Goal: Transaction & Acquisition: Purchase product/service

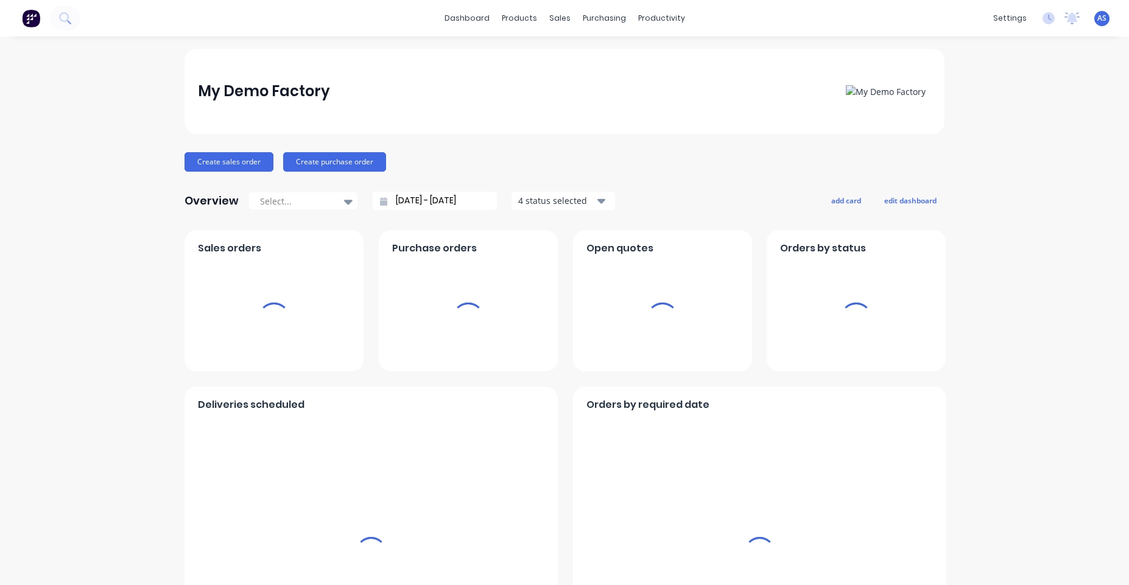
click at [1098, 15] on span "AS" at bounding box center [1102, 18] width 9 height 11
click at [775, 153] on div "Create sales order Create purchase order" at bounding box center [565, 161] width 760 height 19
click at [584, 52] on link "Sales Orders" at bounding box center [619, 58] width 161 height 24
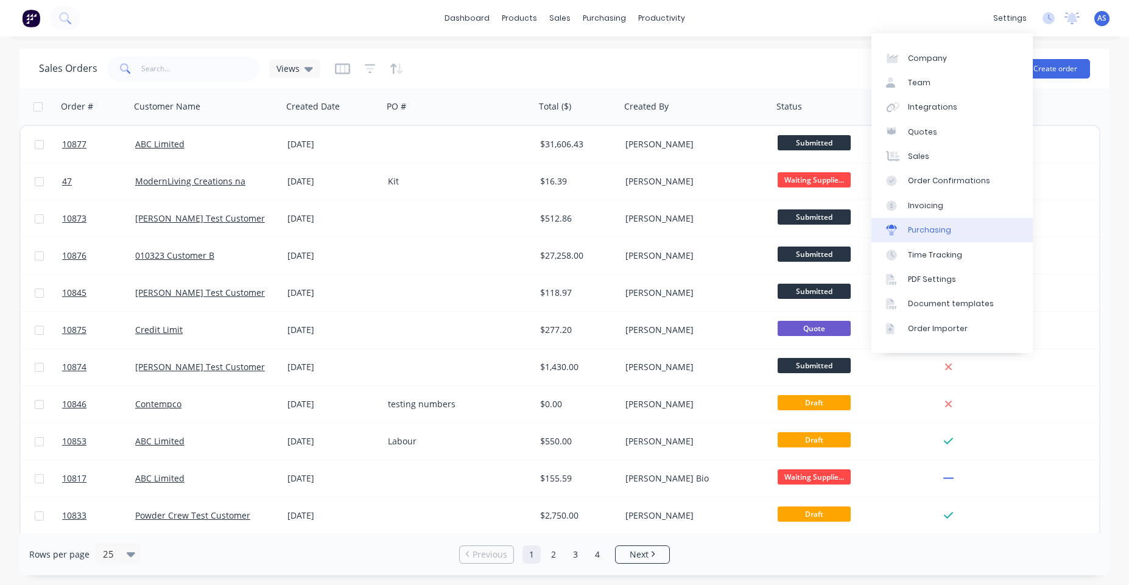
click at [941, 233] on div "Purchasing" at bounding box center [929, 230] width 43 height 11
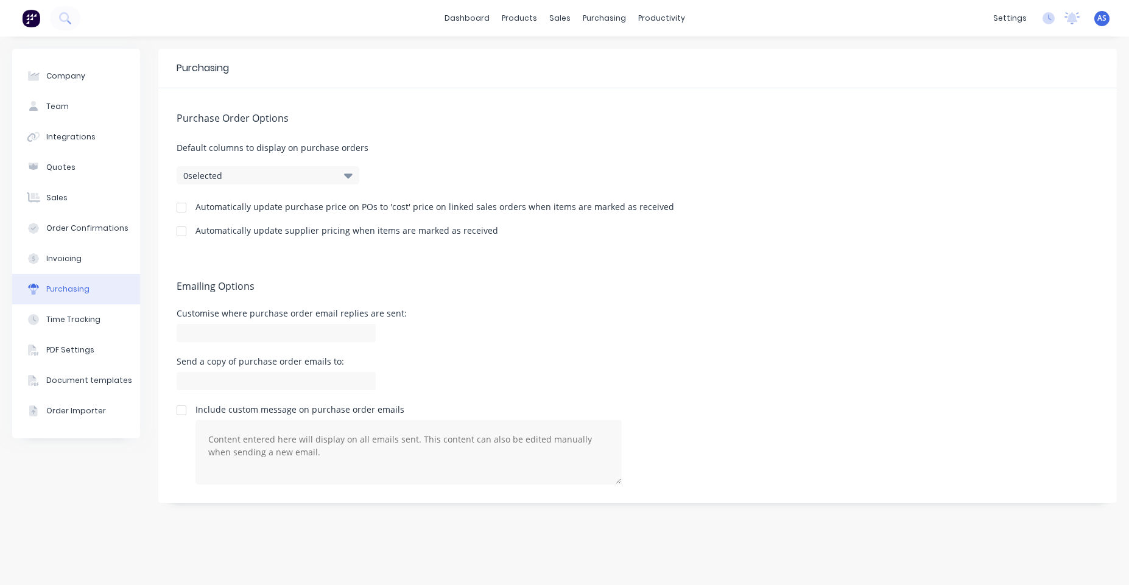
click at [197, 214] on div "Automatically update purchase price on POs to 'cost' price on linked sales orde…" at bounding box center [435, 209] width 479 height 12
click at [197, 207] on div "Automatically update purchase price on POs to 'cost' price on linked sales orde…" at bounding box center [435, 207] width 479 height 9
click at [182, 206] on div at bounding box center [181, 208] width 24 height 24
click at [179, 225] on div at bounding box center [181, 231] width 24 height 24
click at [183, 207] on div at bounding box center [181, 208] width 24 height 24
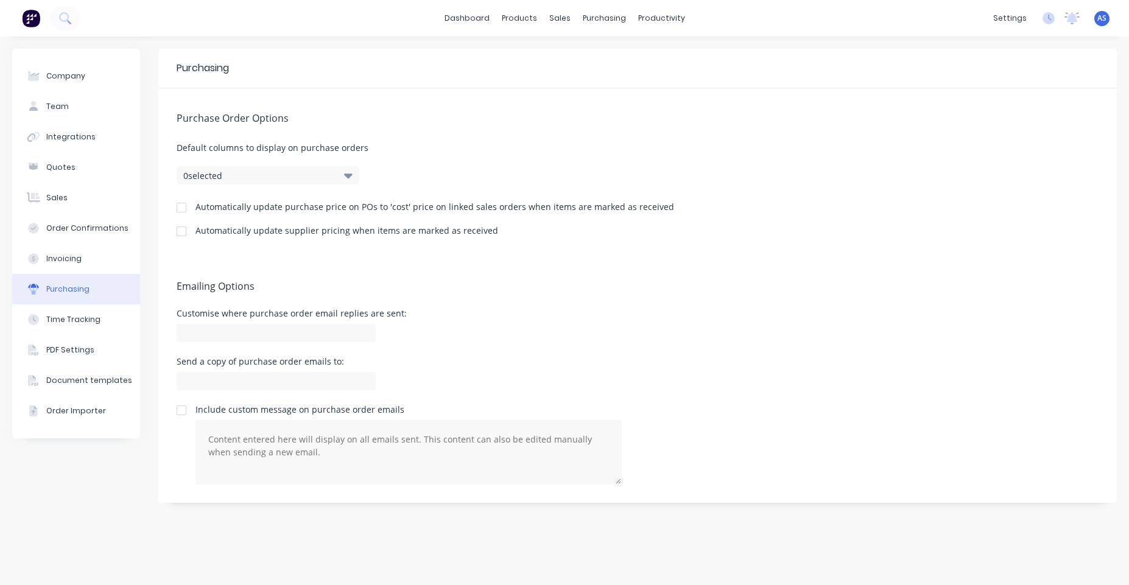
click at [181, 233] on div at bounding box center [181, 231] width 24 height 24
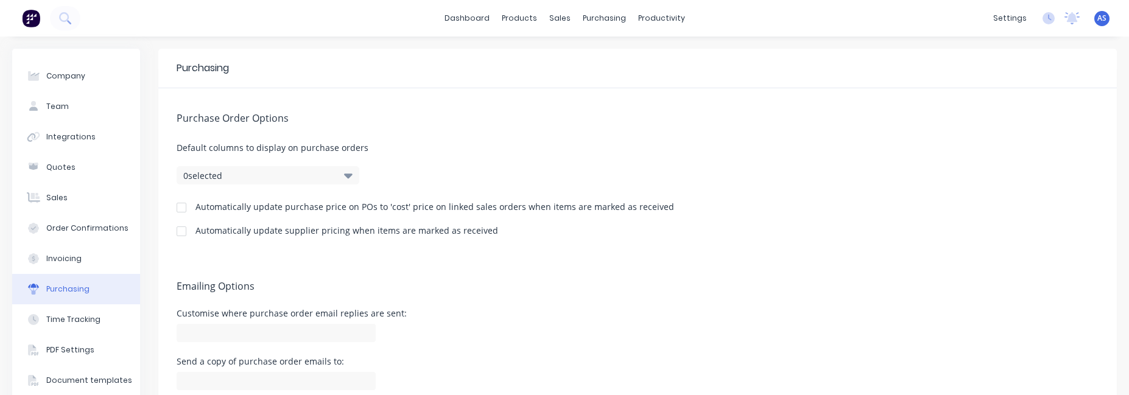
click at [177, 207] on div at bounding box center [181, 208] width 24 height 24
click at [176, 227] on div at bounding box center [181, 231] width 24 height 24
click at [185, 211] on div at bounding box center [181, 208] width 24 height 24
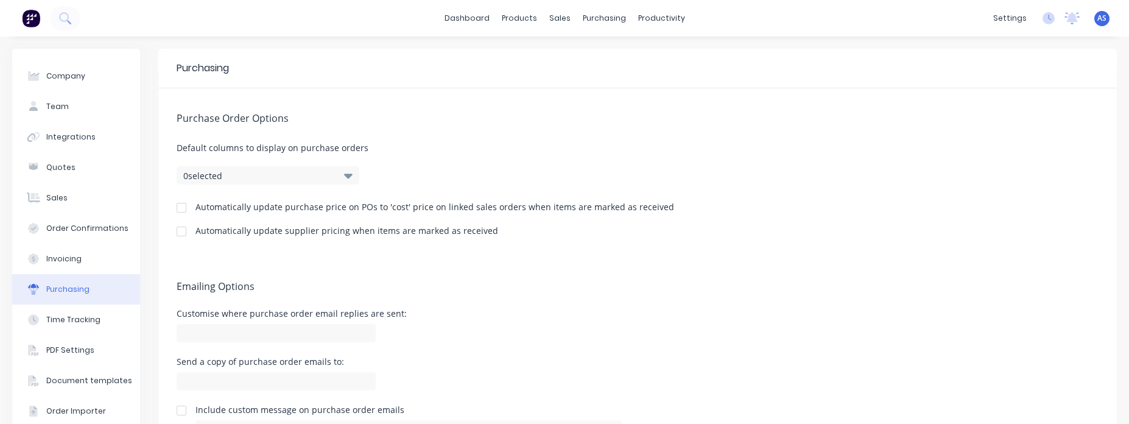
click at [1098, 14] on span "AS" at bounding box center [1102, 18] width 9 height 11
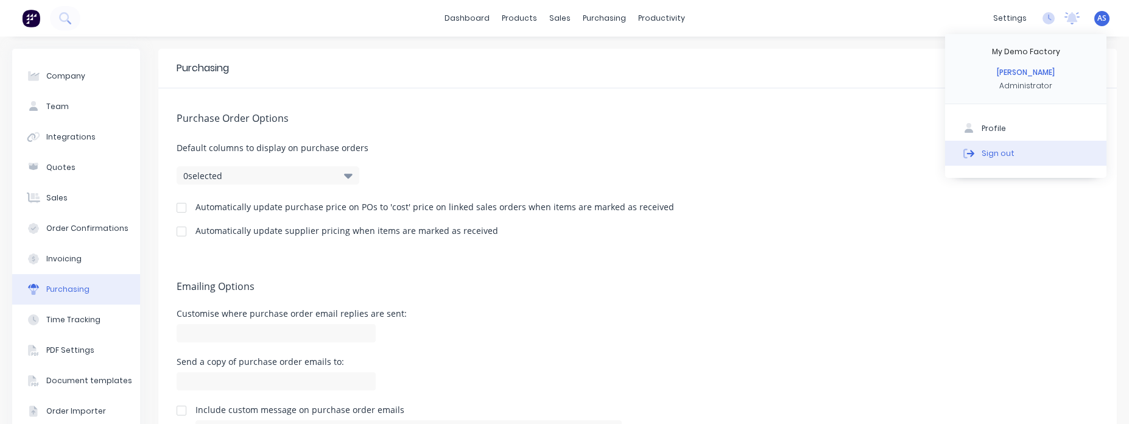
click at [982, 148] on div "Sign out" at bounding box center [998, 152] width 33 height 11
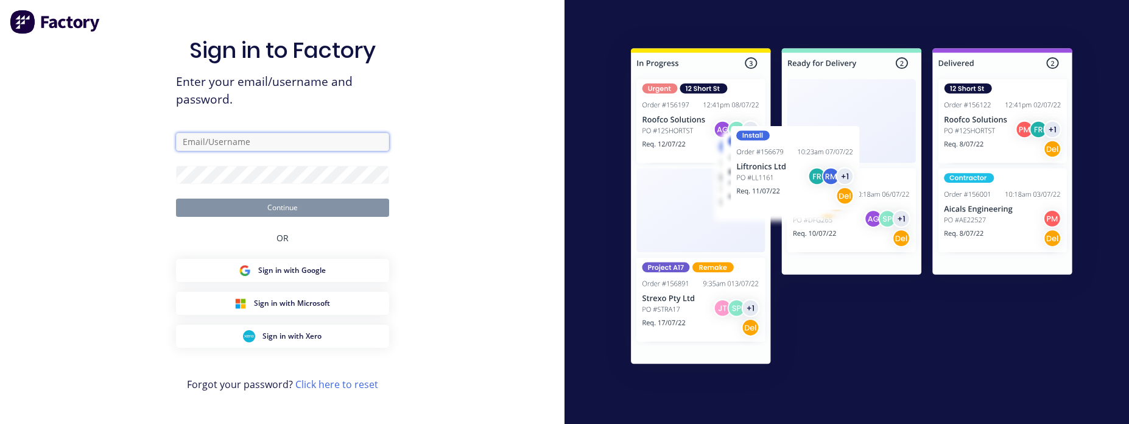
click at [308, 144] on input "text" at bounding box center [282, 142] width 213 height 18
drag, startPoint x: 588, startPoint y: 107, endPoint x: 619, endPoint y: 107, distance: 31.1
click at [589, 107] on div at bounding box center [847, 212] width 565 height 424
click at [336, 141] on input "a" at bounding box center [282, 142] width 213 height 18
type input "[PERSON_NAME][EMAIL_ADDRESS][DOMAIN_NAME]"
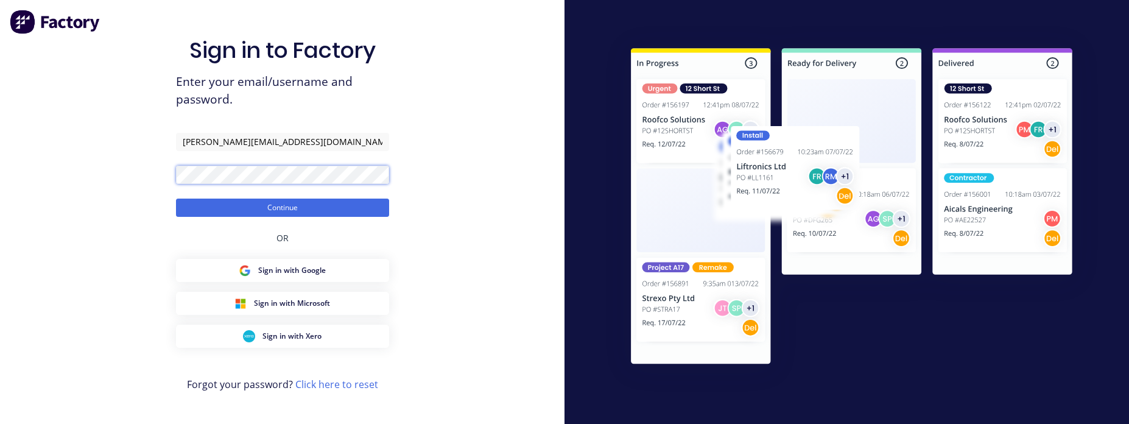
click at [176, 199] on button "Continue" at bounding box center [282, 208] width 213 height 18
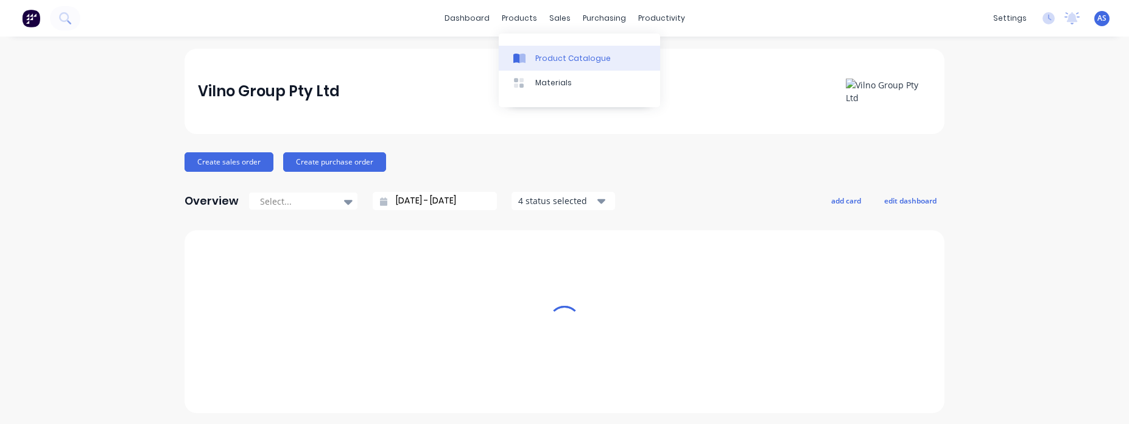
click at [542, 47] on link "Product Catalogue" at bounding box center [579, 58] width 161 height 24
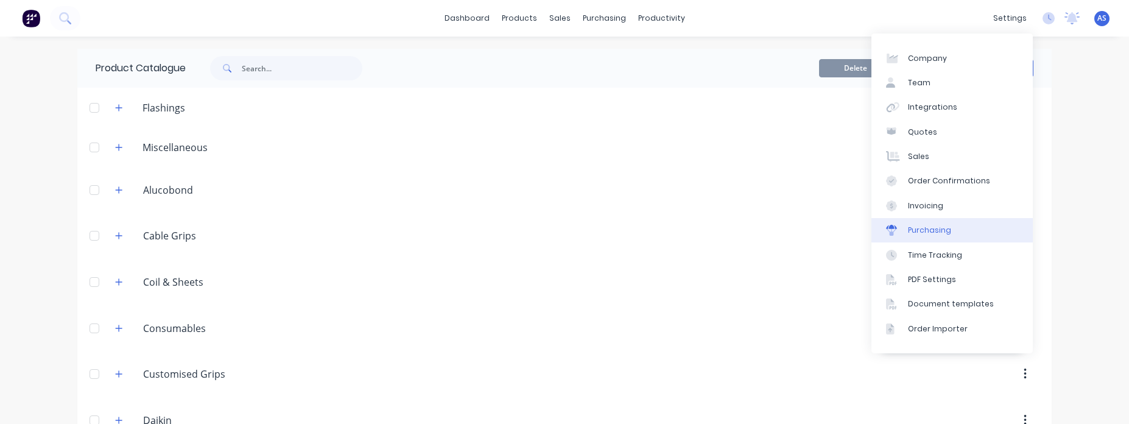
drag, startPoint x: 931, startPoint y: 231, endPoint x: 904, endPoint y: 236, distance: 26.8
click at [929, 231] on div "Purchasing" at bounding box center [929, 230] width 43 height 11
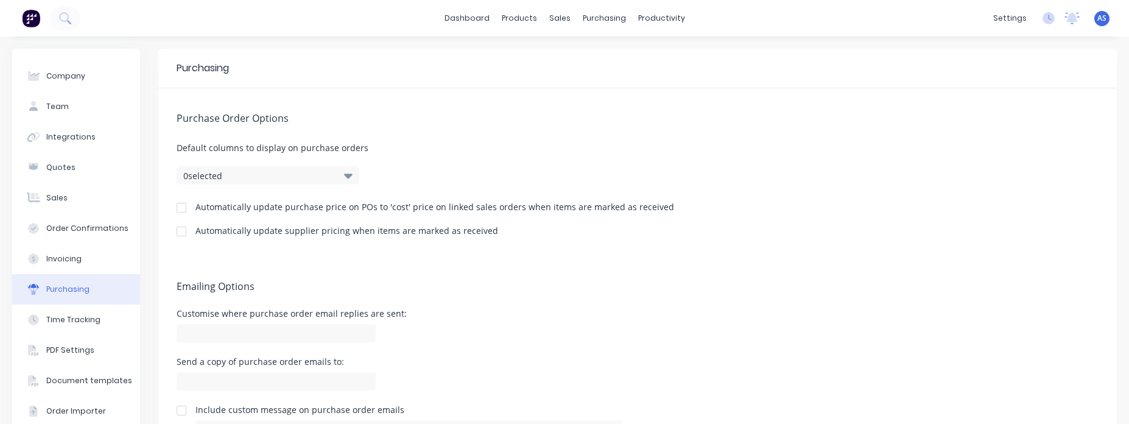
drag, startPoint x: 183, startPoint y: 206, endPoint x: 179, endPoint y: 225, distance: 19.4
click at [184, 208] on div at bounding box center [181, 208] width 24 height 24
click at [180, 231] on div at bounding box center [181, 231] width 24 height 24
click at [35, 24] on img at bounding box center [31, 18] width 18 height 18
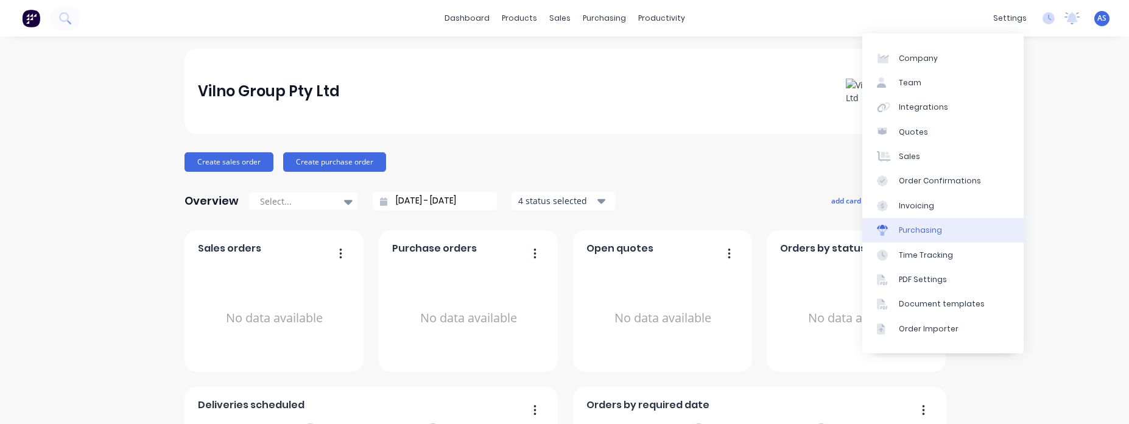
click at [940, 226] on link "Purchasing" at bounding box center [942, 230] width 161 height 24
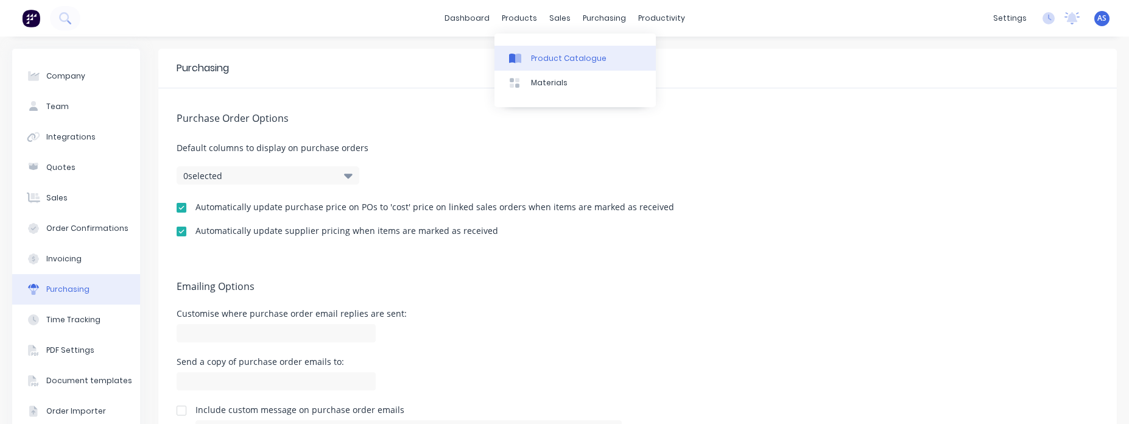
click at [539, 55] on div "Product Catalogue" at bounding box center [569, 58] width 76 height 11
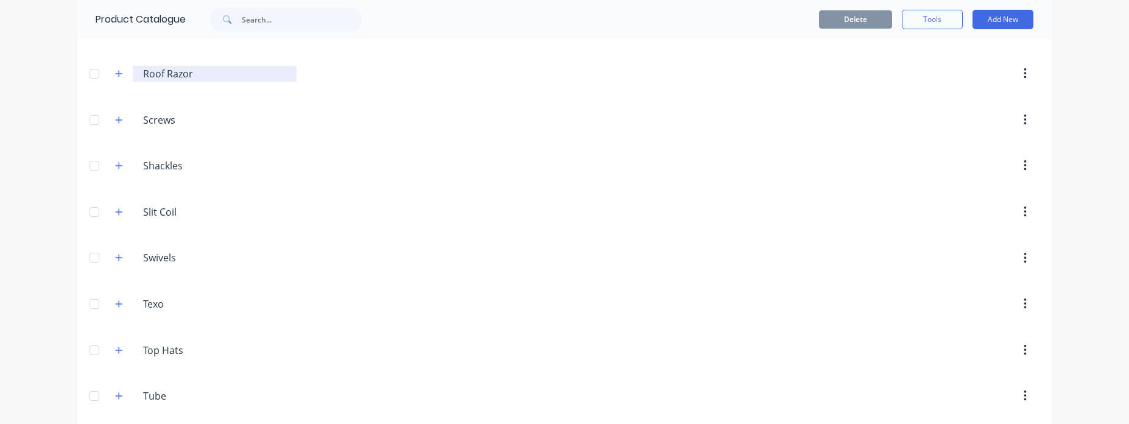
scroll to position [877, 0]
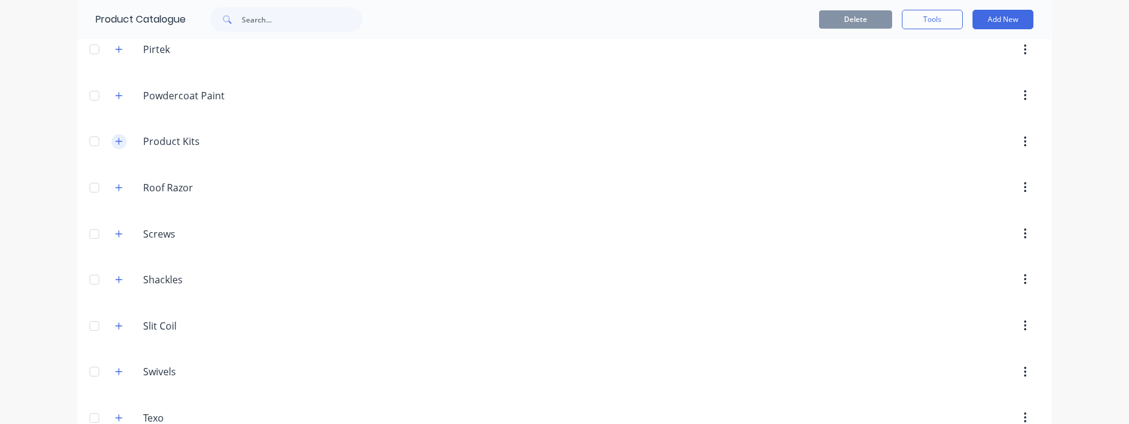
click at [118, 141] on icon "button" at bounding box center [118, 141] width 7 height 9
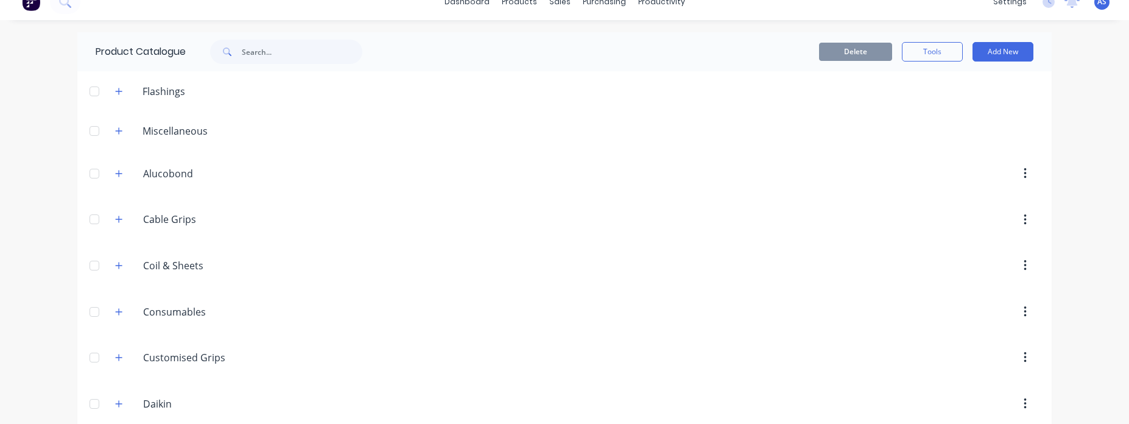
scroll to position [0, 0]
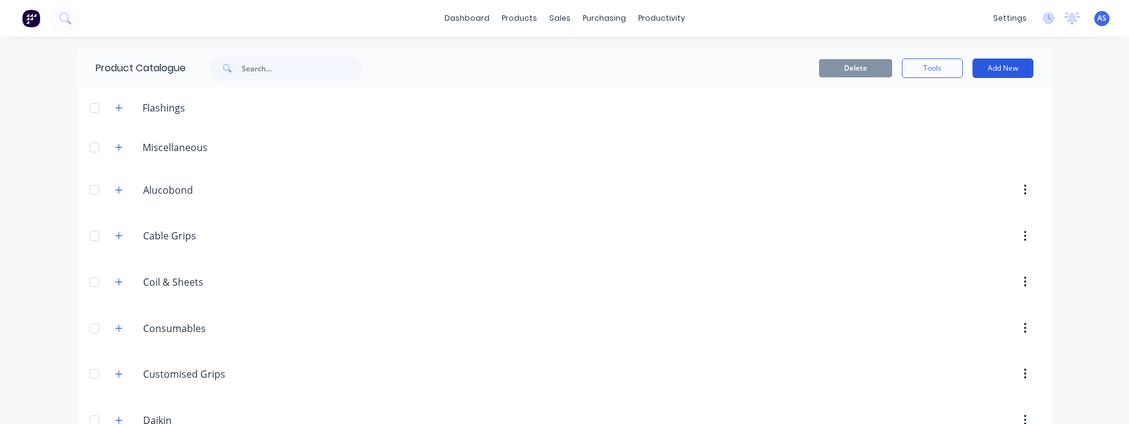
click at [1001, 71] on button "Add New" at bounding box center [1003, 67] width 61 height 19
click at [943, 146] on div "Product" at bounding box center [976, 148] width 94 height 18
click at [1015, 72] on button "Add New" at bounding box center [1003, 67] width 61 height 19
click at [964, 171] on div "Product Kit" at bounding box center [976, 173] width 94 height 18
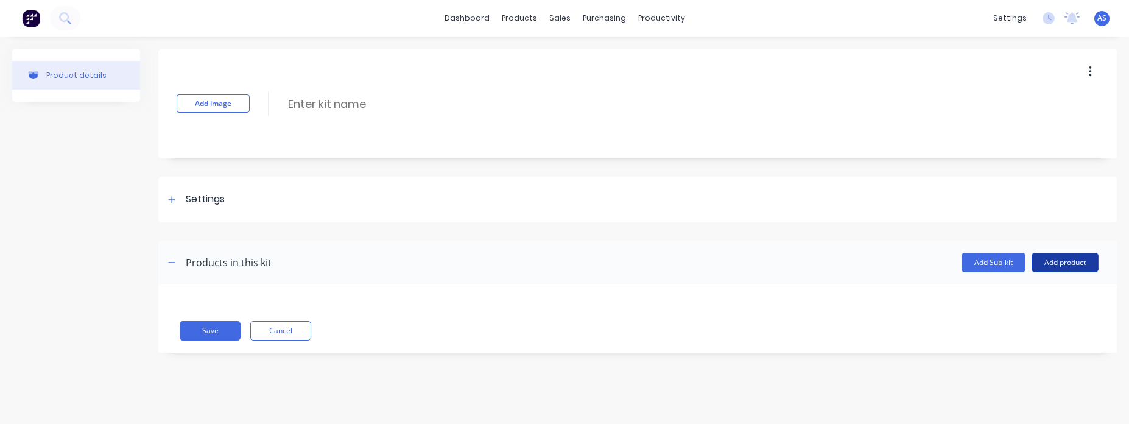
click at [1057, 255] on button "Add product" at bounding box center [1065, 262] width 67 height 19
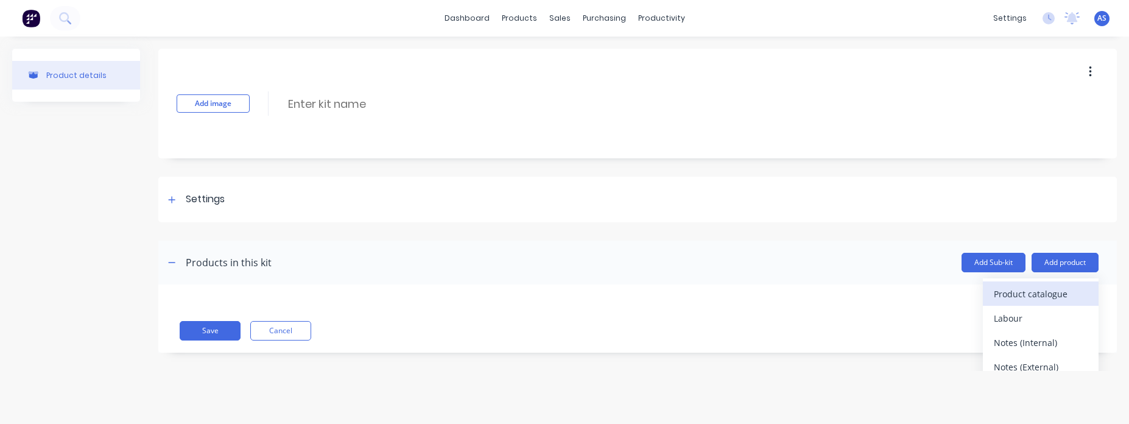
click at [999, 290] on div "Product catalogue" at bounding box center [1041, 294] width 94 height 18
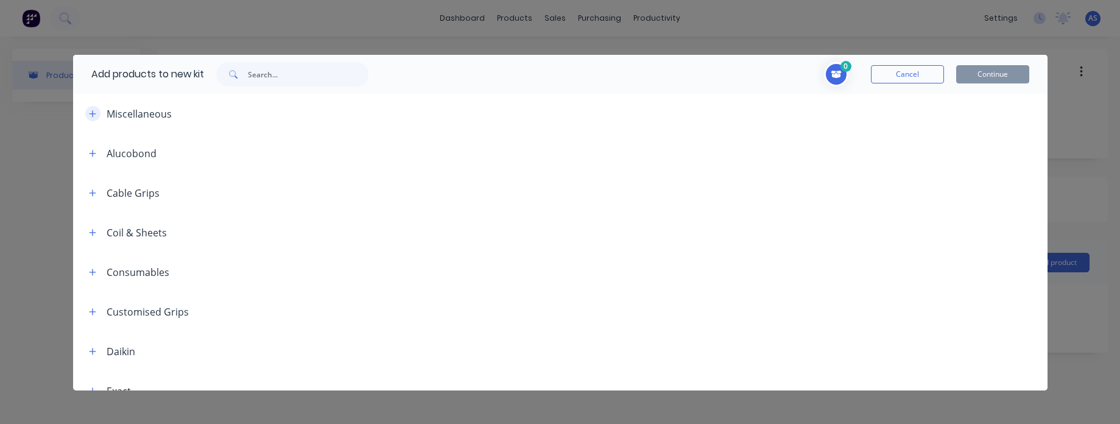
click at [89, 113] on icon "button" at bounding box center [92, 113] width 7 height 7
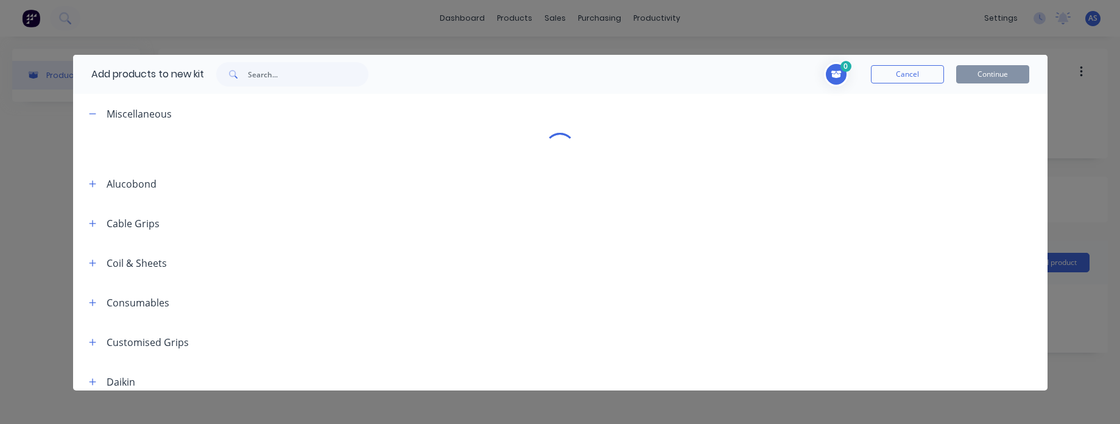
click at [488, 43] on div "Add products to new kit 0 Cancel Continue Miscellaneous Alucobond Cable Grips C…" at bounding box center [560, 212] width 1120 height 424
click at [917, 77] on button "Cancel" at bounding box center [907, 74] width 73 height 18
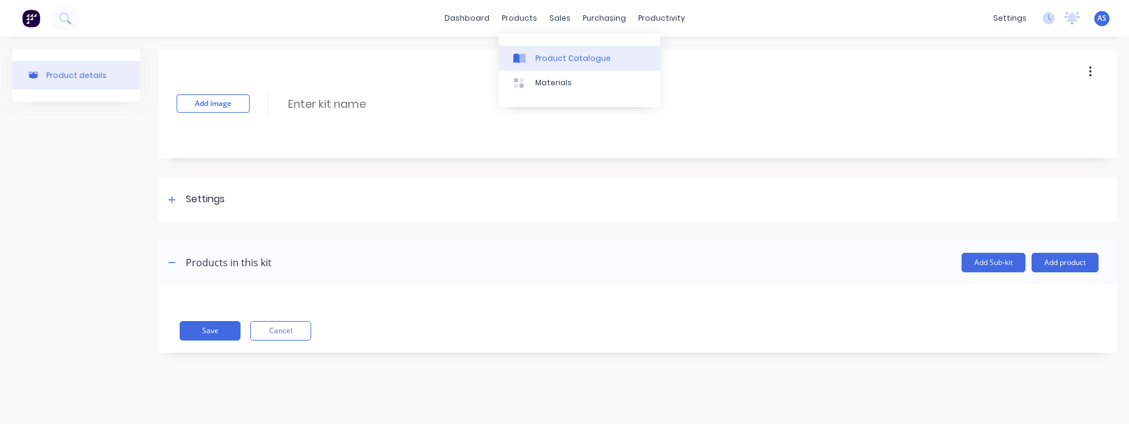
click at [563, 59] on div "Product Catalogue" at bounding box center [573, 58] width 76 height 11
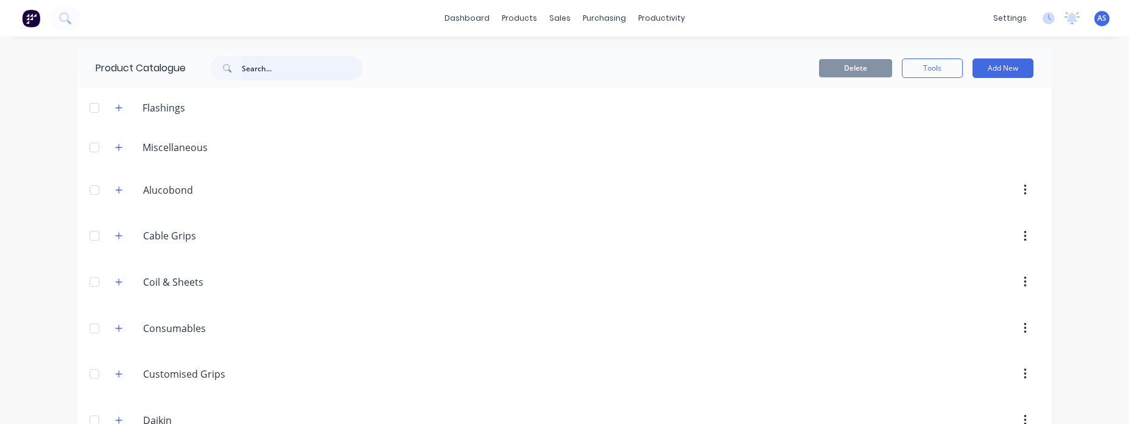
click at [255, 68] on input "text" at bounding box center [302, 68] width 121 height 24
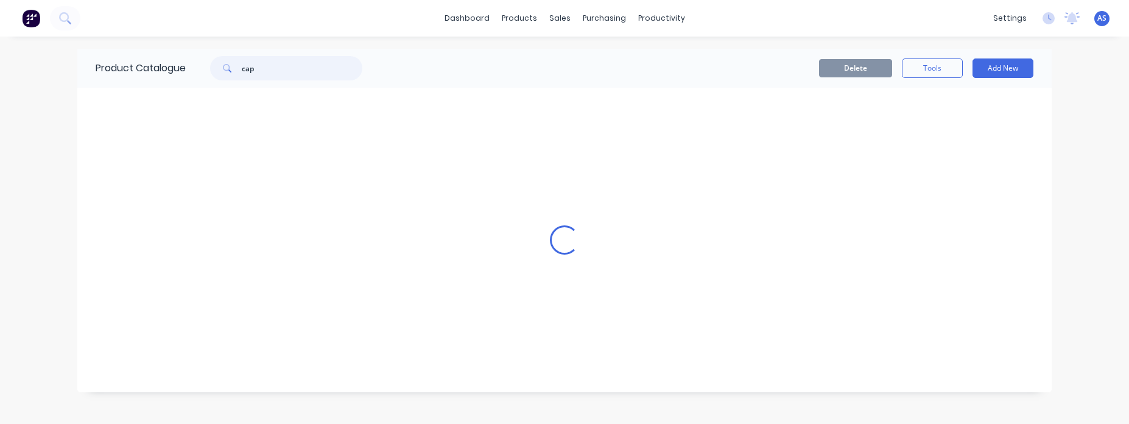
type input "cap"
click at [357, 125] on div "Loading..." at bounding box center [564, 240] width 975 height 305
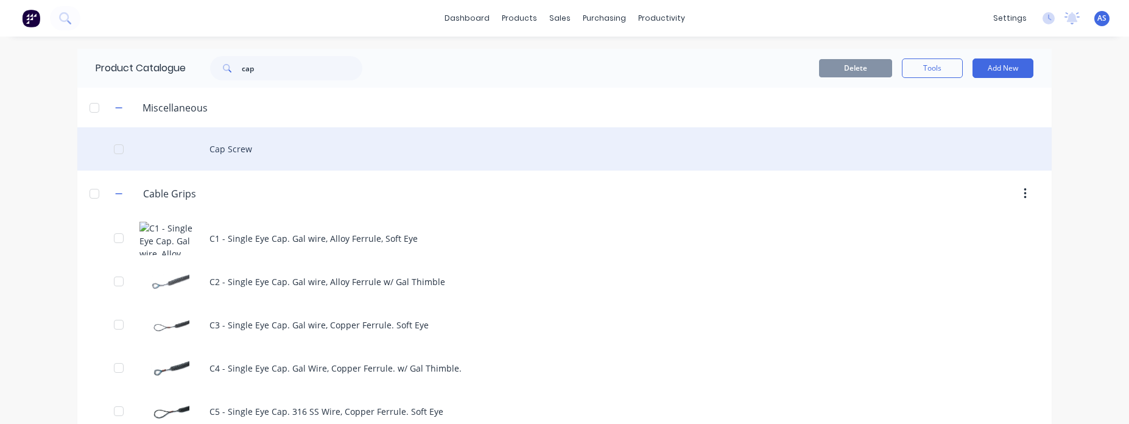
click at [328, 141] on div "Cap Screw" at bounding box center [564, 148] width 975 height 43
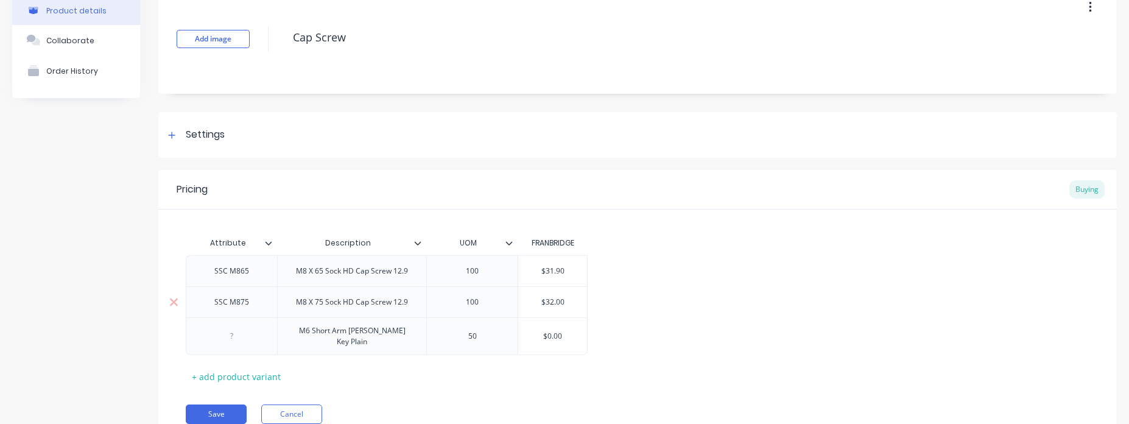
scroll to position [73, 0]
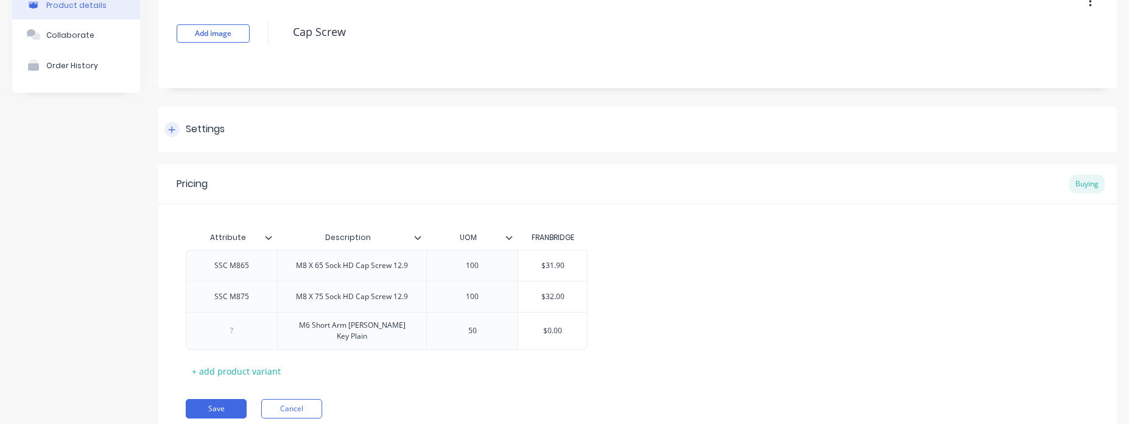
click at [506, 152] on div "Settings" at bounding box center [637, 130] width 959 height 46
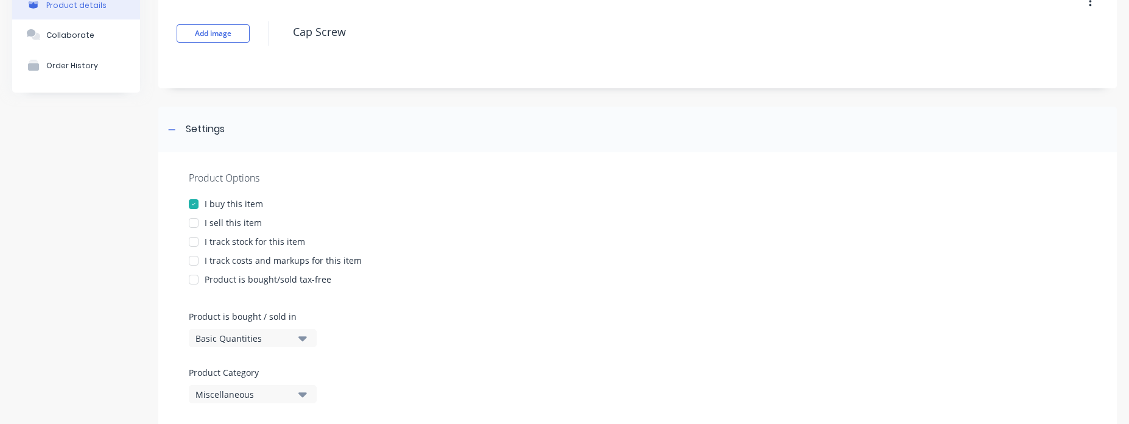
click at [216, 222] on div "I sell this item" at bounding box center [233, 222] width 57 height 13
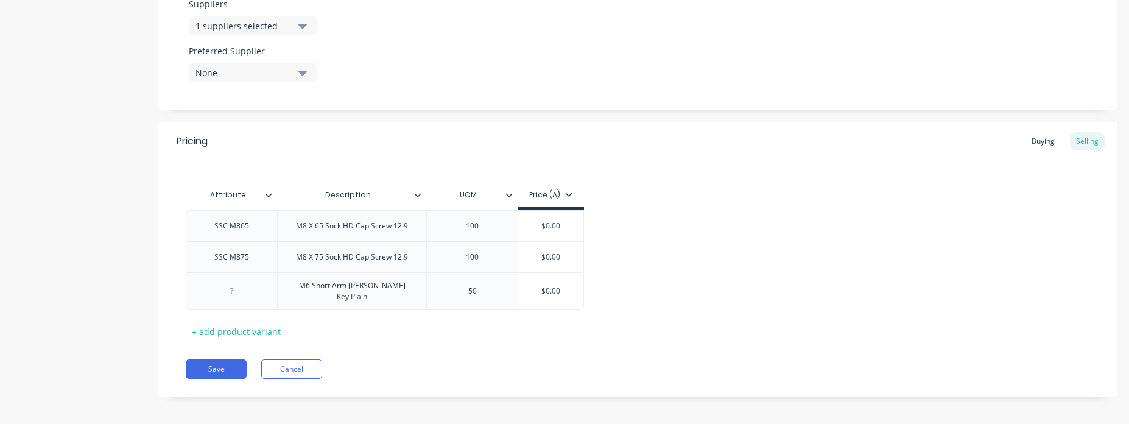
scroll to position [633, 0]
click at [219, 365] on button "Save" at bounding box center [216, 368] width 61 height 19
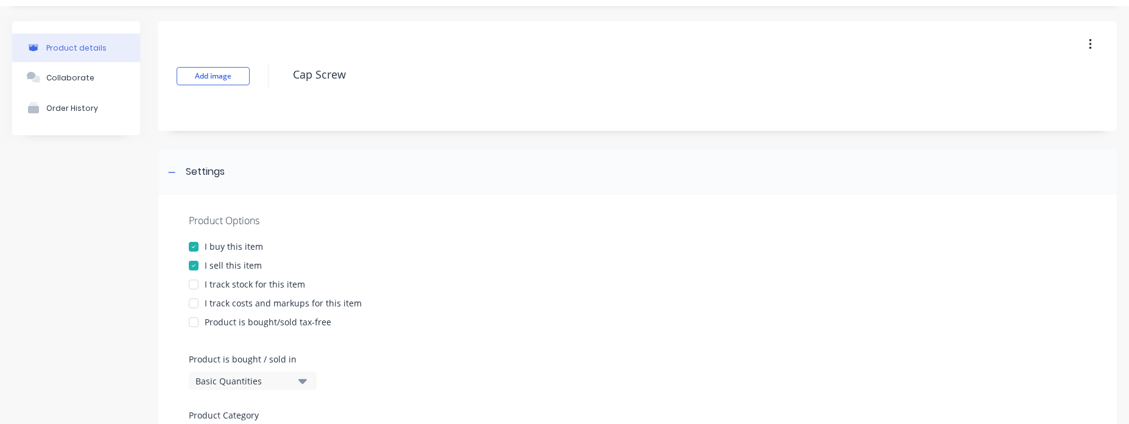
scroll to position [0, 0]
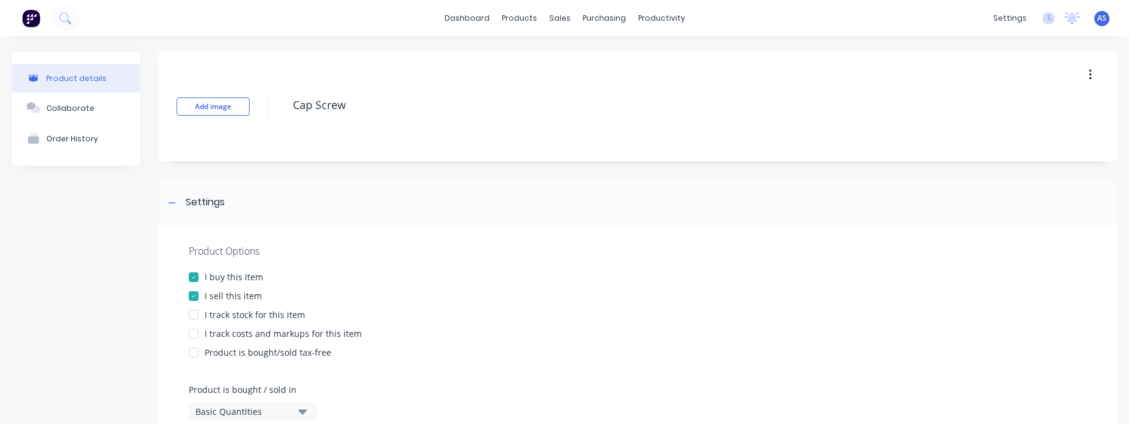
type textarea "x"
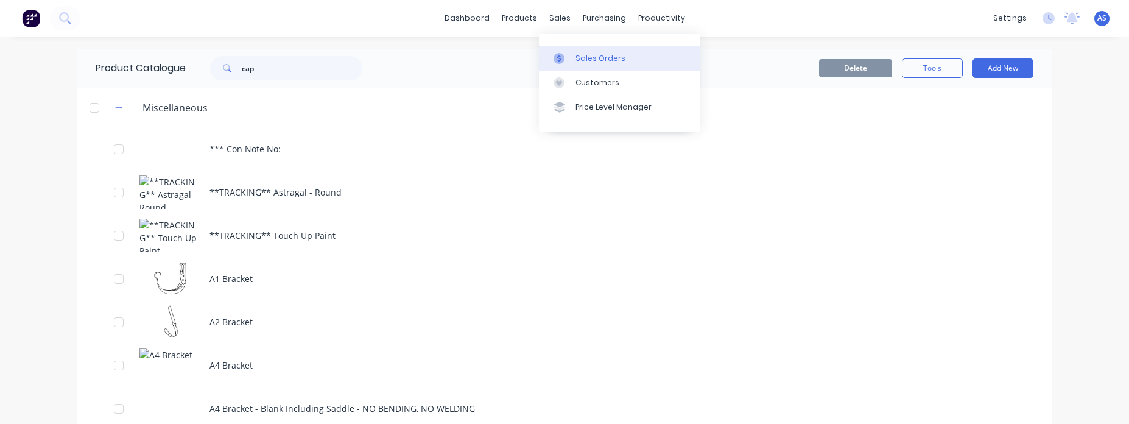
click at [561, 50] on link "Sales Orders" at bounding box center [619, 58] width 161 height 24
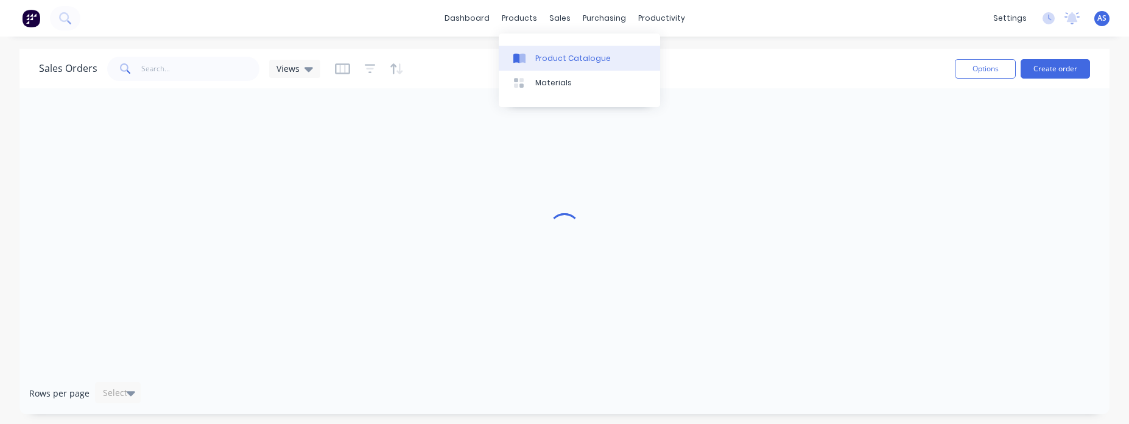
click at [540, 55] on div "Product Catalogue" at bounding box center [573, 58] width 76 height 11
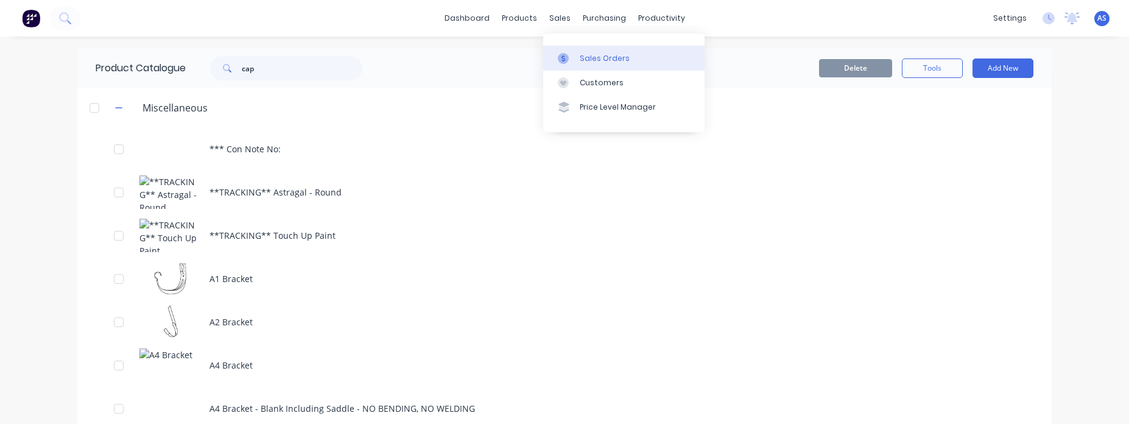
click at [587, 58] on div "Sales Orders" at bounding box center [605, 58] width 50 height 11
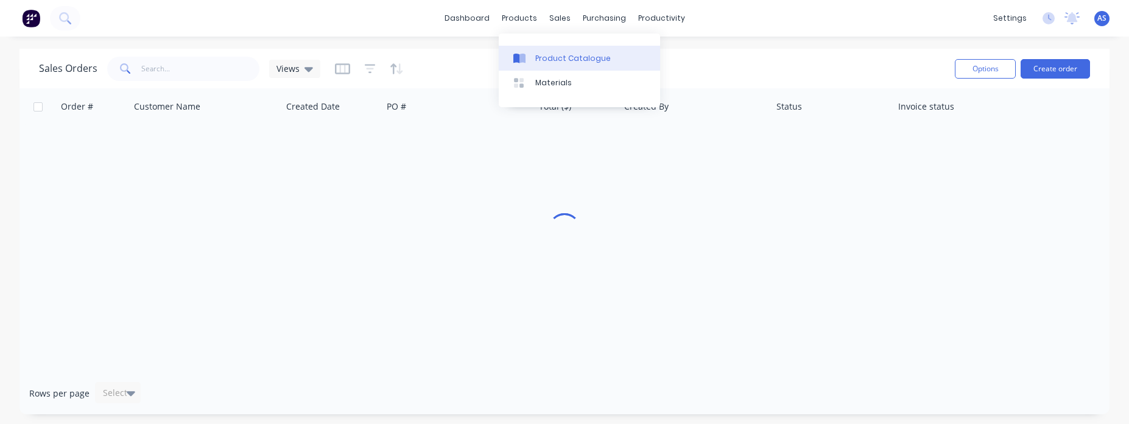
click at [534, 52] on link "Product Catalogue" at bounding box center [579, 58] width 161 height 24
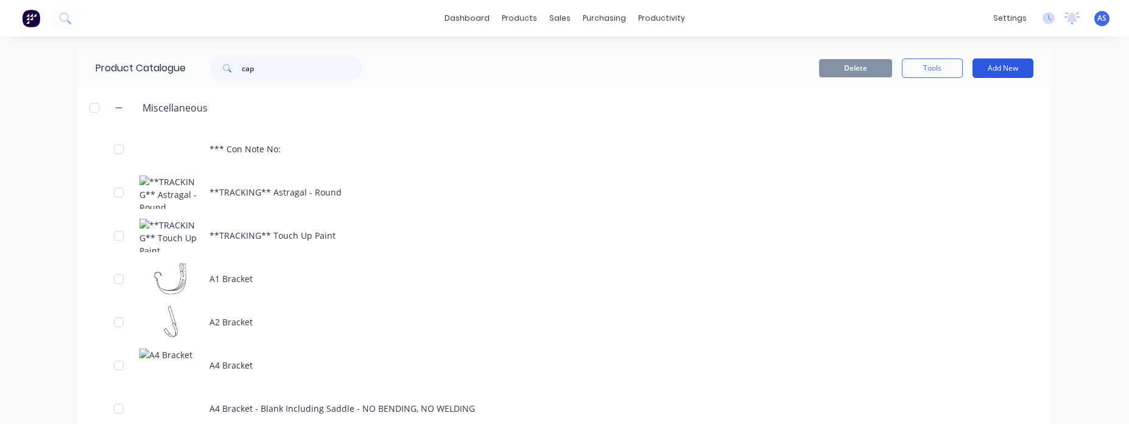
click at [1000, 67] on button "Add New" at bounding box center [1003, 67] width 61 height 19
click at [976, 171] on div "Product Kit" at bounding box center [976, 173] width 94 height 18
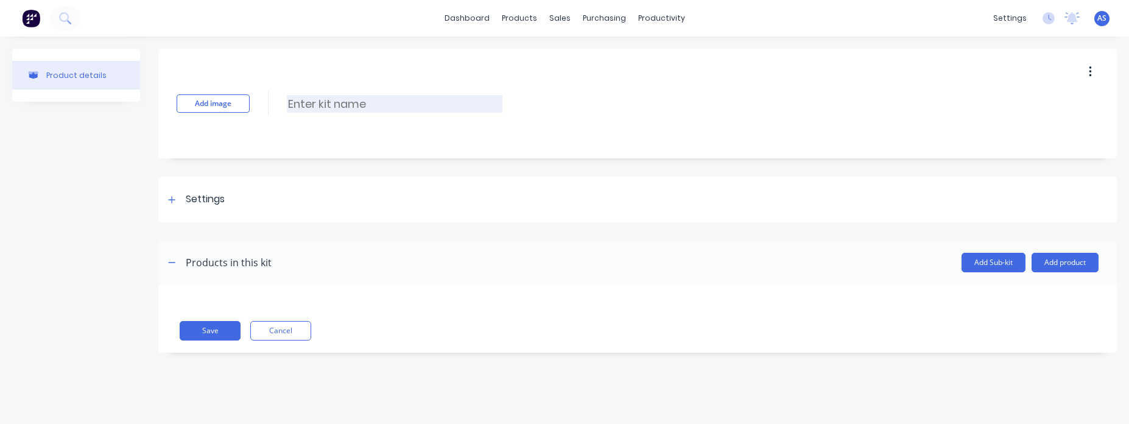
click at [411, 95] on input at bounding box center [395, 104] width 216 height 18
type input "P"
click at [482, 103] on input "Sample Vilno Standard Product" at bounding box center [395, 104] width 216 height 18
type input "Sample Vilno Standard Product Kit"
click at [331, 201] on div "Settings" at bounding box center [637, 200] width 959 height 46
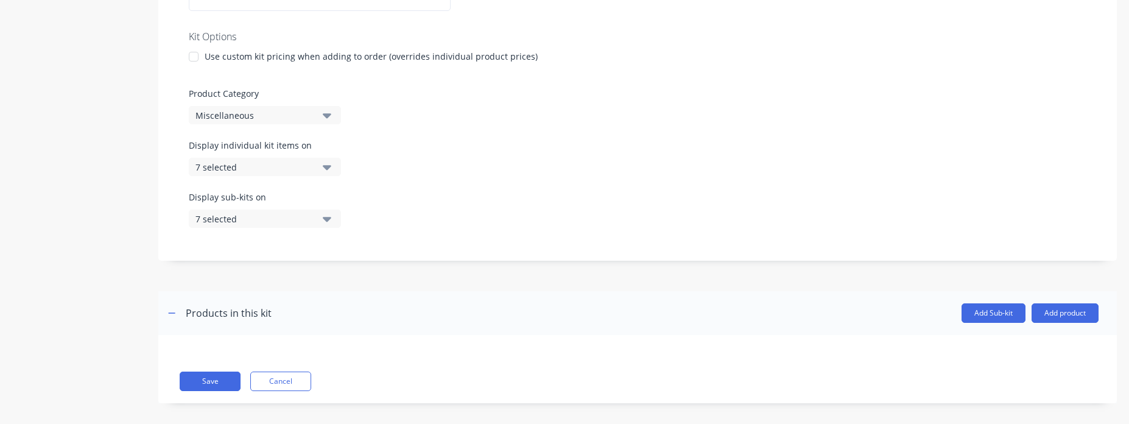
scroll to position [291, 0]
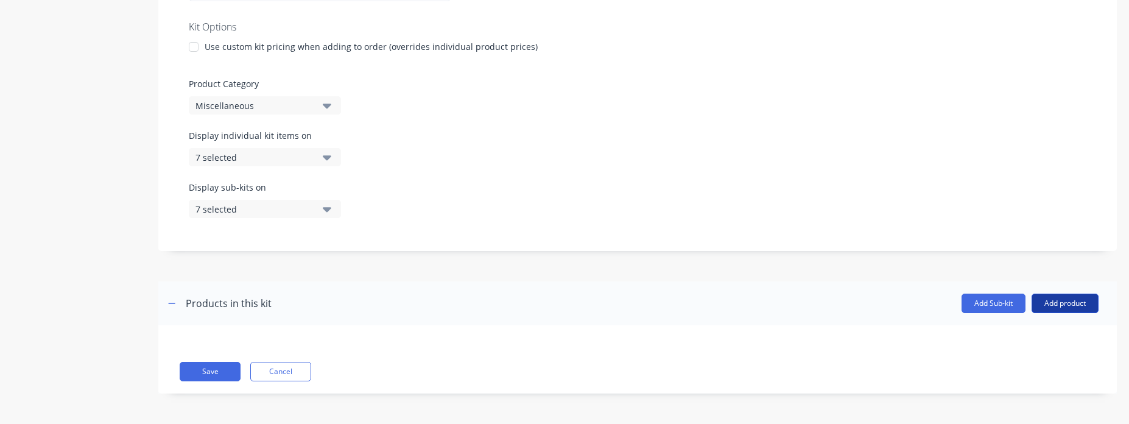
click at [1060, 298] on button "Add product" at bounding box center [1065, 303] width 67 height 19
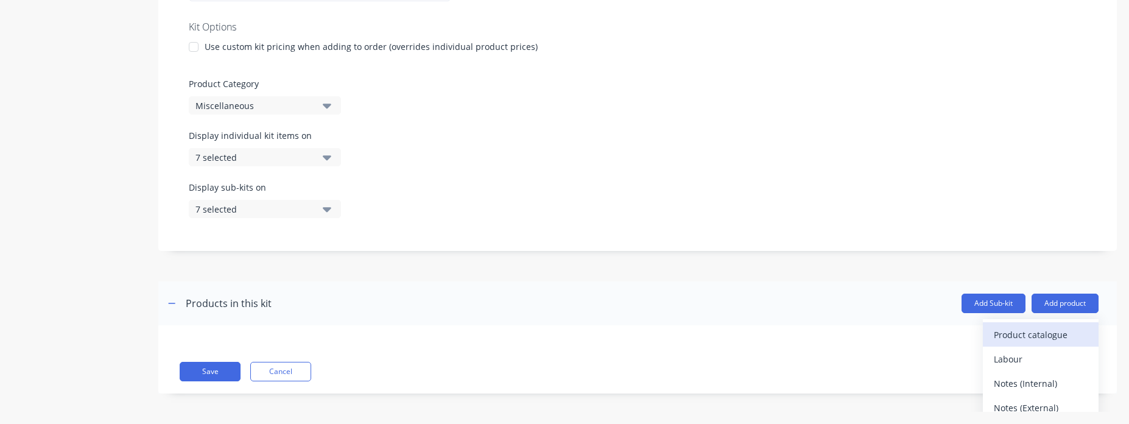
click at [1004, 342] on div "Product catalogue" at bounding box center [1041, 335] width 94 height 18
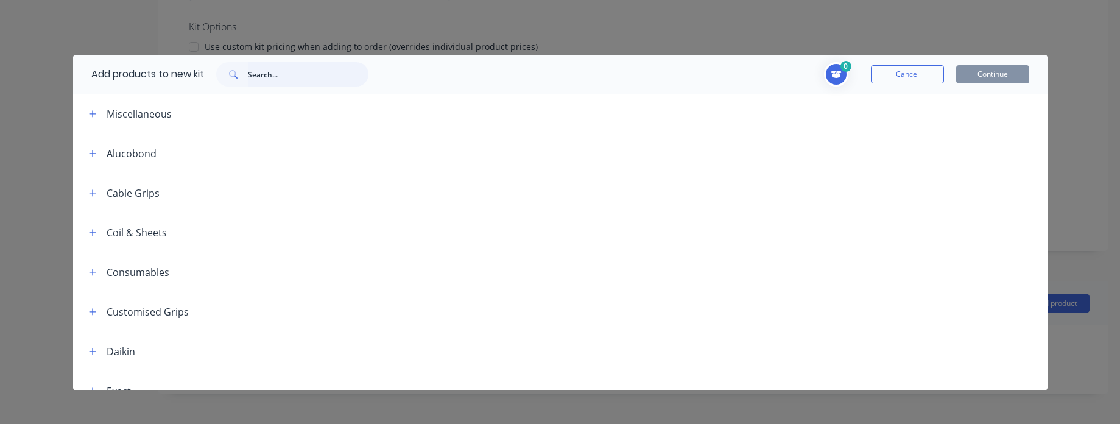
click at [270, 72] on input "text" at bounding box center [308, 74] width 121 height 24
type input "k"
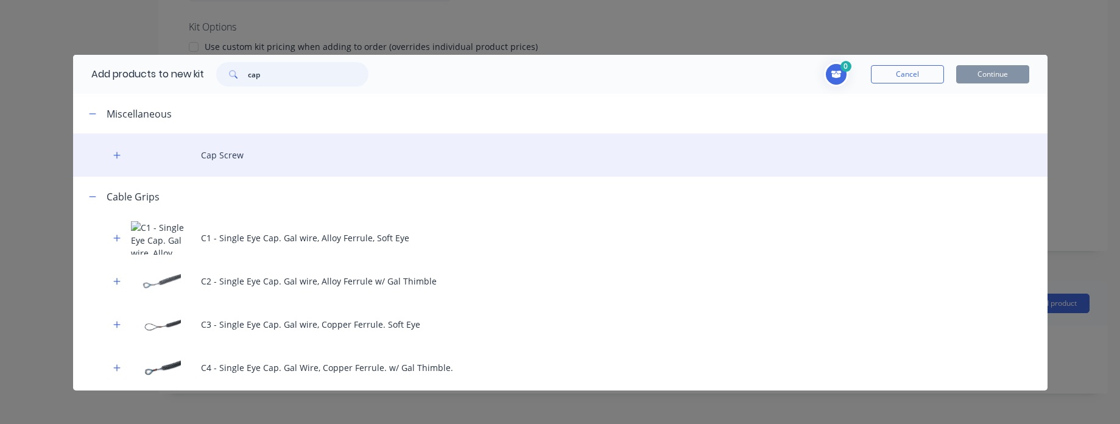
type input "cap"
click at [238, 140] on div "Cap Screw" at bounding box center [560, 154] width 975 height 43
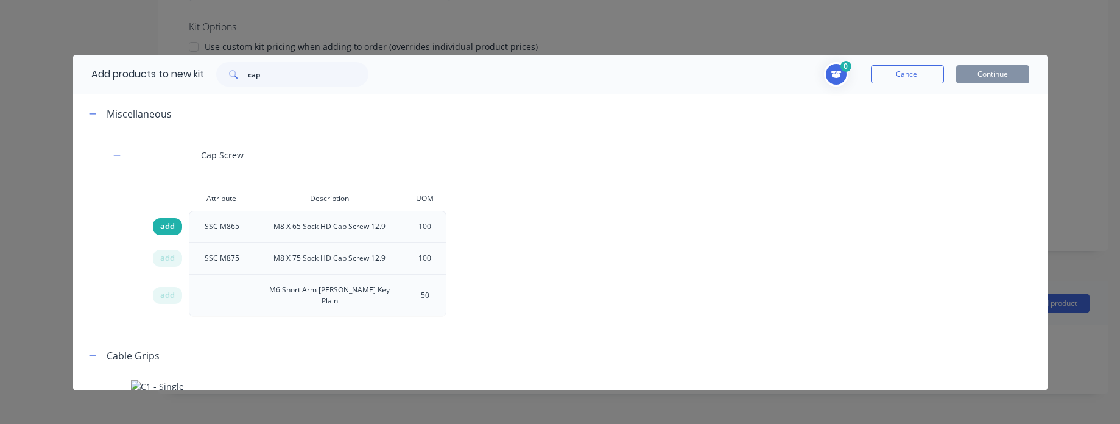
click at [154, 224] on div "add" at bounding box center [167, 226] width 29 height 17
click at [996, 71] on button "Continue" at bounding box center [992, 74] width 73 height 18
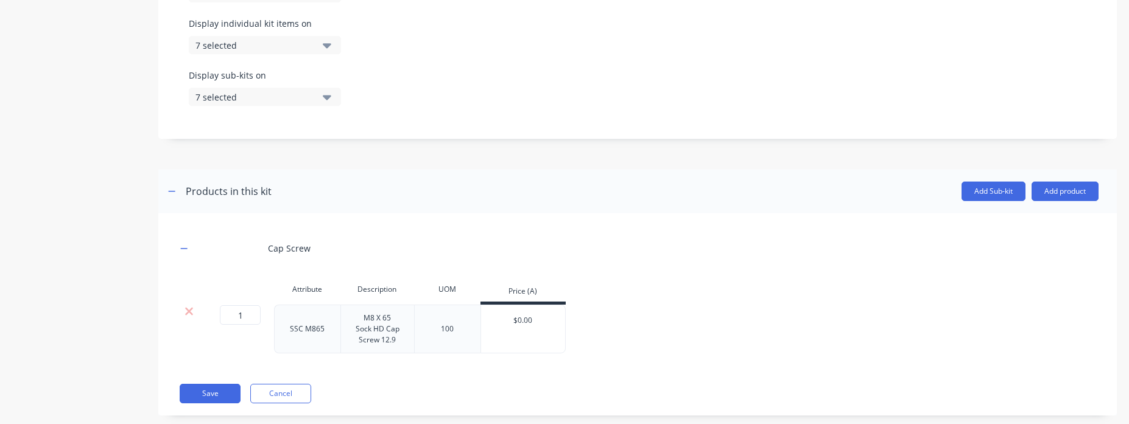
scroll to position [425, 0]
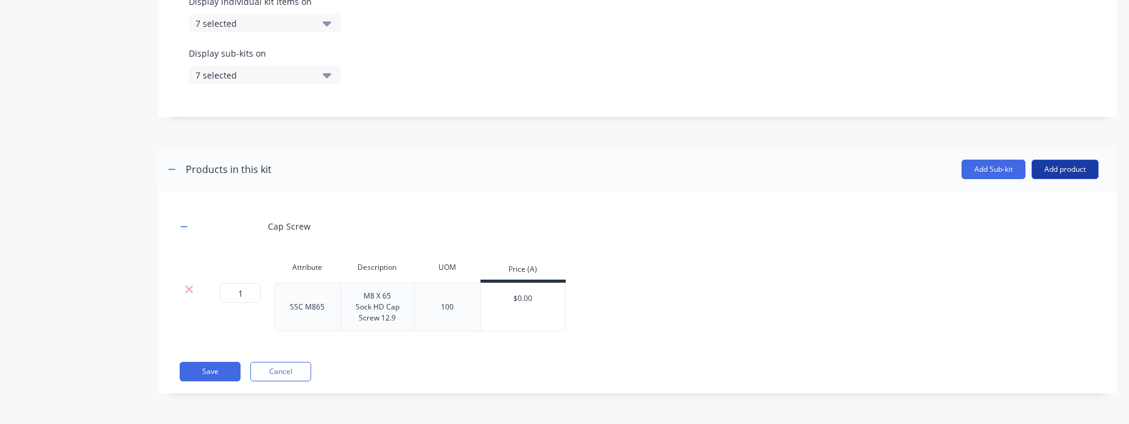
click at [1043, 166] on button "Add product" at bounding box center [1065, 169] width 67 height 19
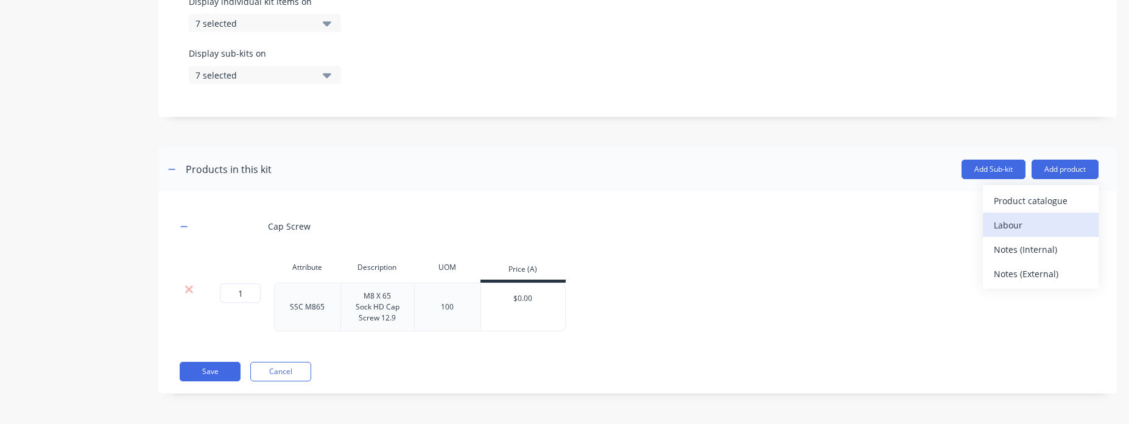
click at [1015, 219] on div "Labour" at bounding box center [1041, 225] width 94 height 18
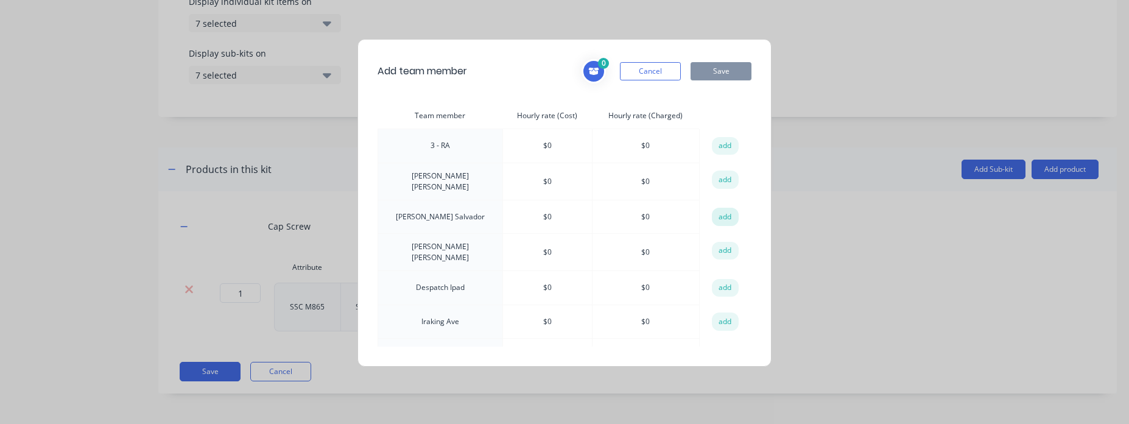
click at [718, 210] on button "add" at bounding box center [725, 217] width 27 height 18
click at [717, 174] on button "add" at bounding box center [725, 180] width 27 height 18
click at [700, 77] on button "Save" at bounding box center [721, 71] width 61 height 18
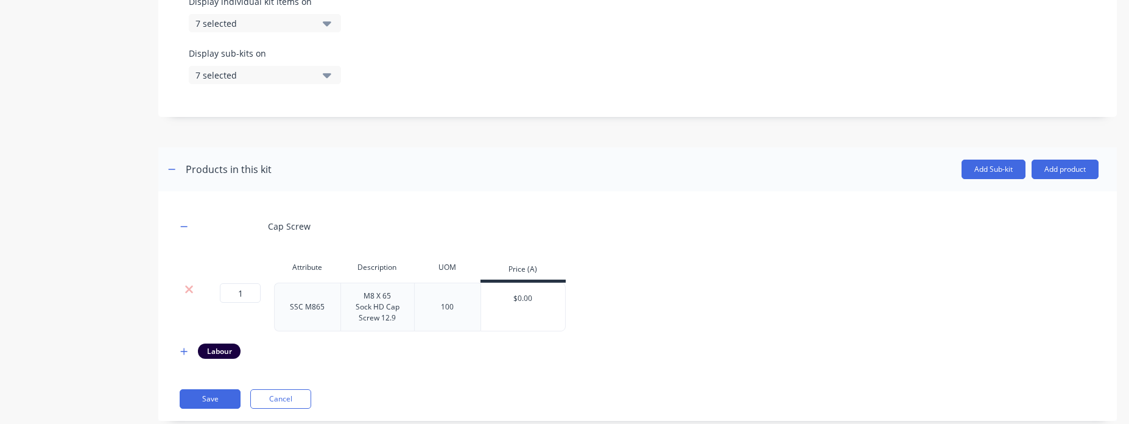
click at [188, 343] on div "Cap Screw Attribute Description UOM Price (A) 1 1 ? SSC M865 M8 X 65 Sock HD Ca…" at bounding box center [638, 284] width 922 height 149
click at [186, 346] on button "button" at bounding box center [184, 351] width 15 height 15
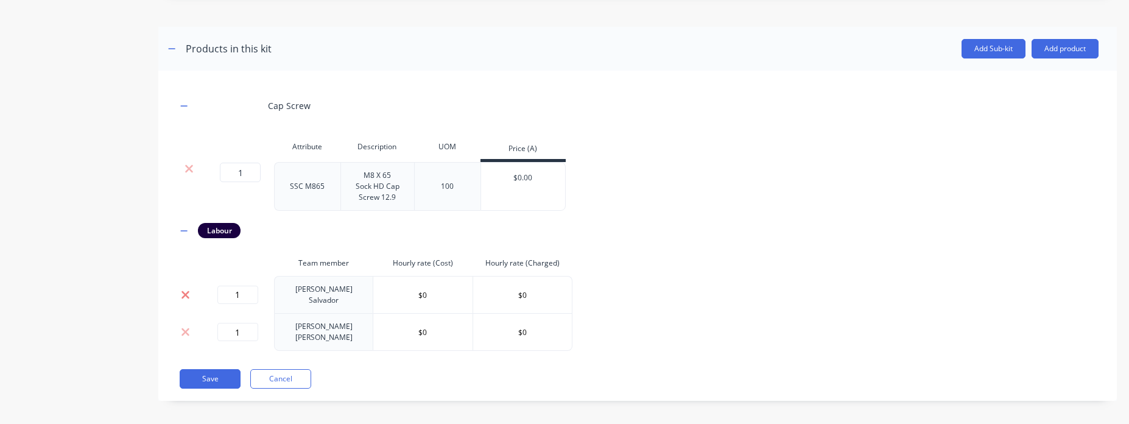
click at [186, 291] on icon at bounding box center [185, 295] width 9 height 12
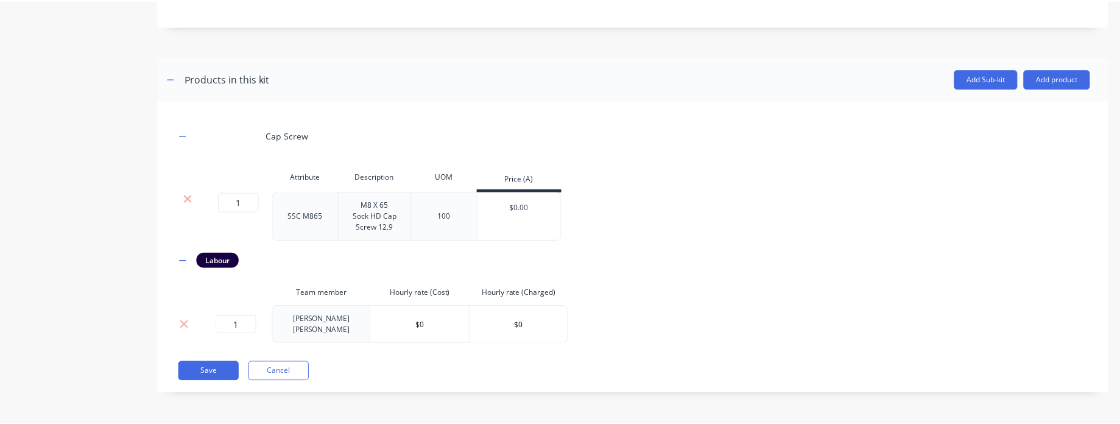
scroll to position [512, 0]
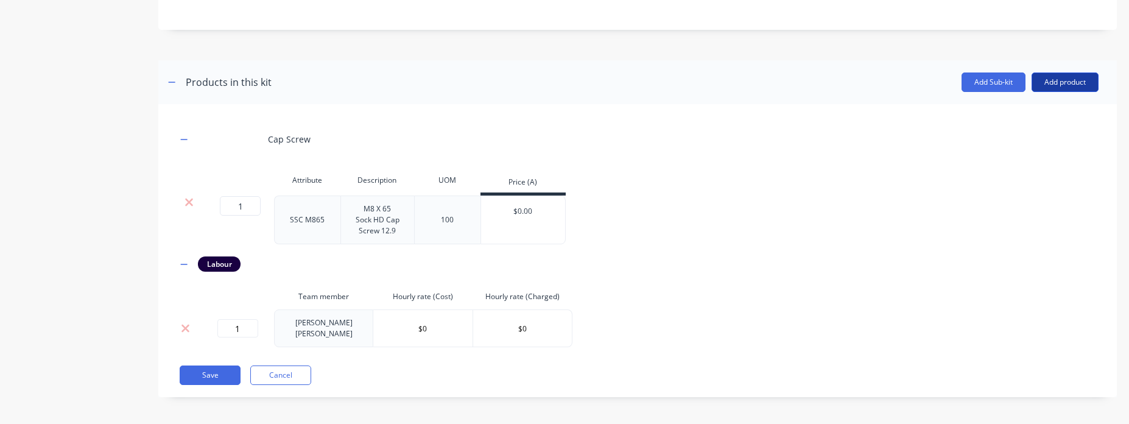
click at [1053, 82] on button "Add product" at bounding box center [1065, 81] width 67 height 19
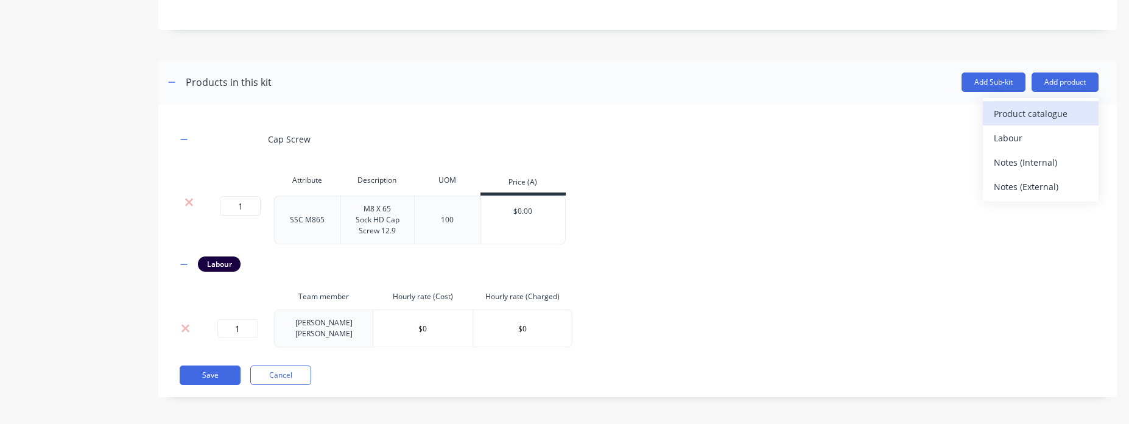
click at [1021, 119] on div "Product catalogue" at bounding box center [1041, 114] width 94 height 18
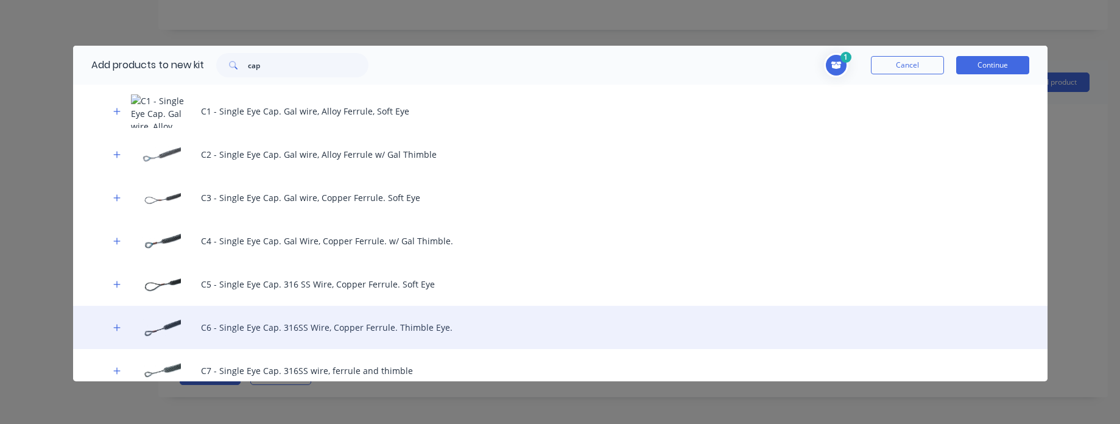
scroll to position [21, 0]
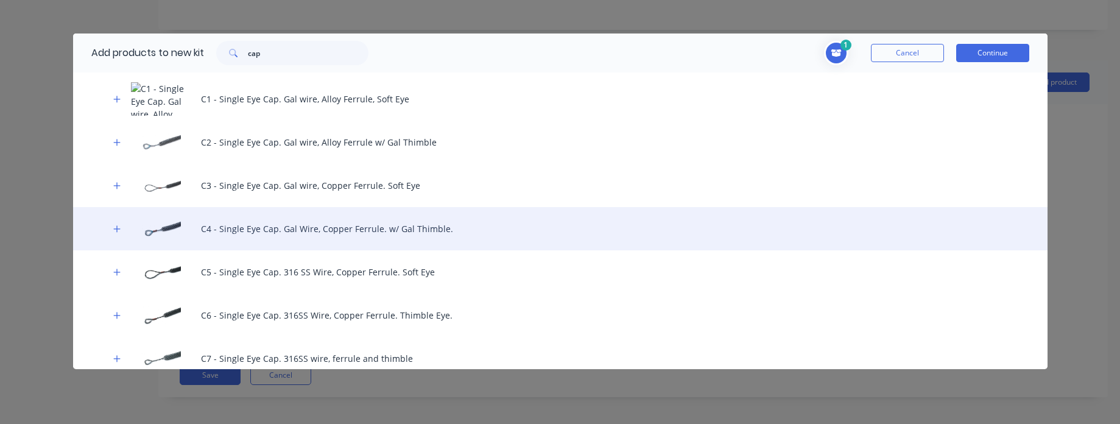
click at [324, 211] on div "C4 - Single Eye Cap. Gal Wire, Copper Ferrule. w/ Gal Thimble." at bounding box center [560, 228] width 975 height 43
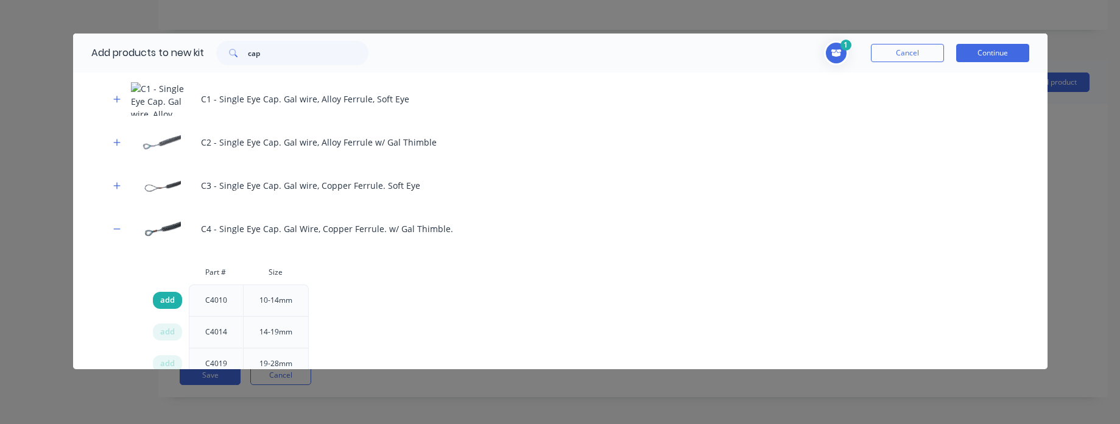
click at [161, 294] on span "add" at bounding box center [167, 300] width 15 height 12
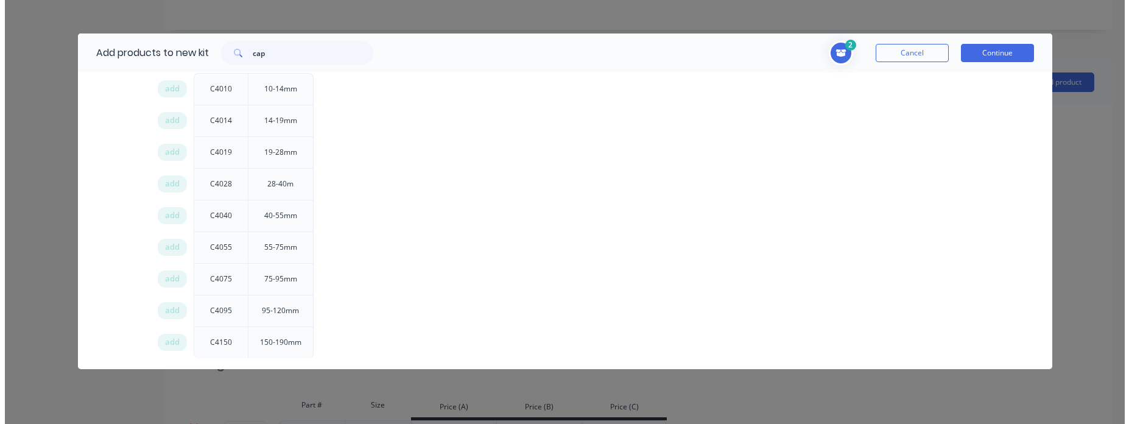
scroll to position [496, 0]
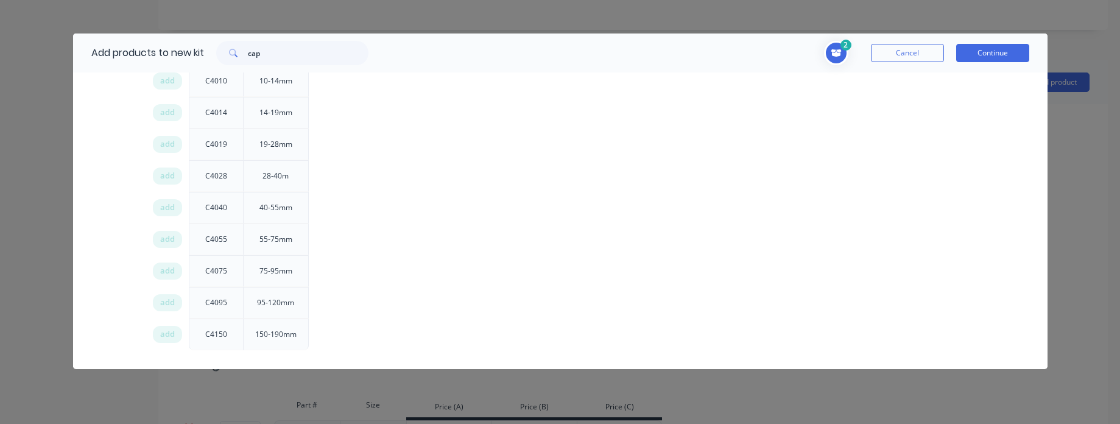
click at [752, 390] on div "Add products to new kit cap 2 1 1 ? Cap Screw Attribute SSC M865 Description M8…" at bounding box center [560, 212] width 1120 height 424
click at [996, 53] on button "Continue" at bounding box center [992, 53] width 73 height 18
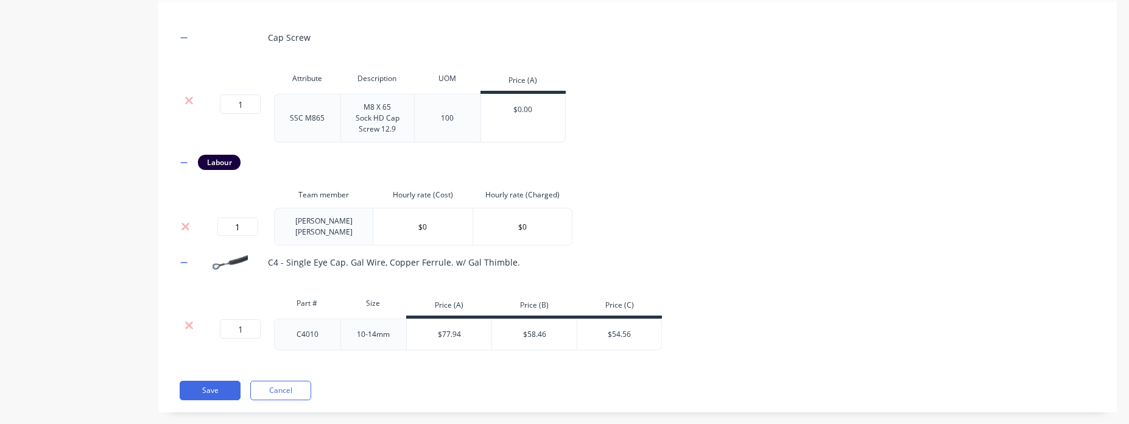
scroll to position [629, 0]
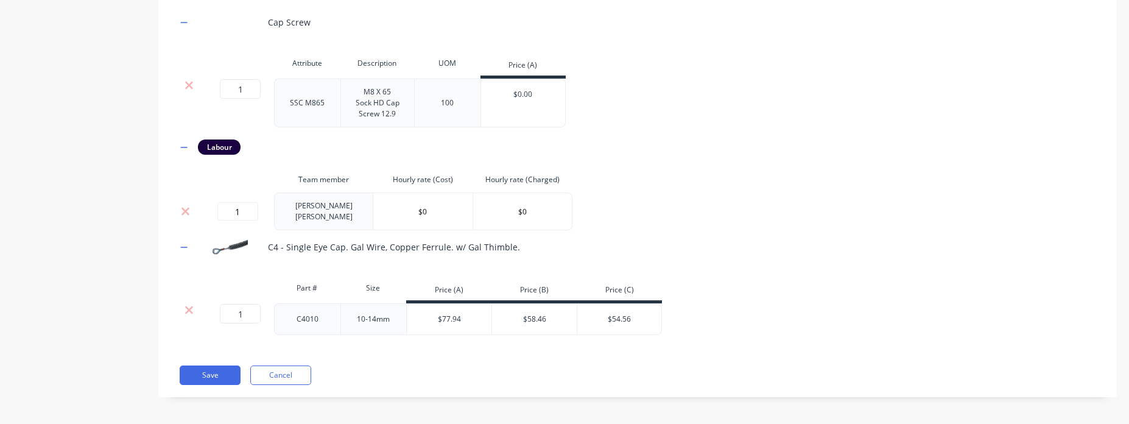
click at [216, 361] on div "Cap Screw Attribute Description UOM Price (A) 1 1 ? SSC M865 M8 X 65 Sock HD Ca…" at bounding box center [637, 192] width 959 height 410
click at [223, 371] on button "Save" at bounding box center [210, 374] width 61 height 19
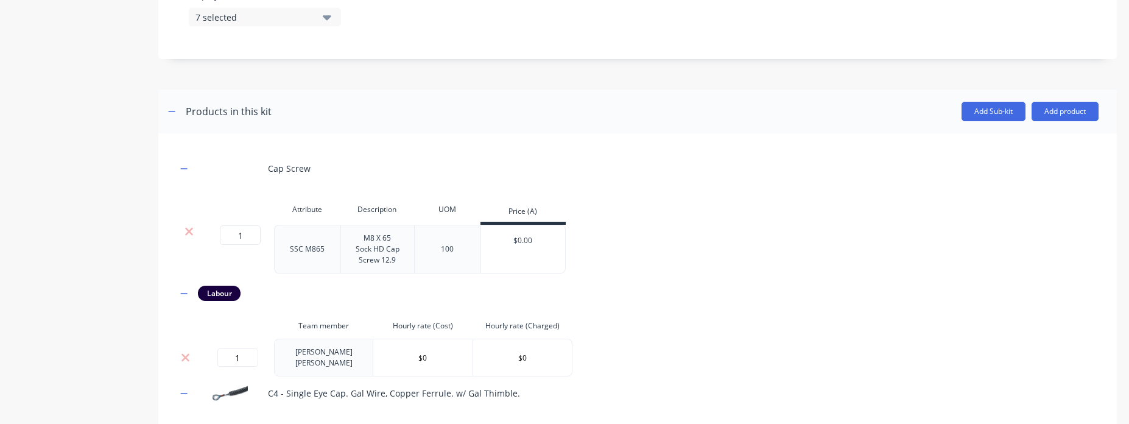
scroll to position [446, 0]
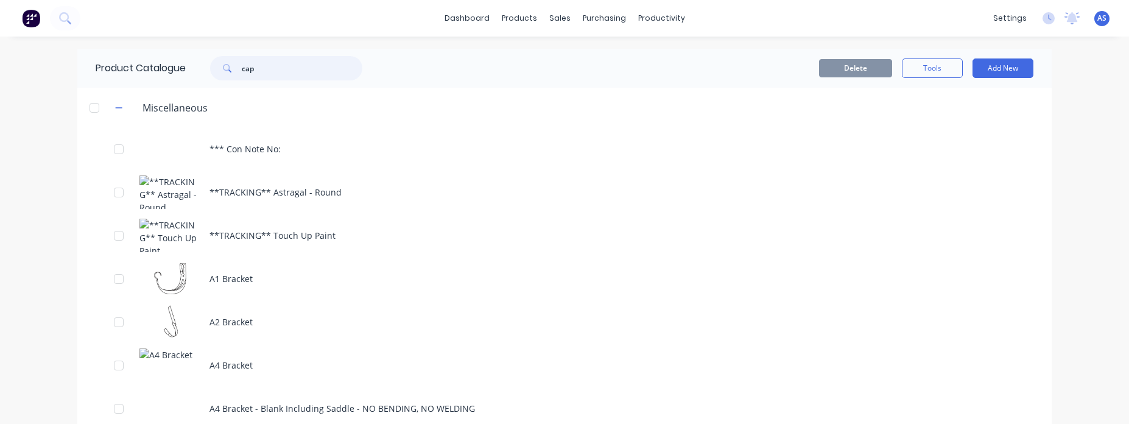
click at [285, 71] on input "cap" at bounding box center [302, 68] width 121 height 24
click at [1012, 72] on button "Add New" at bounding box center [1003, 67] width 61 height 19
click at [960, 169] on div "Product Kit" at bounding box center [976, 173] width 94 height 18
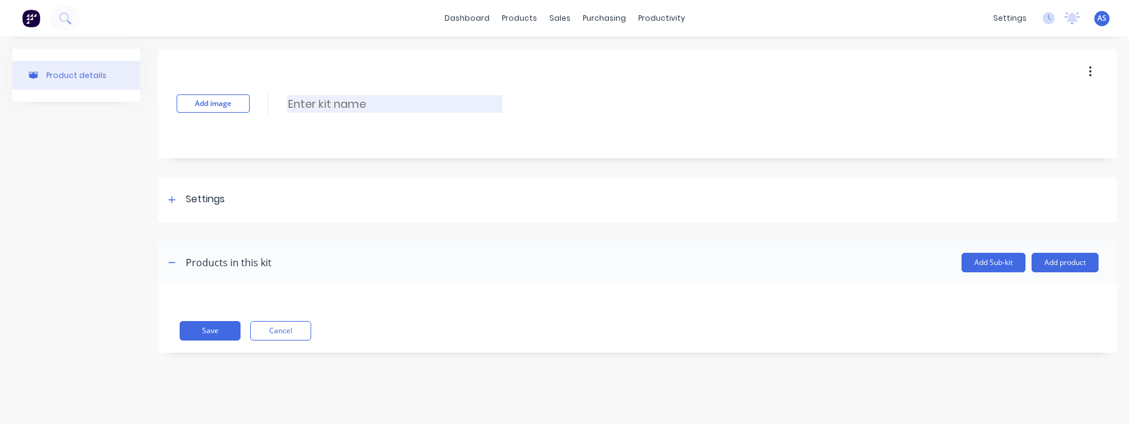
click at [334, 100] on input at bounding box center [395, 104] width 216 height 18
type input "Sample Vilno Custom Product Kit, Margin and Tracked Cost"
click at [210, 199] on div "Settings" at bounding box center [205, 199] width 39 height 15
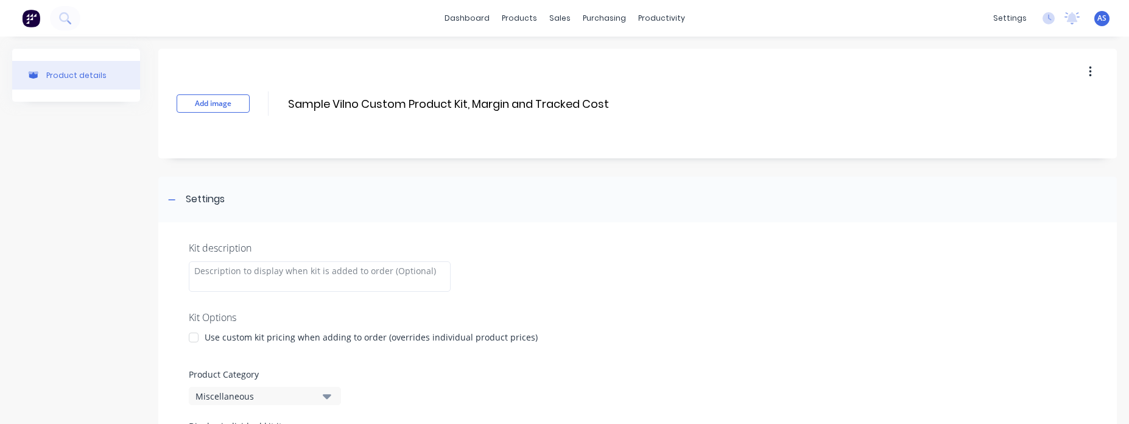
click at [235, 334] on div "Use custom kit pricing when adding to order (overrides individual product price…" at bounding box center [371, 337] width 333 height 13
drag, startPoint x: 225, startPoint y: 353, endPoint x: 237, endPoint y: 349, distance: 12.7
click at [227, 353] on div "I track costs and markups for this kit" at bounding box center [279, 356] width 149 height 13
click at [283, 361] on div "I track costs and markups for this kit" at bounding box center [279, 356] width 149 height 13
click at [286, 354] on div "I track costs and markups for this kit" at bounding box center [279, 356] width 149 height 13
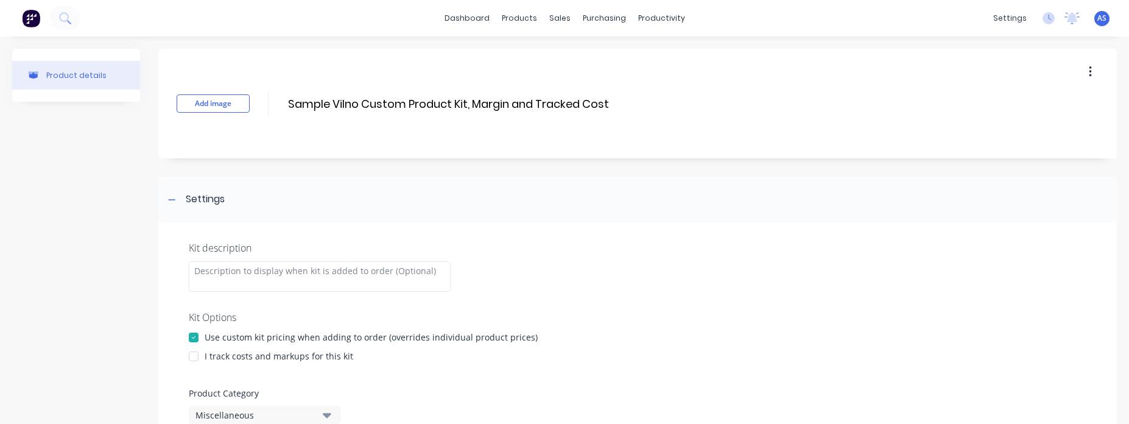
click at [194, 363] on div at bounding box center [194, 356] width 24 height 24
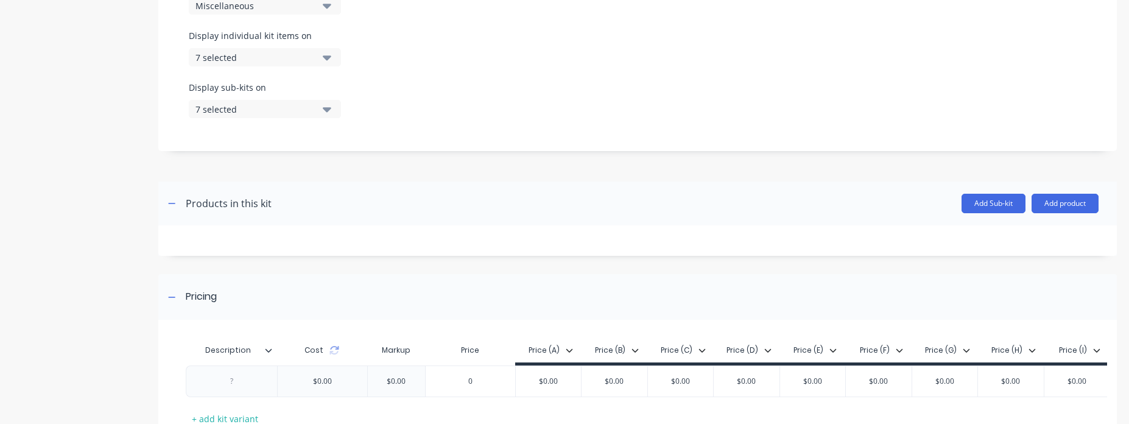
scroll to position [439, 0]
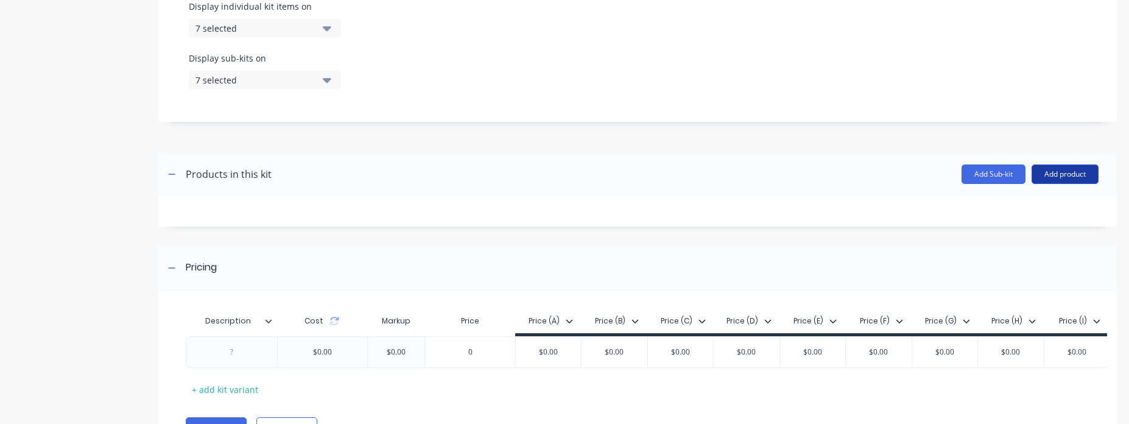
drag, startPoint x: 1040, startPoint y: 174, endPoint x: 1040, endPoint y: 180, distance: 6.7
click at [1040, 177] on button "Add product" at bounding box center [1065, 173] width 67 height 19
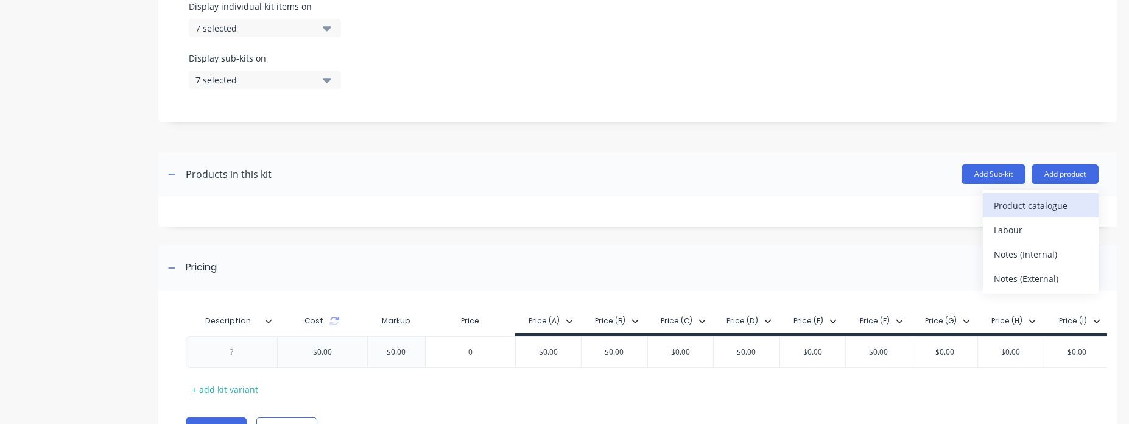
click at [1022, 205] on div "Product catalogue" at bounding box center [1041, 206] width 94 height 18
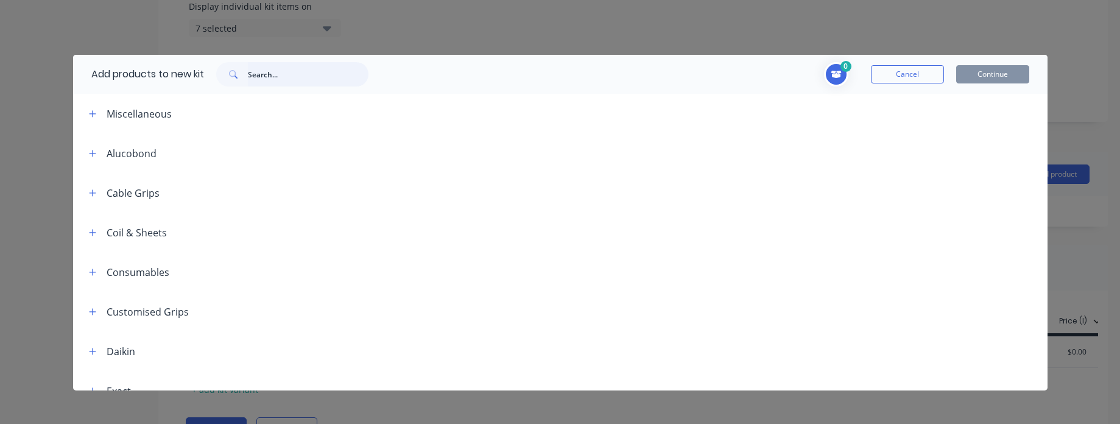
click at [325, 76] on input "text" at bounding box center [308, 74] width 121 height 24
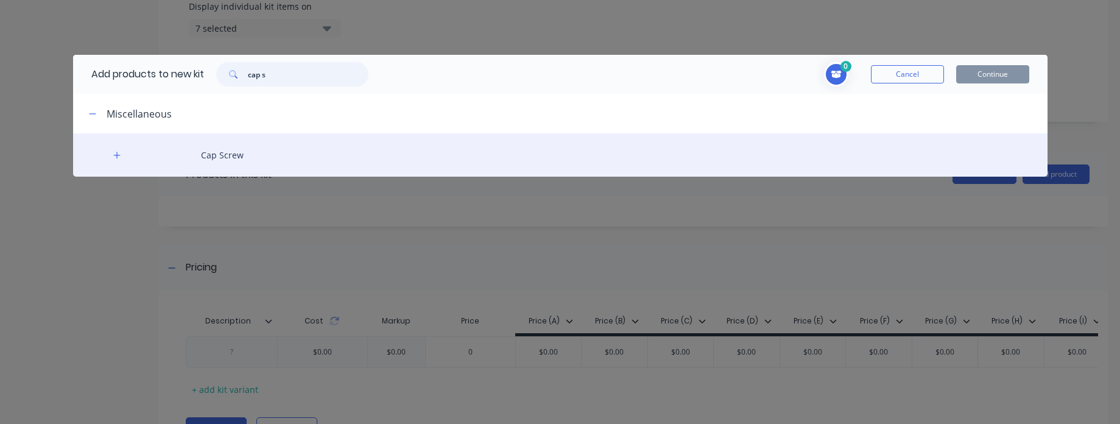
type input "cap s"
click at [120, 148] on div "Cap Screw" at bounding box center [560, 154] width 975 height 43
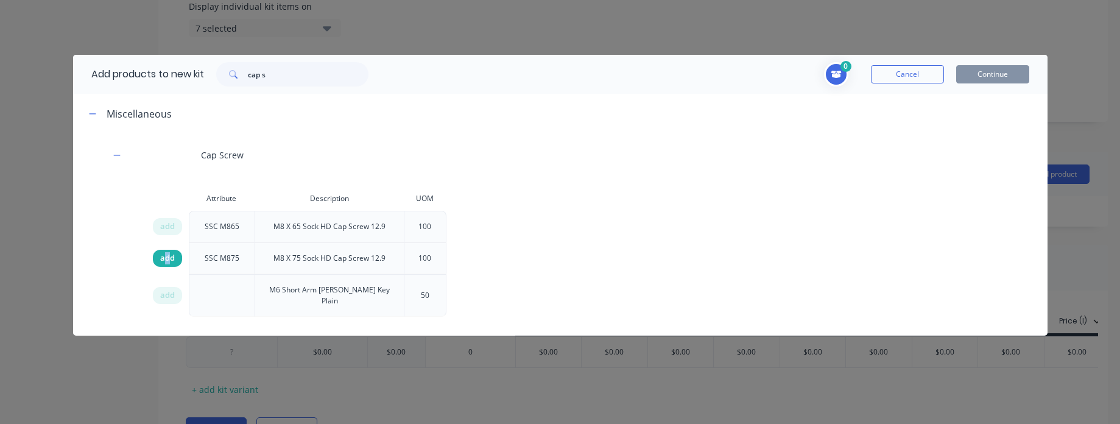
click at [168, 260] on span "add" at bounding box center [167, 258] width 15 height 12
click at [970, 68] on button "Continue" at bounding box center [992, 74] width 73 height 18
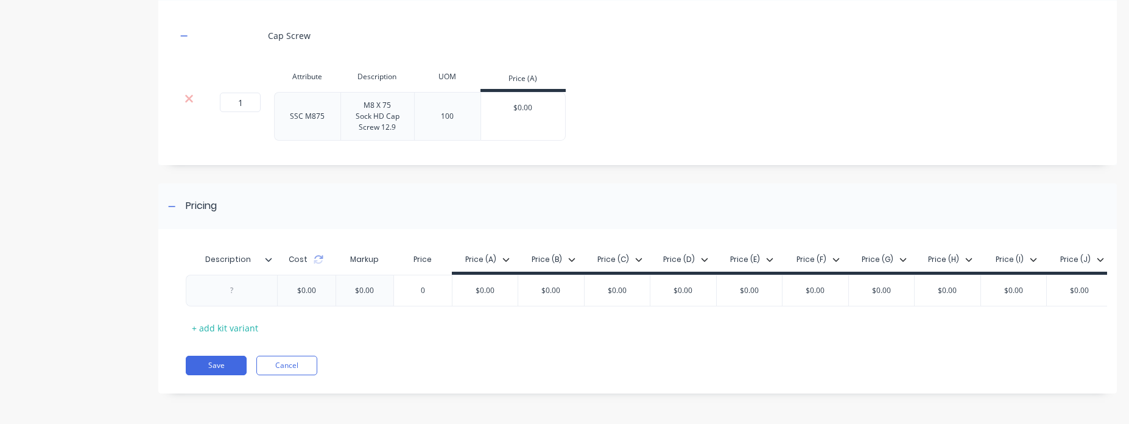
scroll to position [643, 0]
type input "0"
click at [431, 285] on input "0" at bounding box center [422, 290] width 61 height 11
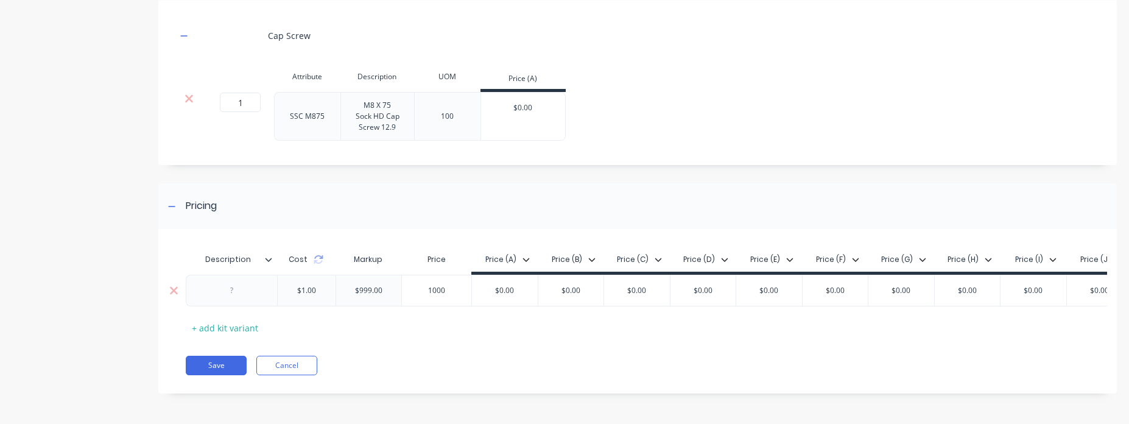
type input "1000"
click at [526, 286] on input "$0.00" at bounding box center [505, 290] width 66 height 11
type input "1000"
click at [779, 183] on div "Pricing" at bounding box center [637, 206] width 959 height 46
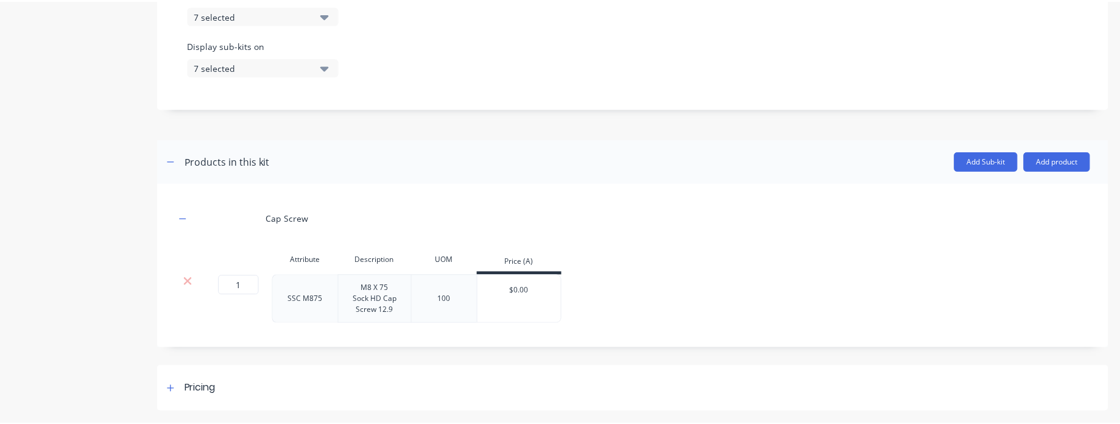
scroll to position [451, 0]
click at [1057, 165] on button "Add product" at bounding box center [1065, 161] width 67 height 19
click at [1025, 192] on div "Product catalogue" at bounding box center [1041, 193] width 94 height 18
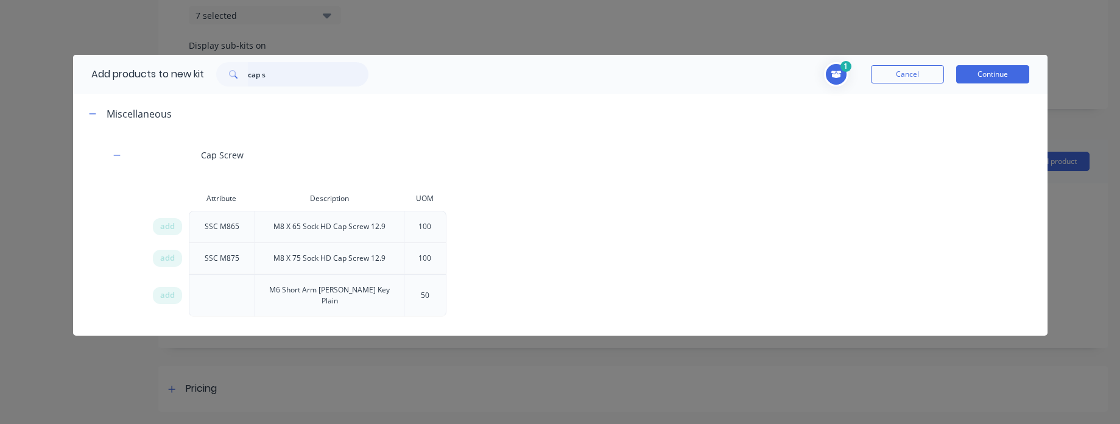
click at [286, 67] on input "cap s" at bounding box center [308, 74] width 121 height 24
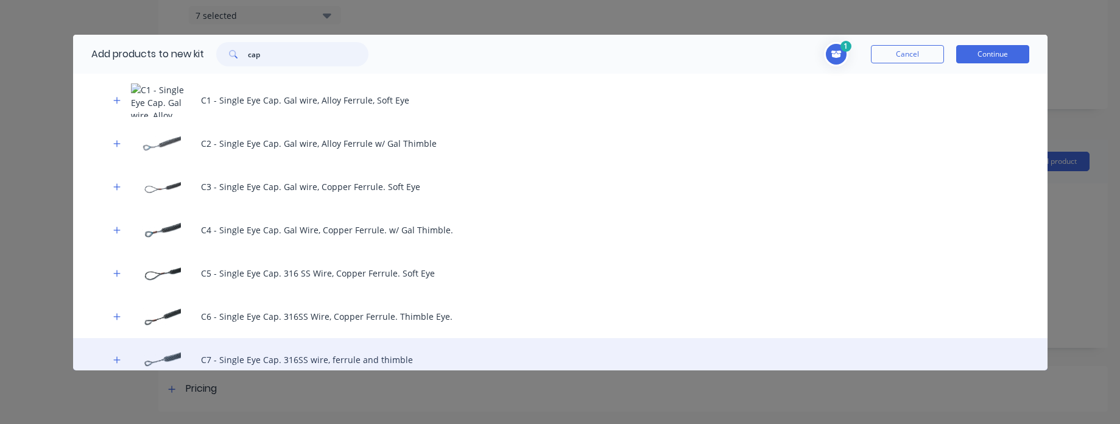
scroll to position [21, 0]
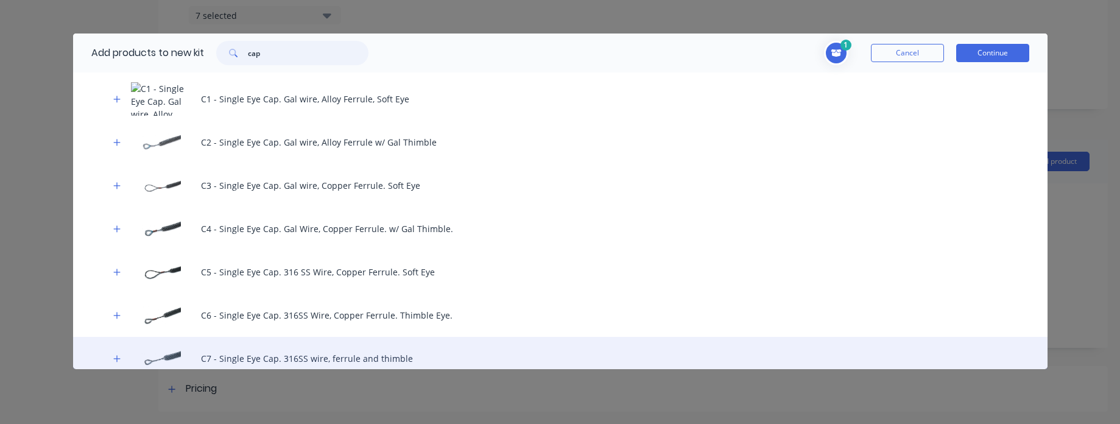
type input "cap"
click at [126, 347] on div "C7 - Single Eye Cap. 316SS wire, ferrule and thimble" at bounding box center [560, 358] width 975 height 43
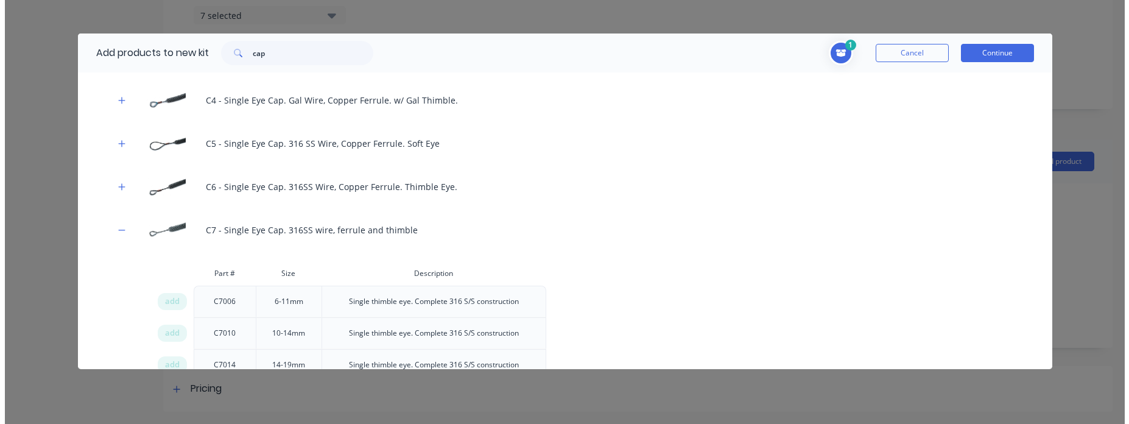
scroll to position [423, 0]
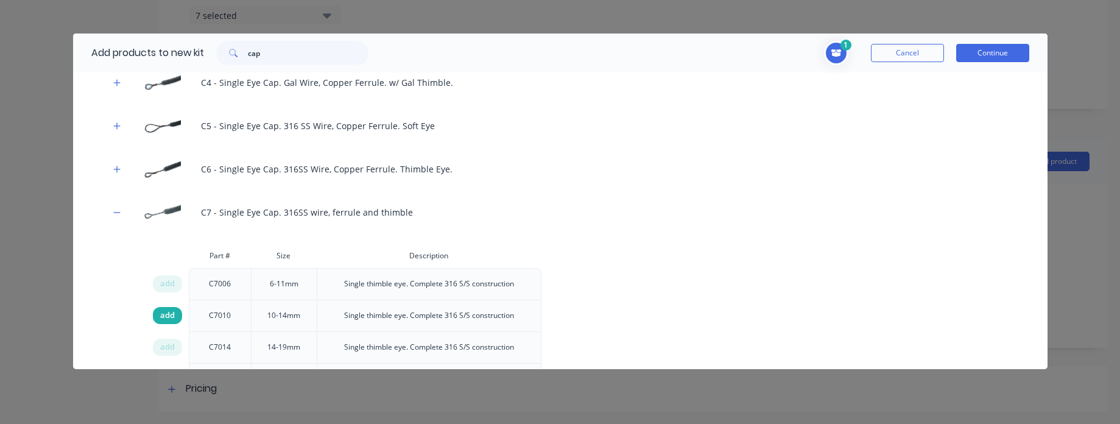
click at [166, 309] on span "add" at bounding box center [167, 315] width 15 height 12
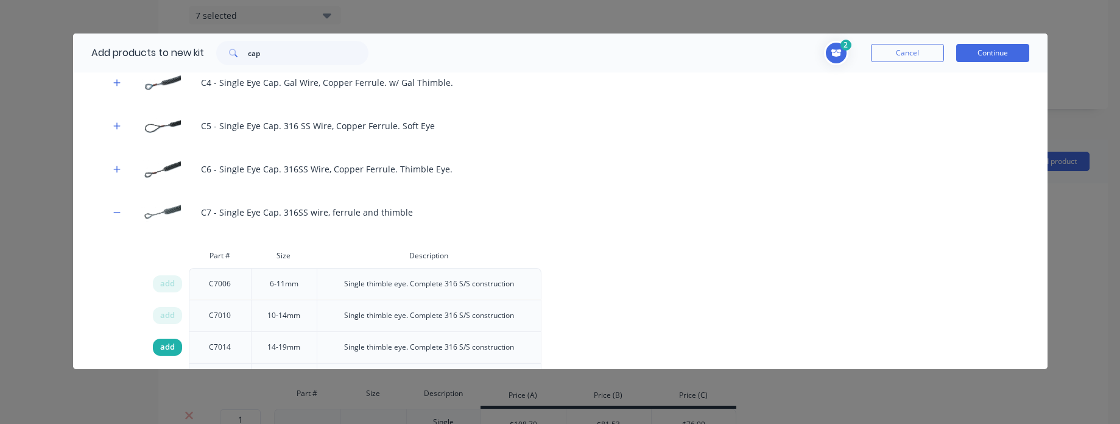
click at [160, 341] on span "add" at bounding box center [167, 347] width 15 height 12
click at [979, 48] on button "Continue" at bounding box center [992, 53] width 73 height 18
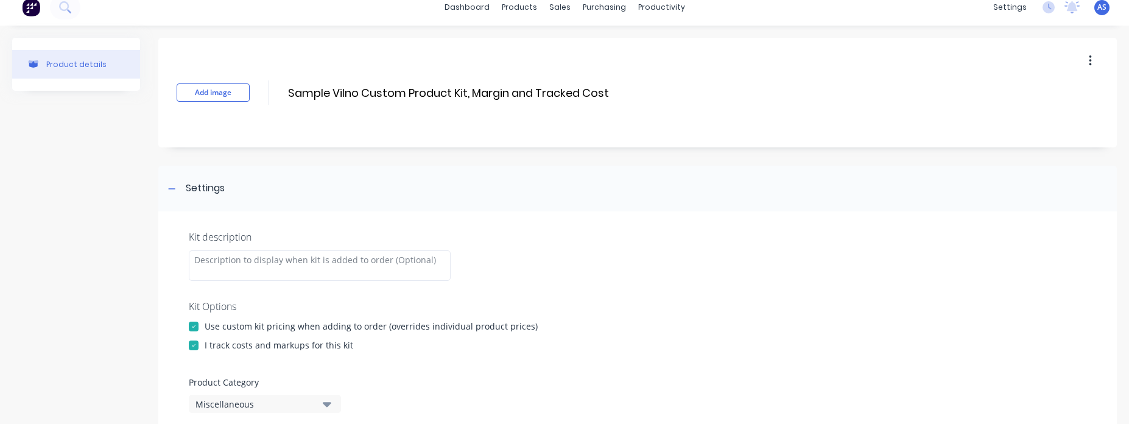
scroll to position [0, 0]
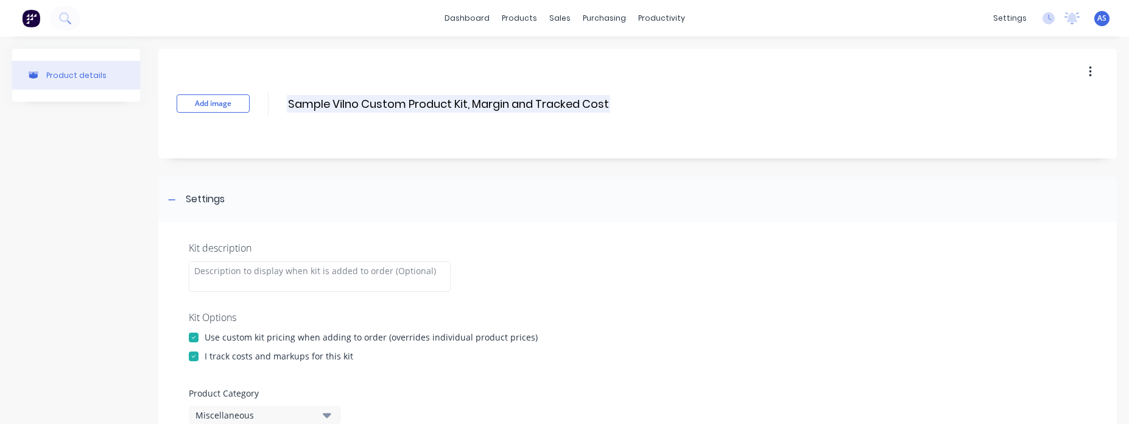
click at [595, 111] on input "Sample Vilno Custom Product Kit, Margin and Tracked Cost" at bounding box center [448, 104] width 323 height 18
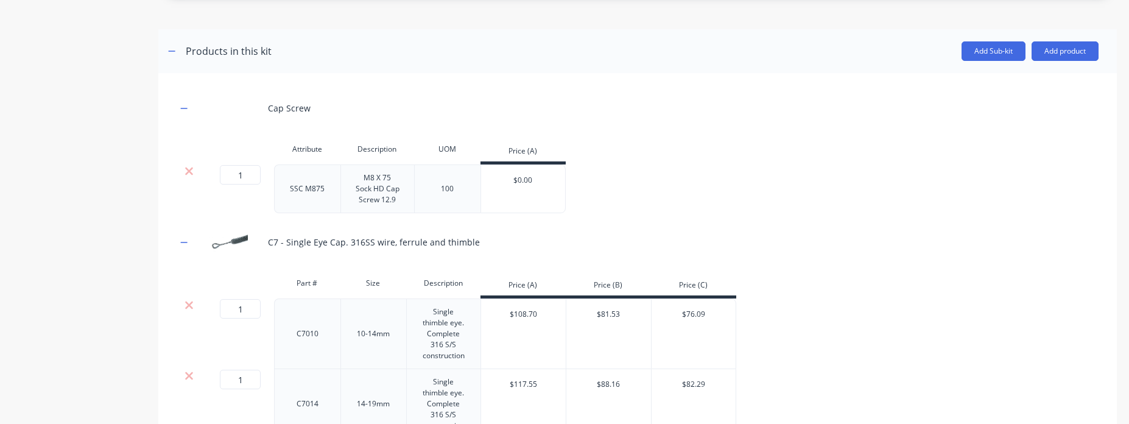
scroll to position [677, 0]
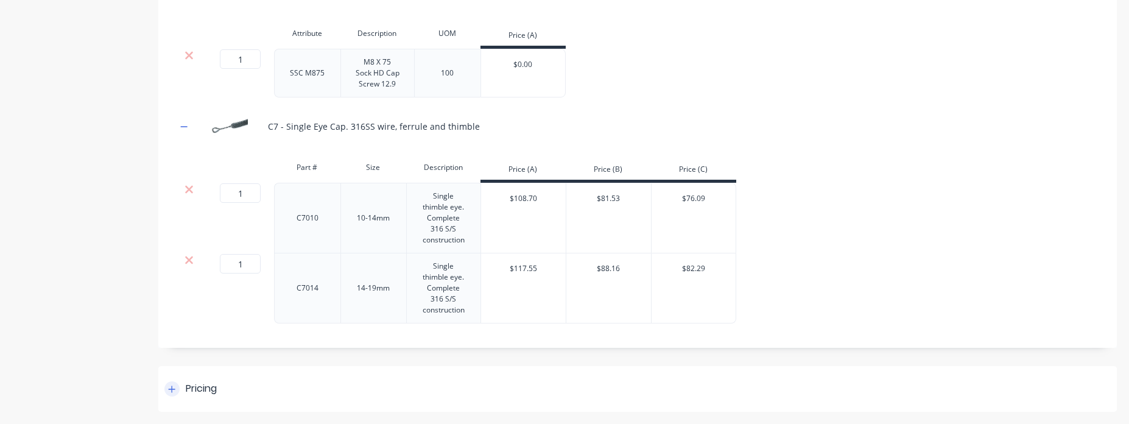
click at [219, 386] on div "Pricing" at bounding box center [637, 389] width 959 height 46
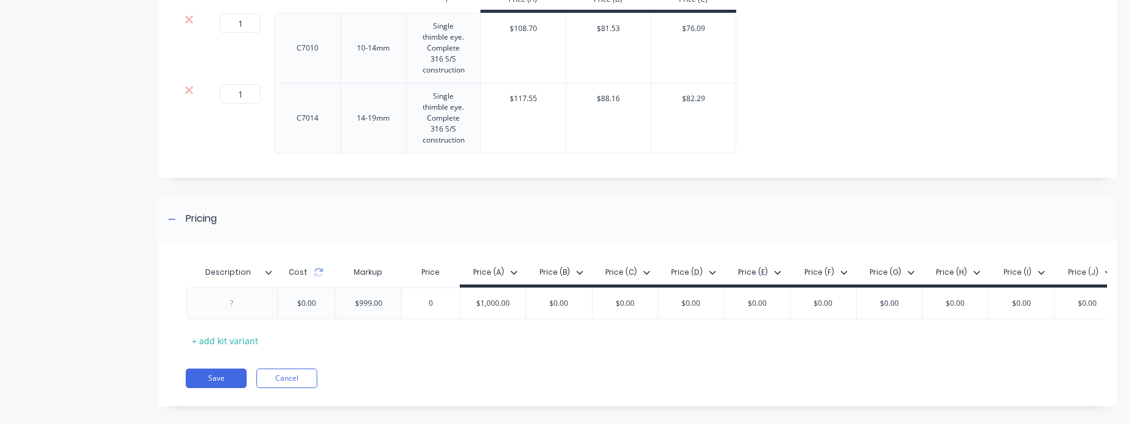
scroll to position [869, 0]
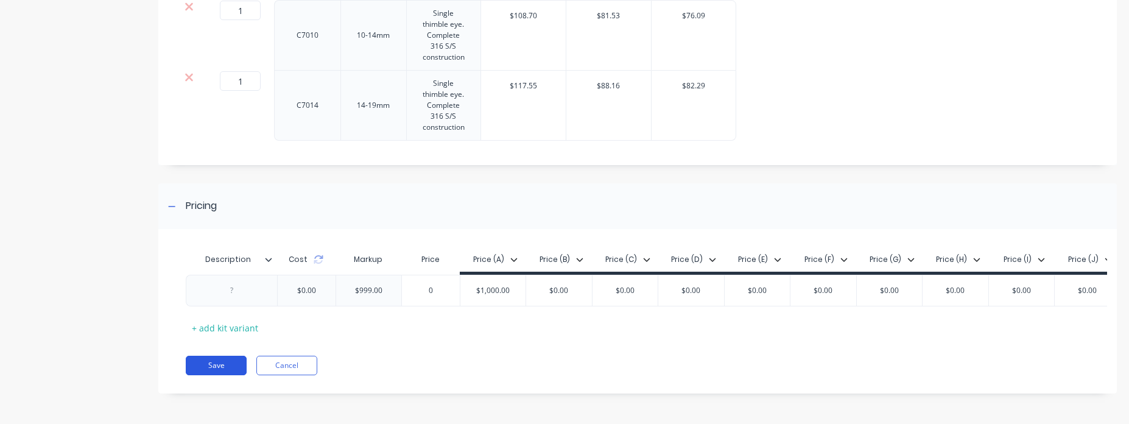
click at [233, 370] on button "Save" at bounding box center [216, 365] width 61 height 19
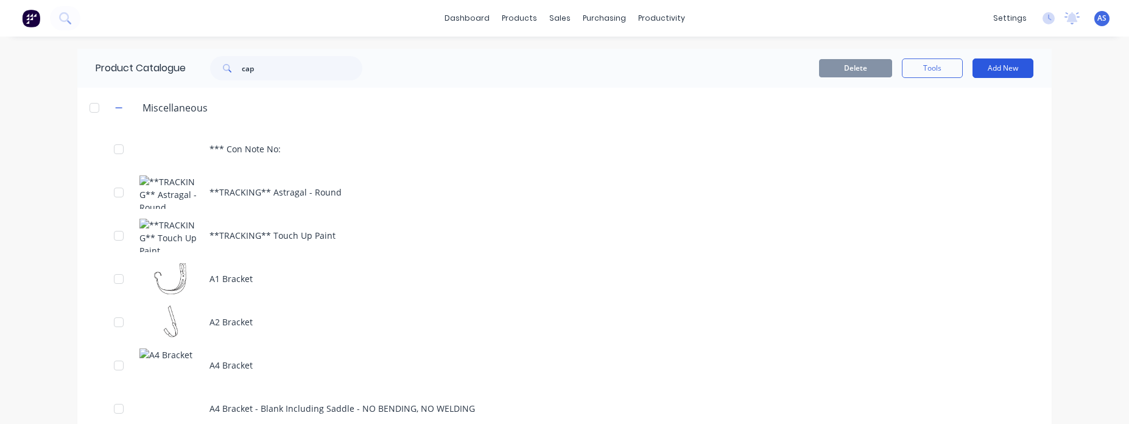
click at [973, 63] on button "Add New" at bounding box center [1003, 67] width 61 height 19
click at [962, 164] on div "Product Kit" at bounding box center [976, 173] width 94 height 18
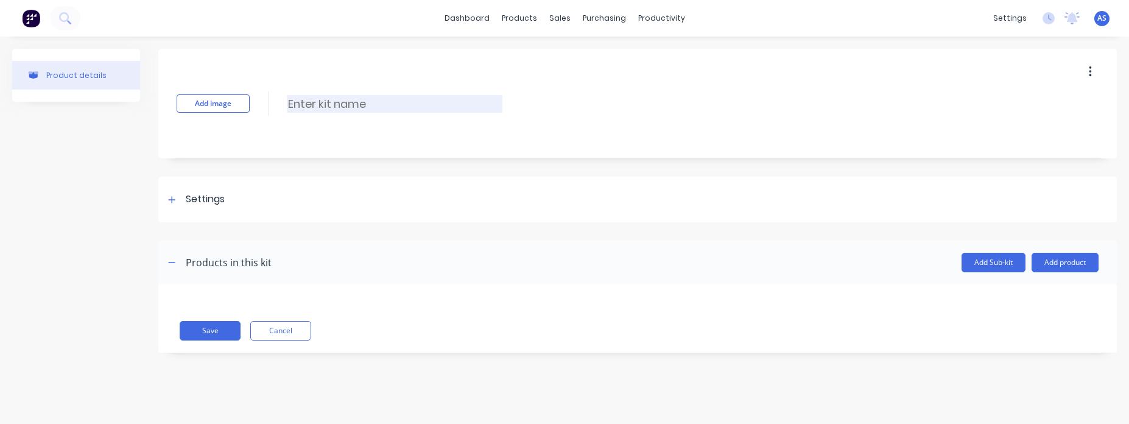
click at [354, 104] on input at bounding box center [395, 104] width 216 height 18
paste input "Sample Vilno Custom Product Kit, Margin and Tracked Cost"
click at [473, 97] on input "Sample Vilno Custom Product Kit, Margin and Tracked Cost" at bounding box center [448, 104] width 323 height 18
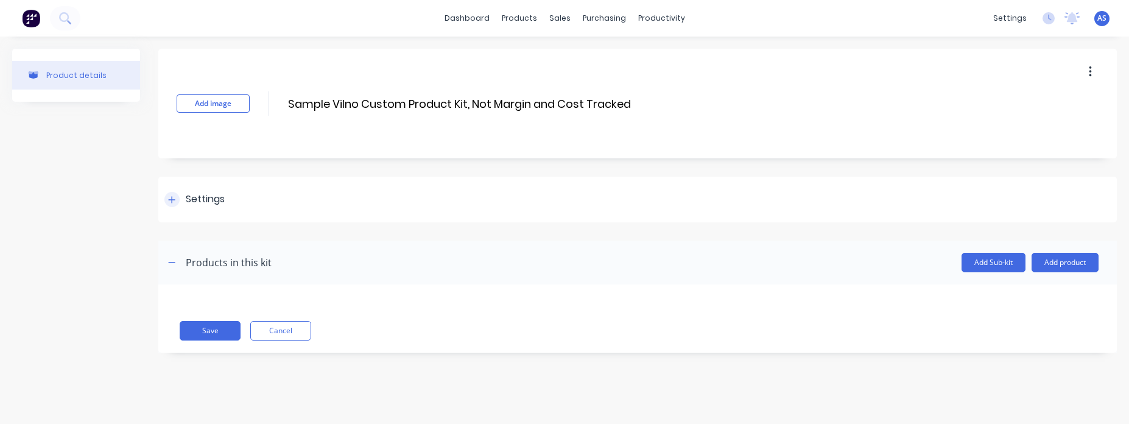
type input "Sample Vilno Custom Product Kit, Not Margin and Cost Tracked"
click at [952, 191] on div "Settings" at bounding box center [637, 200] width 959 height 46
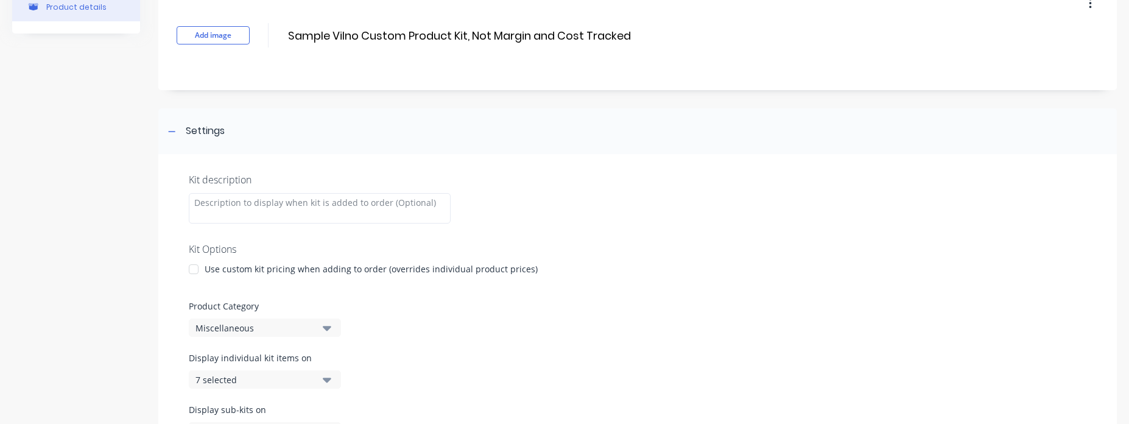
scroll to position [73, 0]
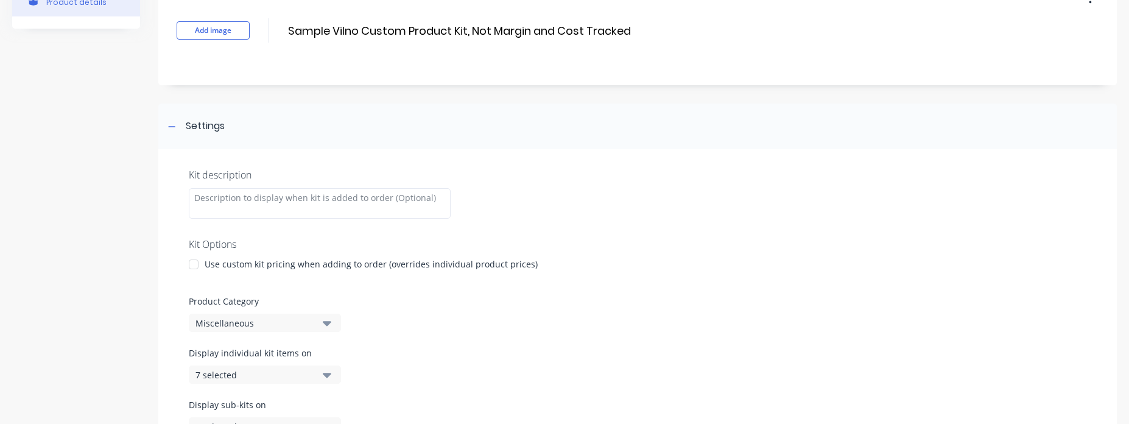
click at [278, 266] on div "Use custom kit pricing when adding to order (overrides individual product price…" at bounding box center [371, 264] width 333 height 13
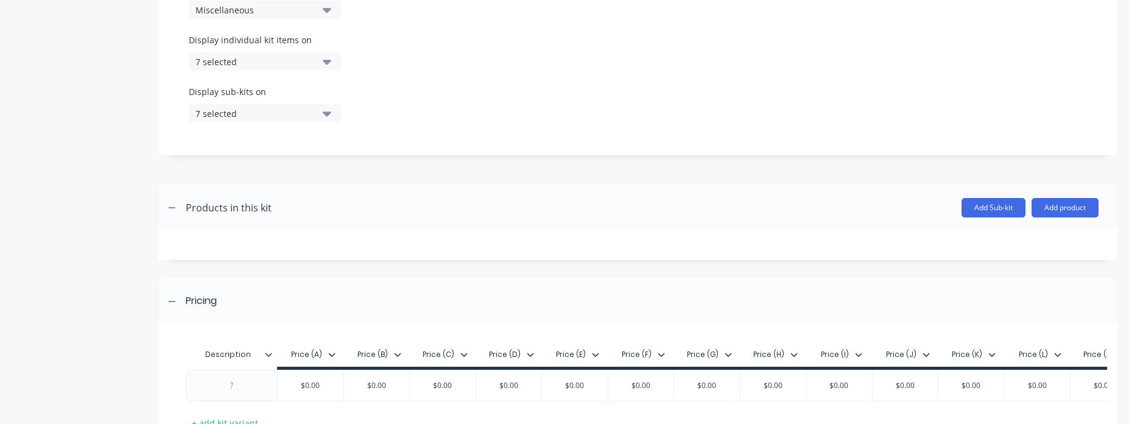
scroll to position [509, 0]
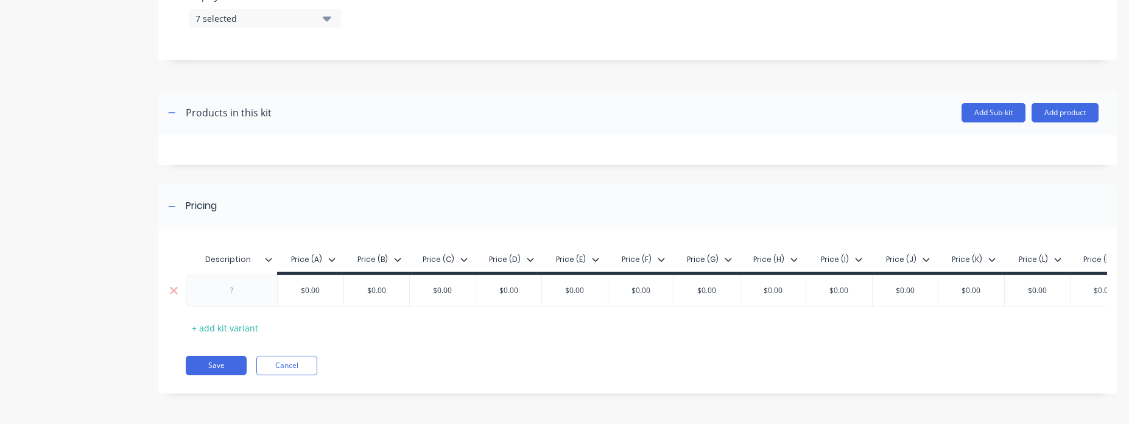
click at [314, 289] on div "$0.00" at bounding box center [311, 290] width 66 height 30
type input "2000"
click at [666, 387] on div "Description Price (A) Price (B) Price (C) Price (D) Price (E) Price (F) Price (…" at bounding box center [637, 317] width 959 height 152
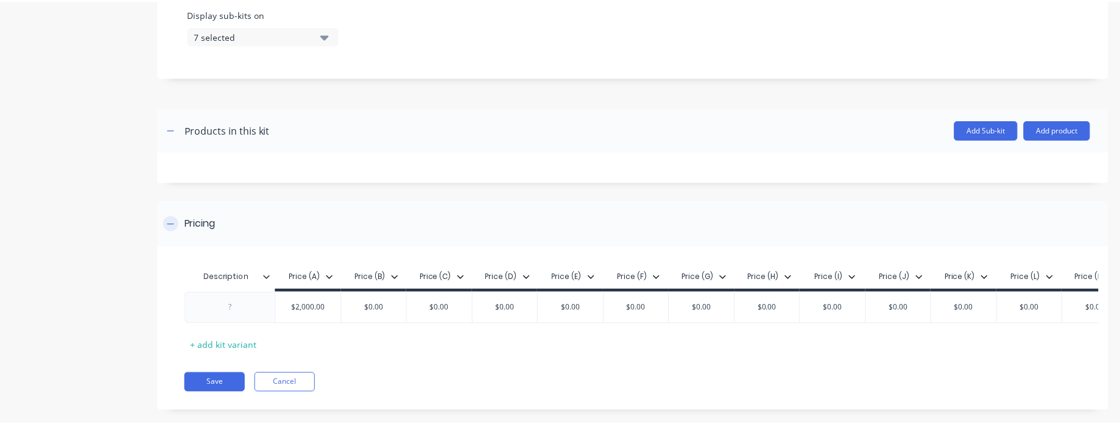
scroll to position [436, 0]
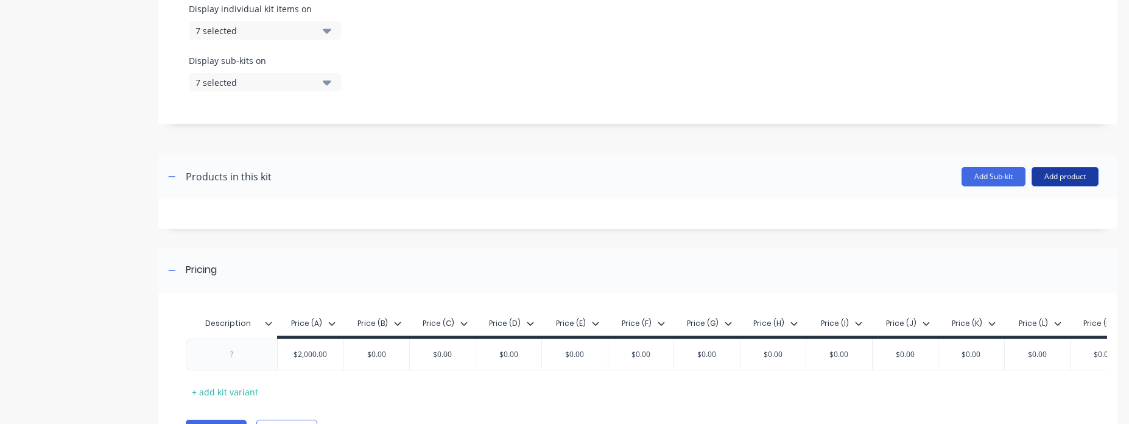
click at [1047, 174] on button "Add product" at bounding box center [1065, 176] width 67 height 19
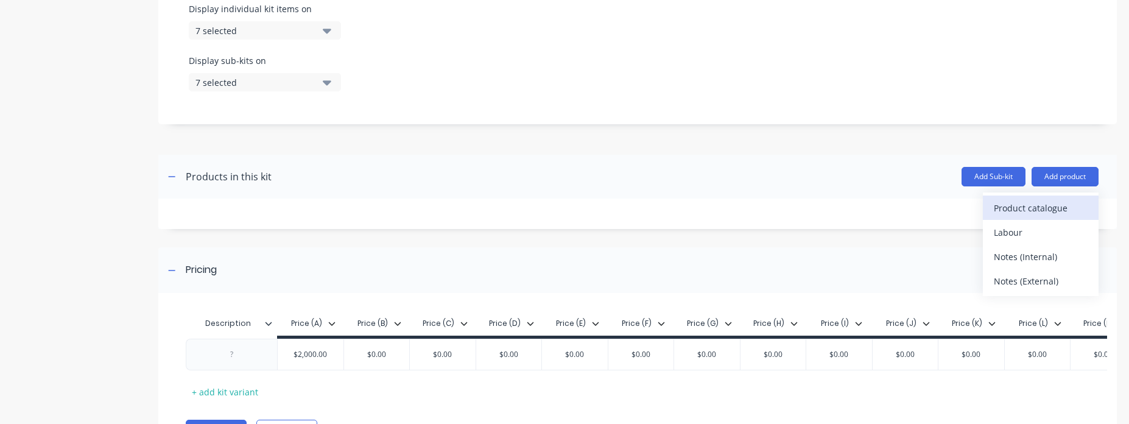
click at [1026, 200] on div "Product catalogue" at bounding box center [1041, 208] width 94 height 18
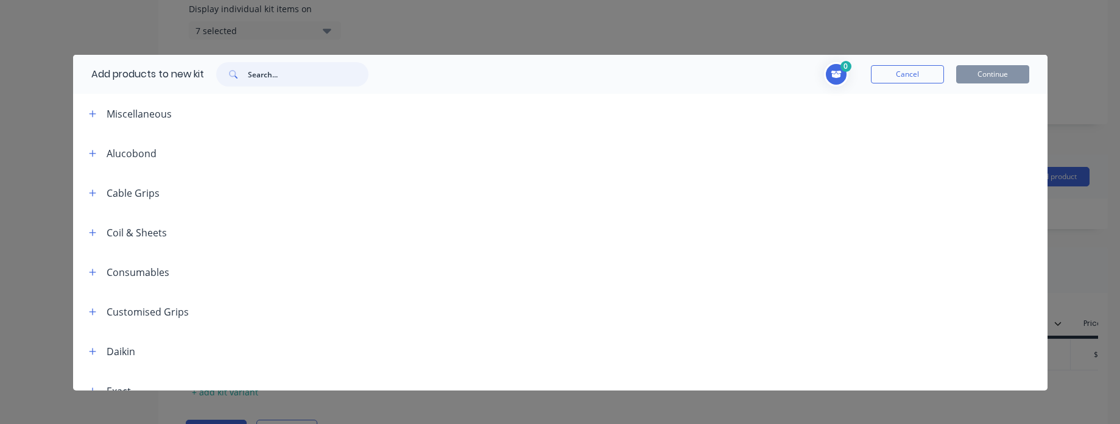
click at [266, 71] on input "text" at bounding box center [308, 74] width 121 height 24
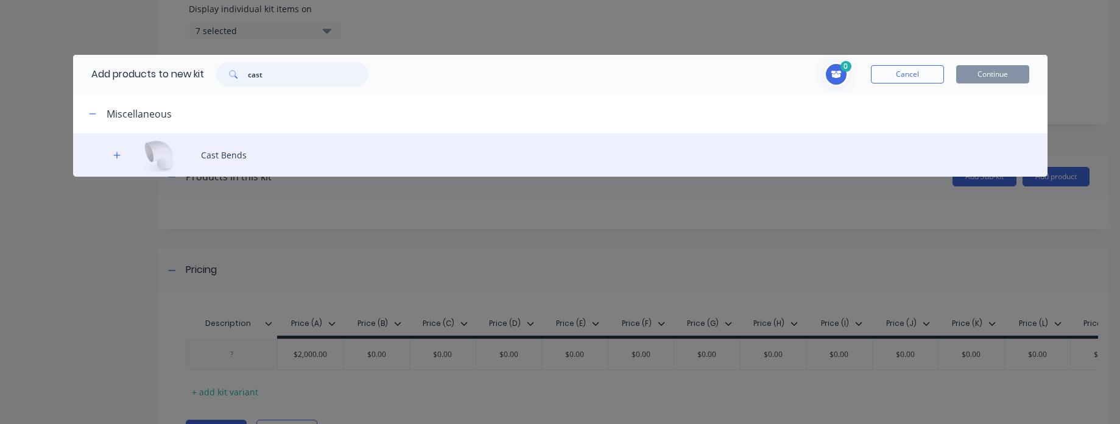
type input "cast"
drag, startPoint x: 238, startPoint y: 143, endPoint x: 243, endPoint y: 147, distance: 6.9
click at [239, 143] on div "Cast Bends" at bounding box center [560, 154] width 975 height 43
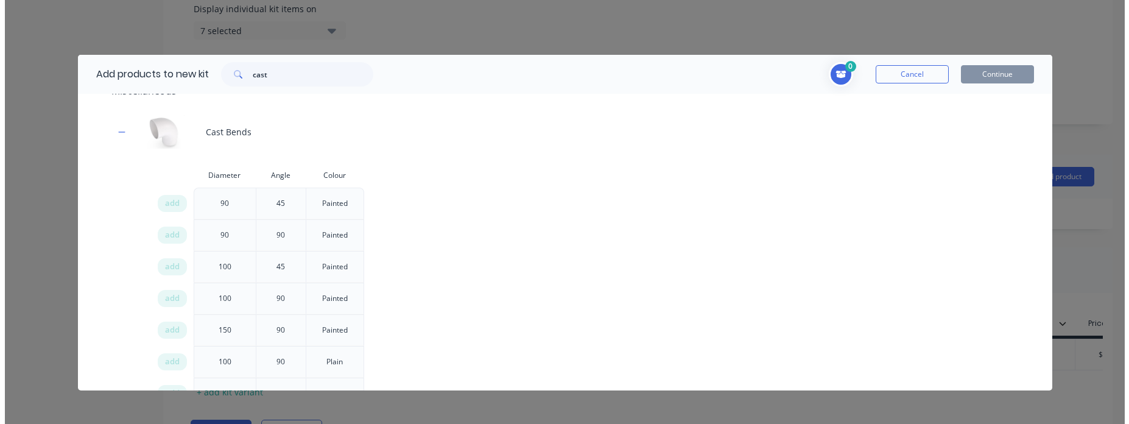
scroll to position [61, 0]
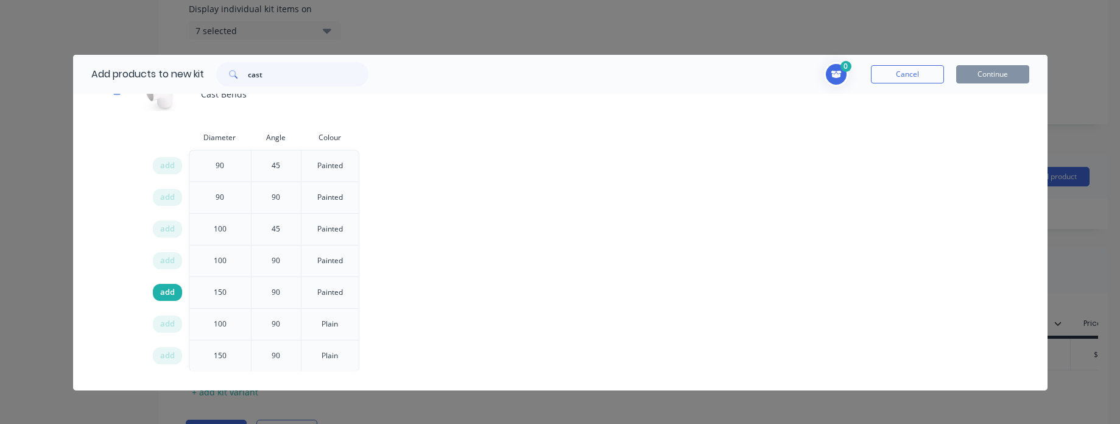
click at [164, 298] on div "add" at bounding box center [167, 292] width 29 height 17
click at [981, 79] on button "Continue" at bounding box center [992, 74] width 73 height 18
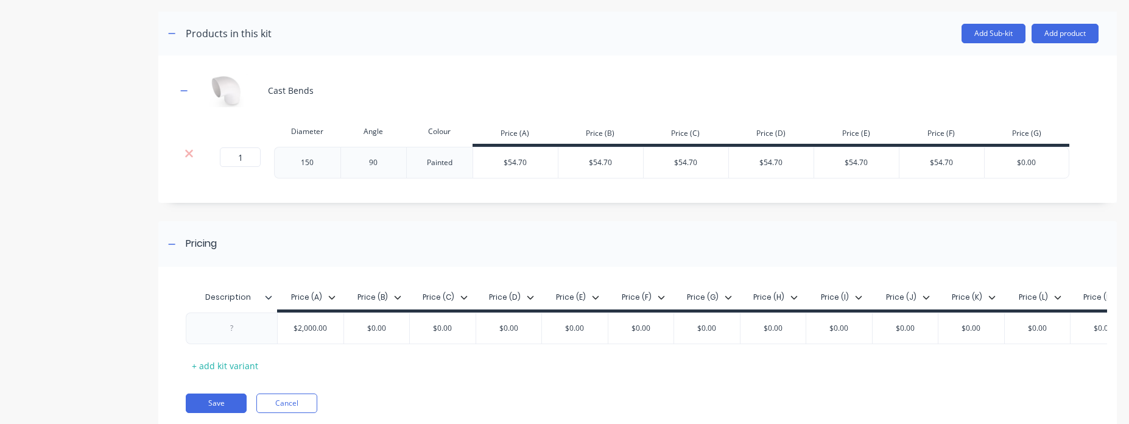
scroll to position [626, 0]
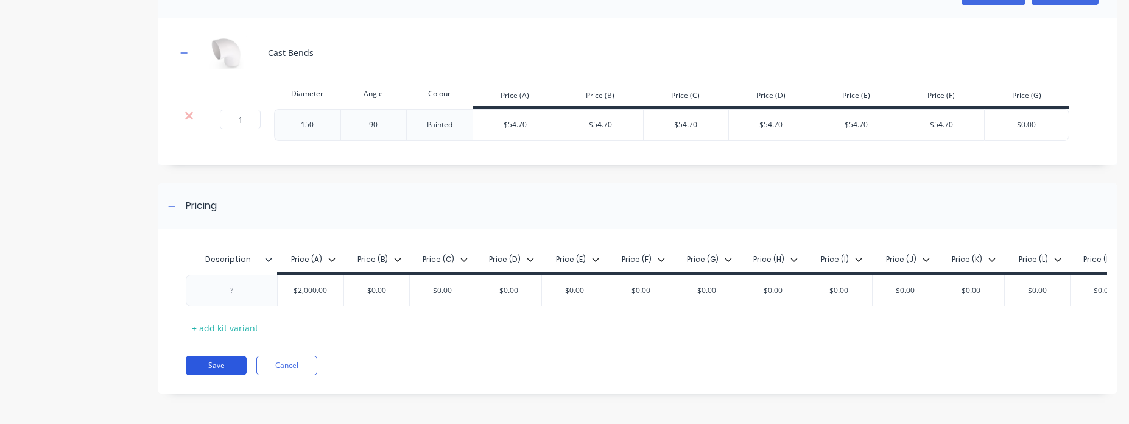
click at [214, 356] on button "Save" at bounding box center [216, 365] width 61 height 19
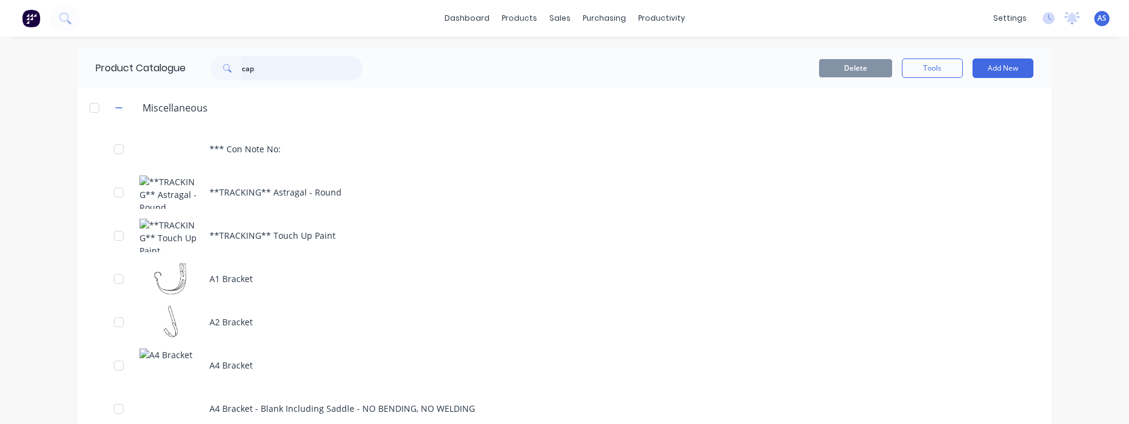
click at [345, 65] on input "cap" at bounding box center [302, 68] width 121 height 24
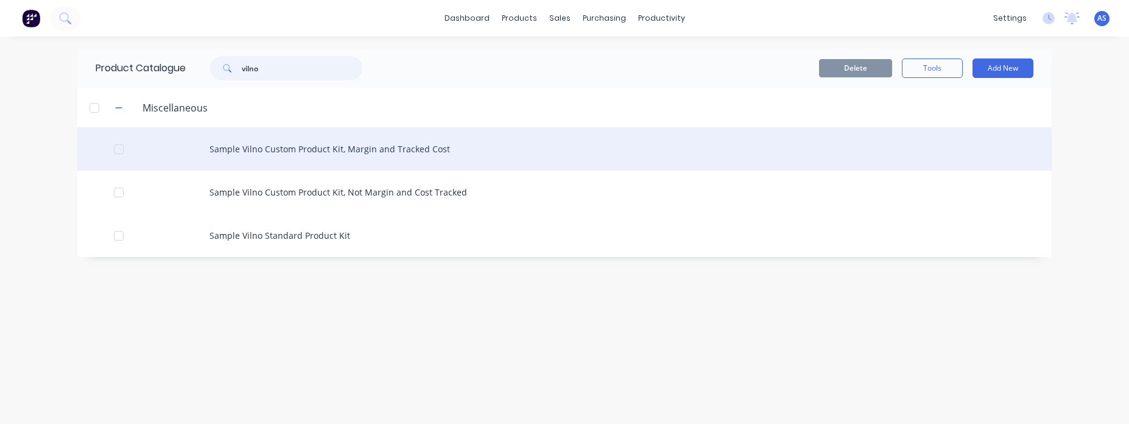
type input "vilno"
click at [478, 159] on div "Sample Vilno Custom Product Kit, Margin and Tracked Cost" at bounding box center [564, 148] width 975 height 43
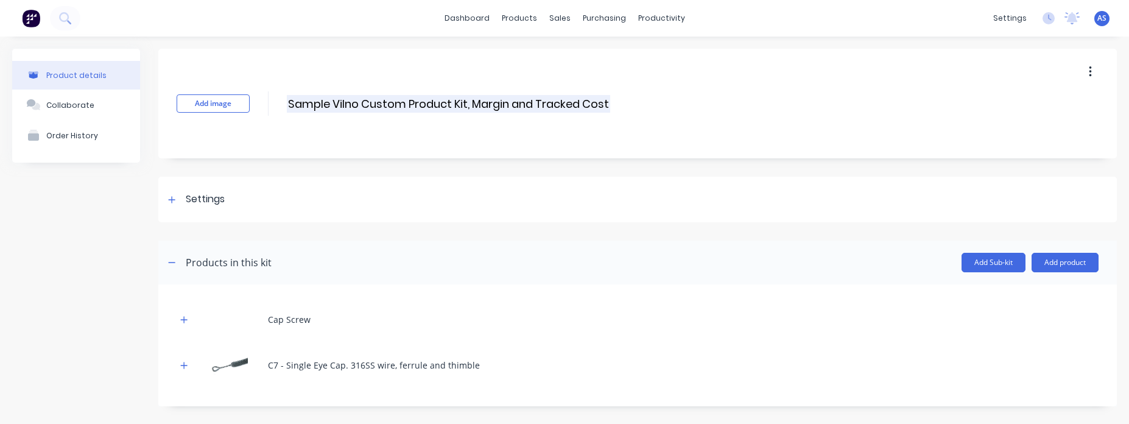
click at [543, 107] on input "Sample Vilno Custom Product Kit, Margin and Tracked Cost" at bounding box center [448, 104] width 323 height 18
click at [555, 108] on input "Sample Vilno Custom Product Kit, Margin and Tracked Cost" at bounding box center [448, 104] width 323 height 18
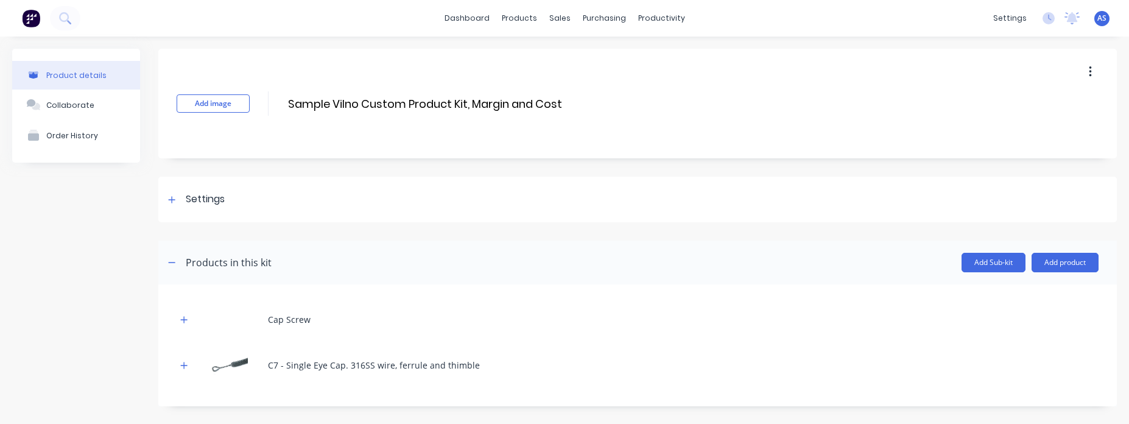
paste input "Tracked"
type input "Sample Vilno Custom Product Kit, Margin and Cost Tracked"
click at [677, 141] on div "Add image Sample Vilno Custom Product Kit, Margin and Cost Tracked Sample Vilno…" at bounding box center [637, 104] width 959 height 110
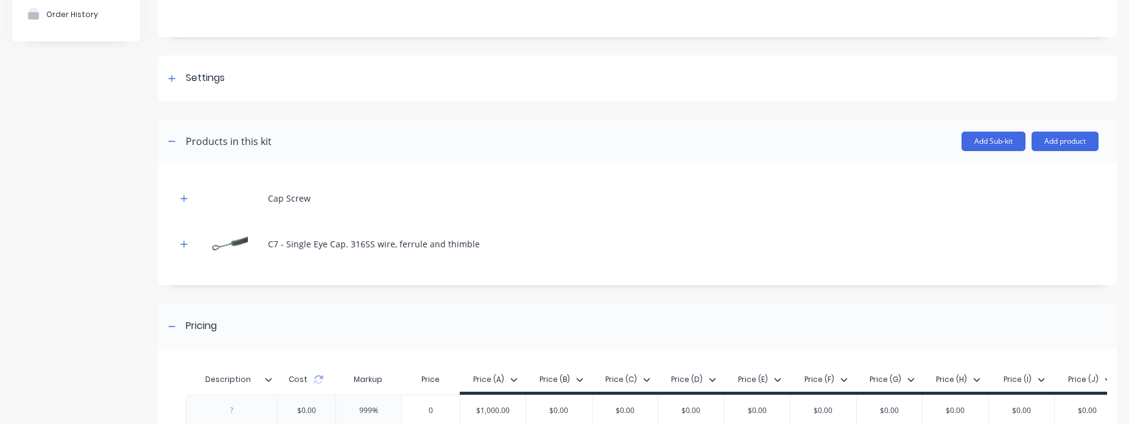
scroll to position [250, 0]
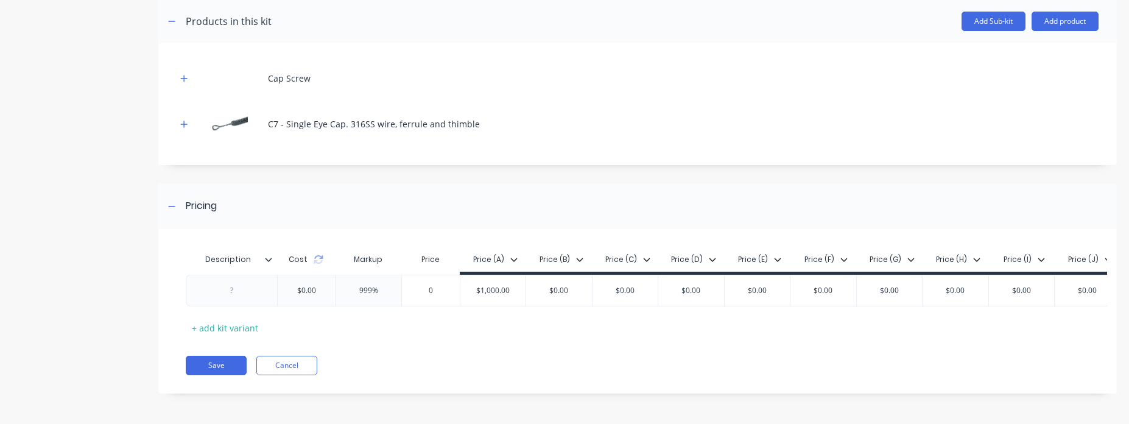
click at [236, 375] on div "Description Cost Markup Price Price (A) Price (B) Price (C) Price (D) Price (E)…" at bounding box center [637, 317] width 959 height 152
click at [234, 375] on div "Description Cost Markup Price Price (A) Price (B) Price (C) Price (D) Price (E)…" at bounding box center [637, 317] width 959 height 152
click at [234, 370] on button "Save" at bounding box center [216, 365] width 61 height 19
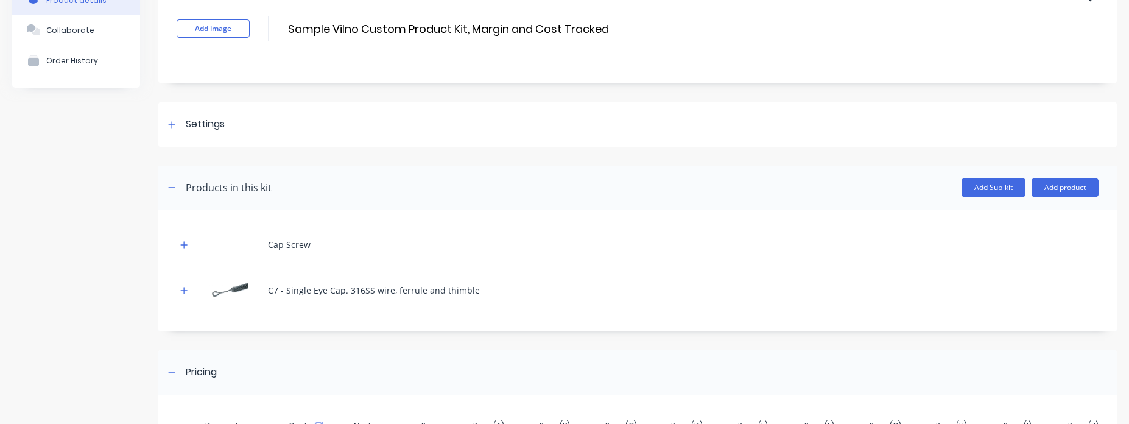
scroll to position [0, 0]
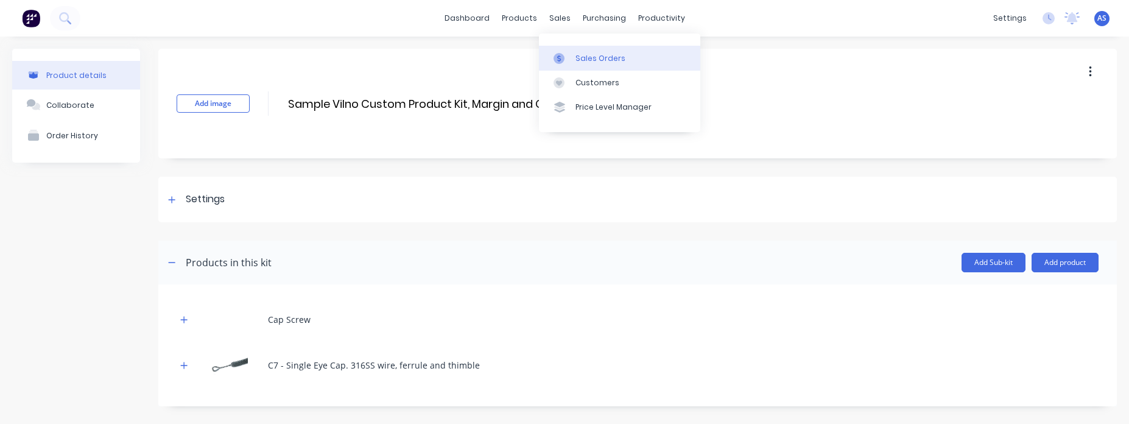
click at [567, 51] on link "Sales Orders" at bounding box center [619, 58] width 161 height 24
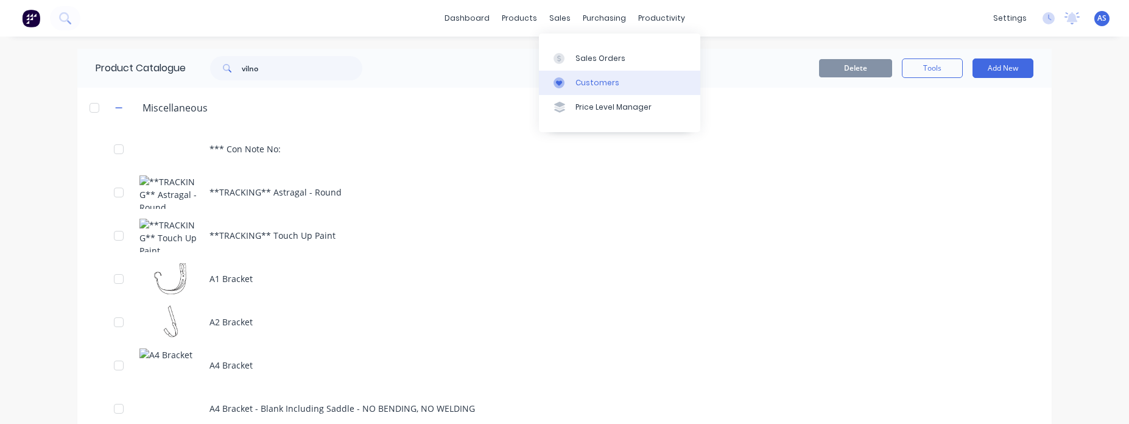
click at [583, 74] on link "Customers" at bounding box center [619, 83] width 161 height 24
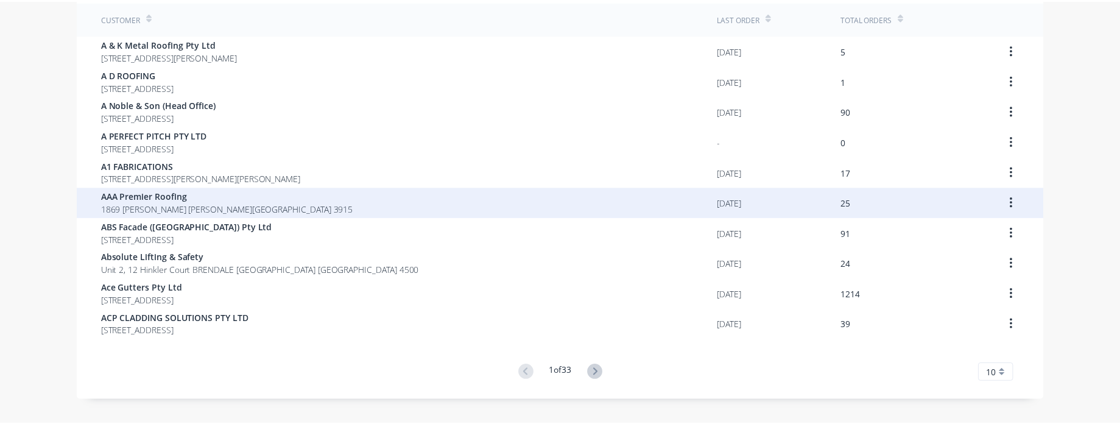
scroll to position [105, 0]
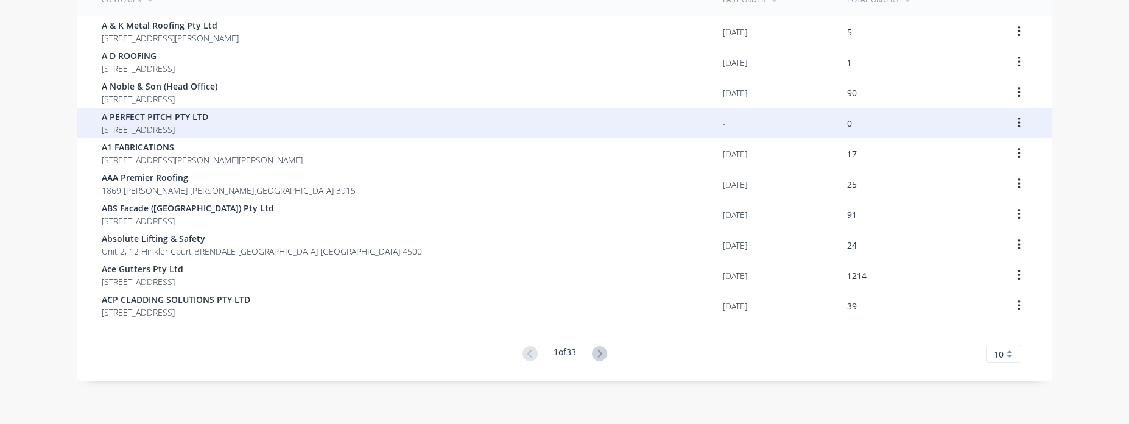
click at [867, 129] on div "0" at bounding box center [915, 123] width 136 height 30
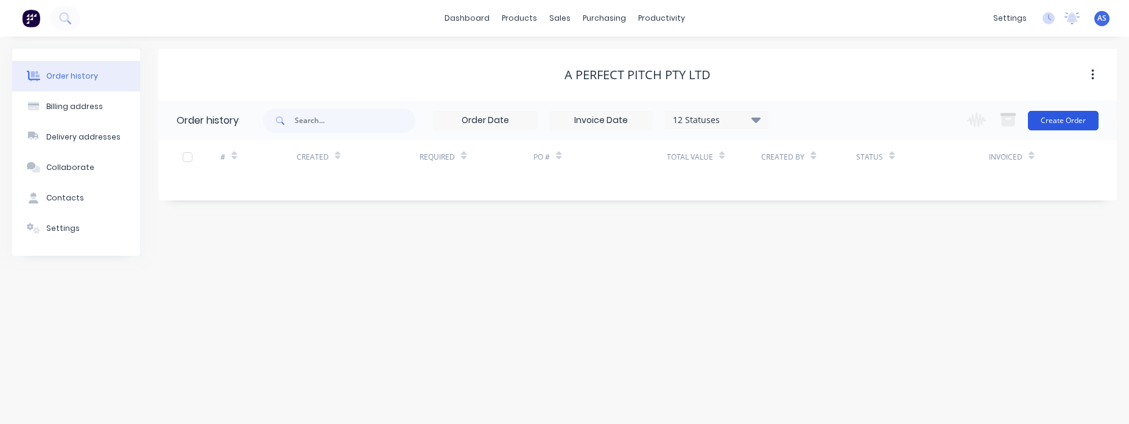
click at [1060, 112] on button "Create Order" at bounding box center [1063, 120] width 71 height 19
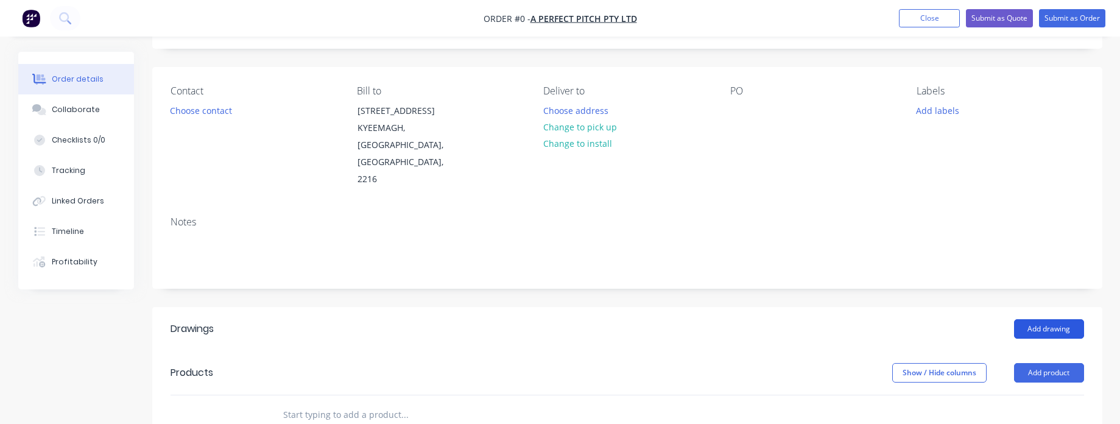
scroll to position [73, 0]
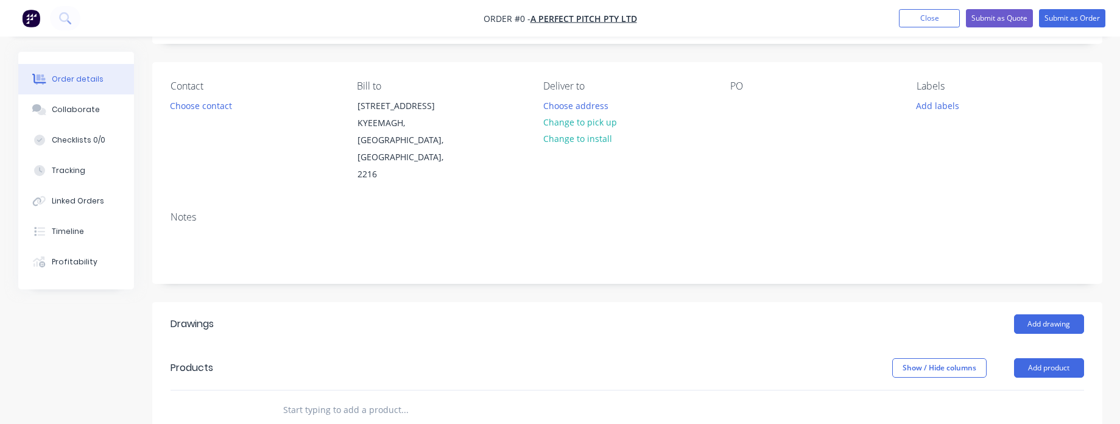
click at [1067, 346] on header "Products Show / Hide columns Add product" at bounding box center [627, 368] width 950 height 44
click at [1060, 358] on button "Add product" at bounding box center [1049, 367] width 70 height 19
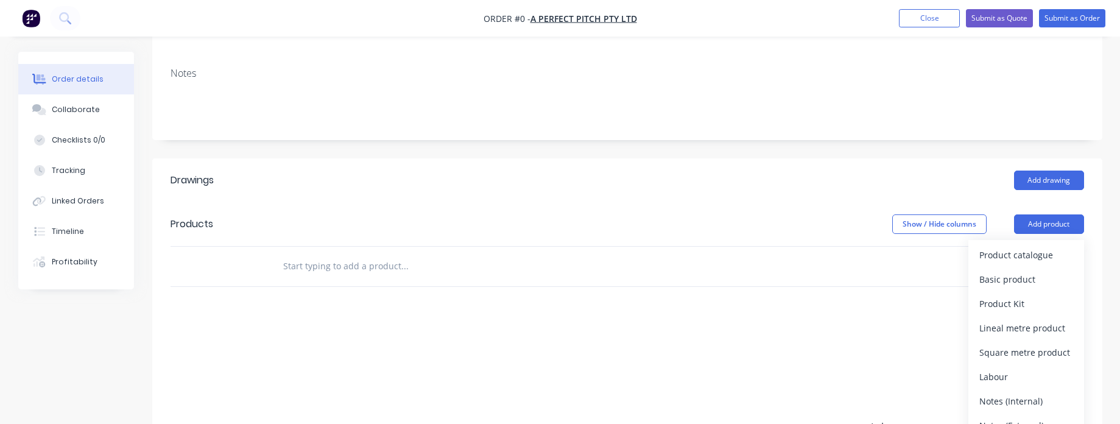
scroll to position [219, 0]
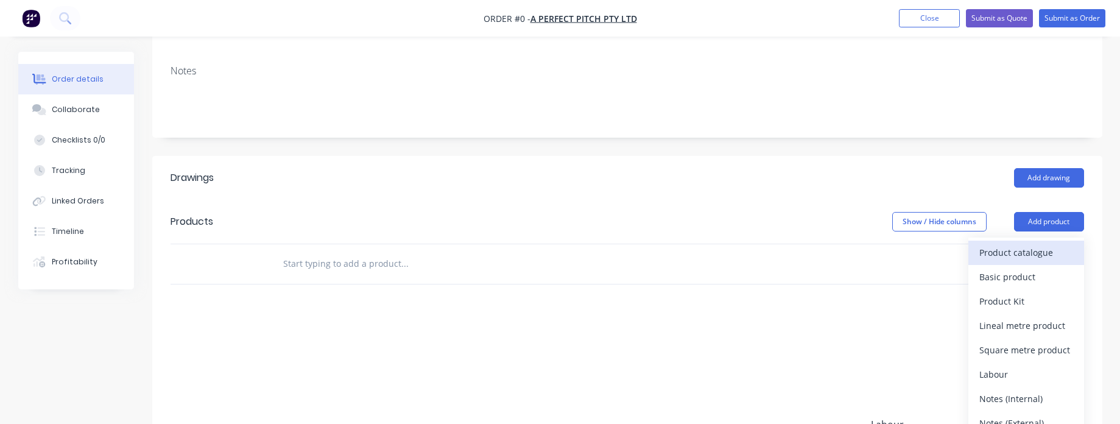
click at [1010, 244] on div "Product catalogue" at bounding box center [1026, 253] width 94 height 18
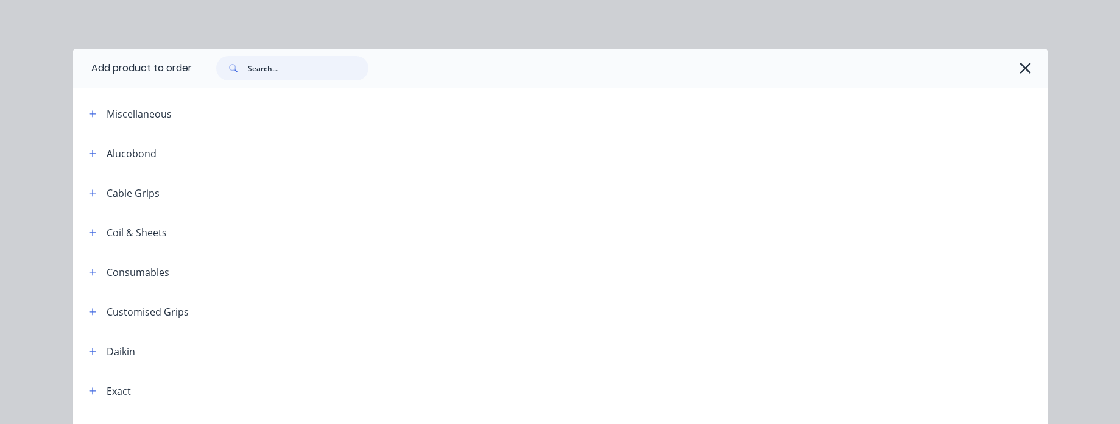
click at [294, 63] on input "text" at bounding box center [308, 68] width 121 height 24
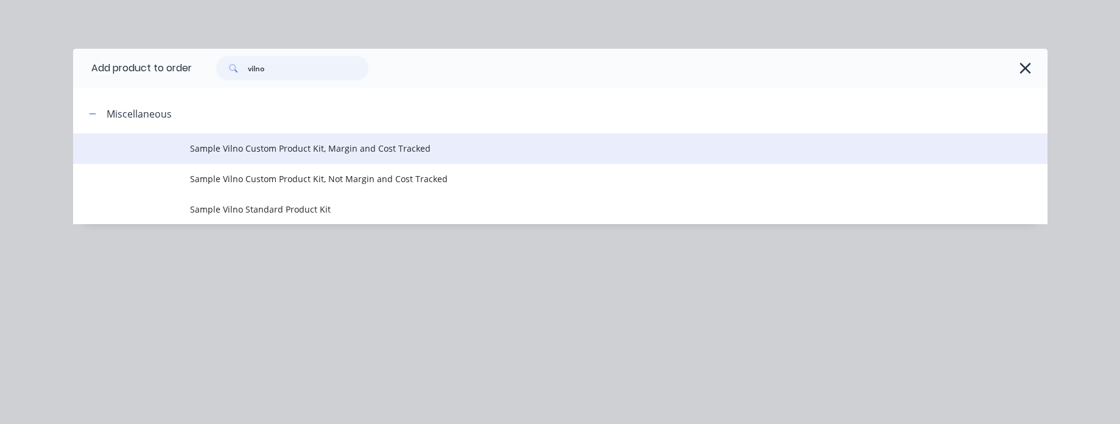
type input "vilno"
click at [172, 135] on td at bounding box center [131, 148] width 117 height 30
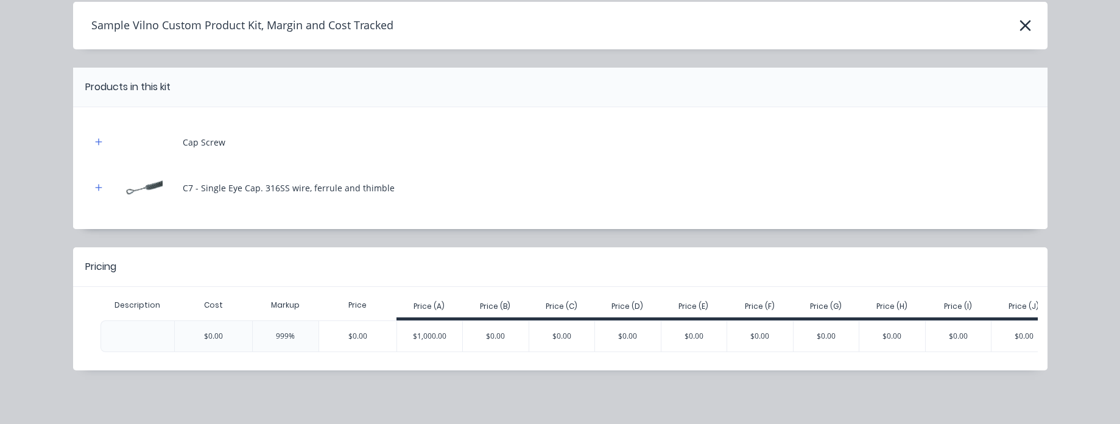
scroll to position [56, 0]
click at [410, 321] on div "$1,000.00" at bounding box center [430, 336] width 66 height 30
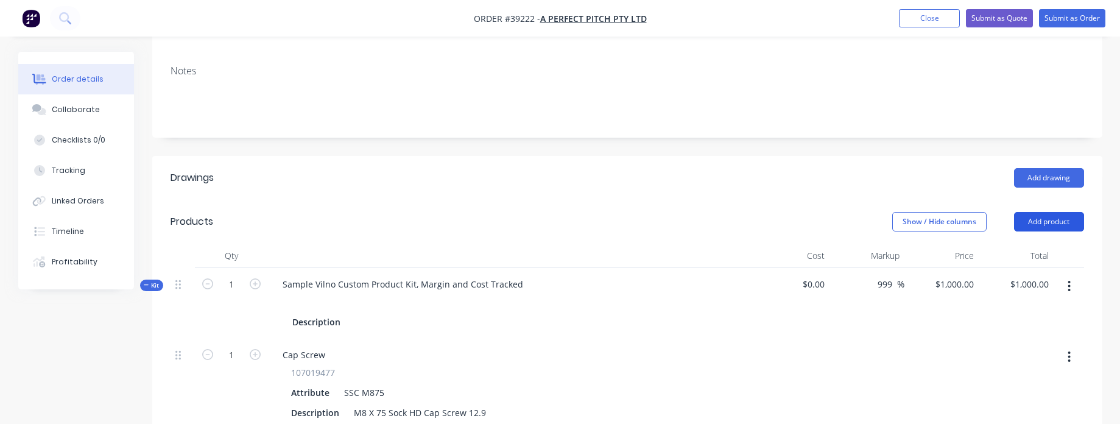
click at [1059, 212] on button "Add product" at bounding box center [1049, 221] width 70 height 19
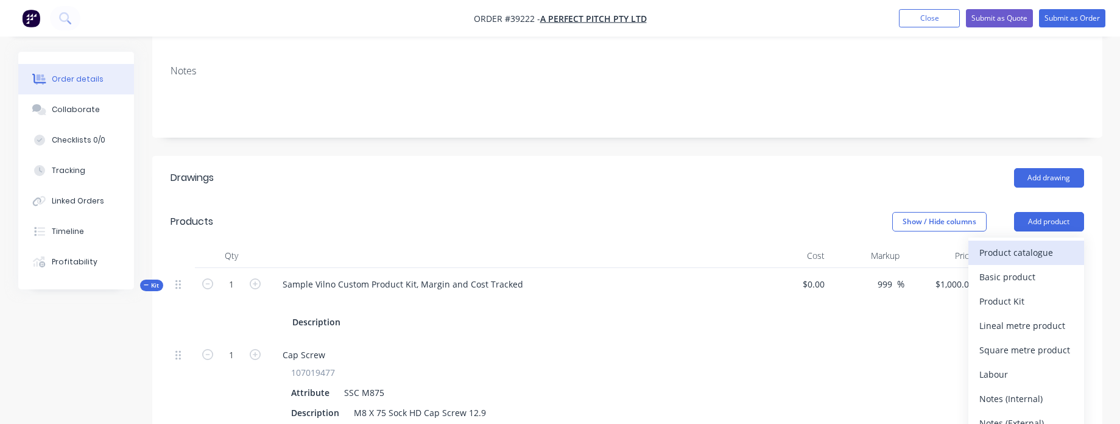
click at [1032, 244] on div "Product catalogue" at bounding box center [1026, 253] width 94 height 18
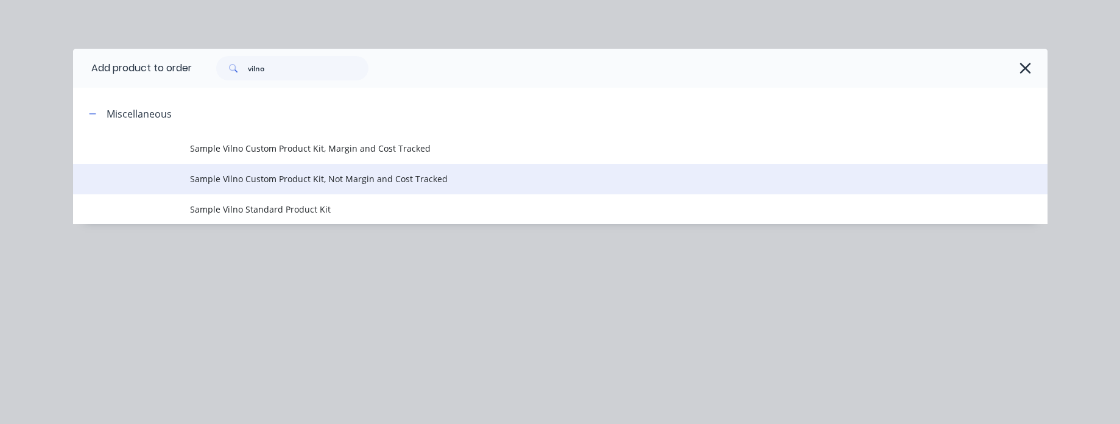
click at [334, 185] on span "Sample Vilno Custom Product Kit, Not Margin and Cost Tracked" at bounding box center [533, 178] width 686 height 13
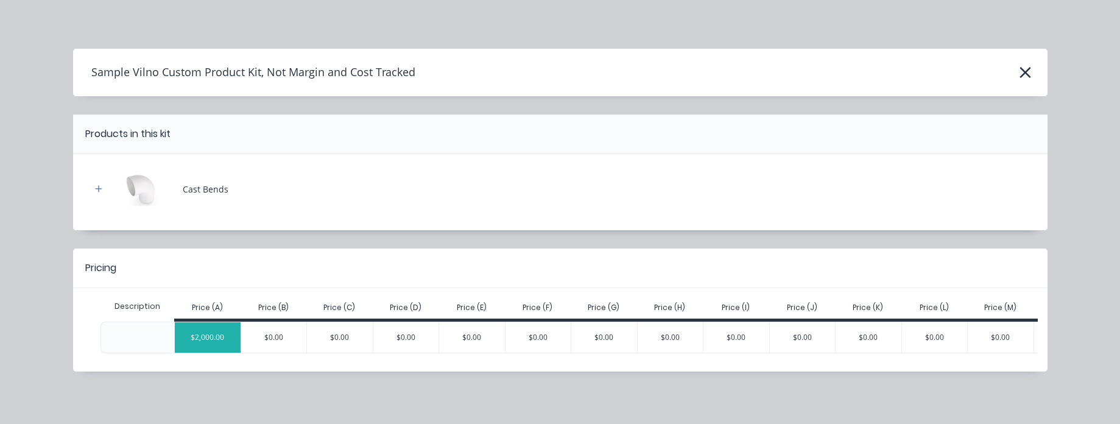
click at [192, 332] on div "$2,000.00" at bounding box center [208, 337] width 66 height 30
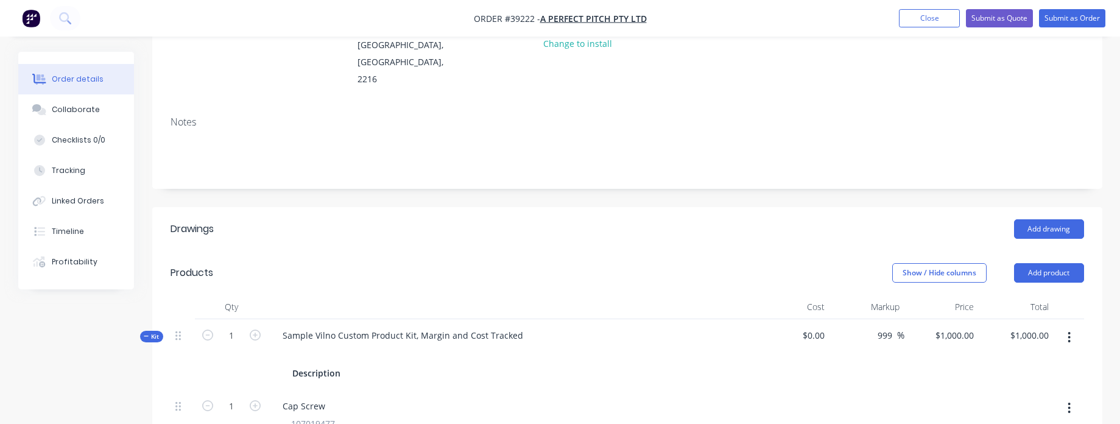
scroll to position [146, 0]
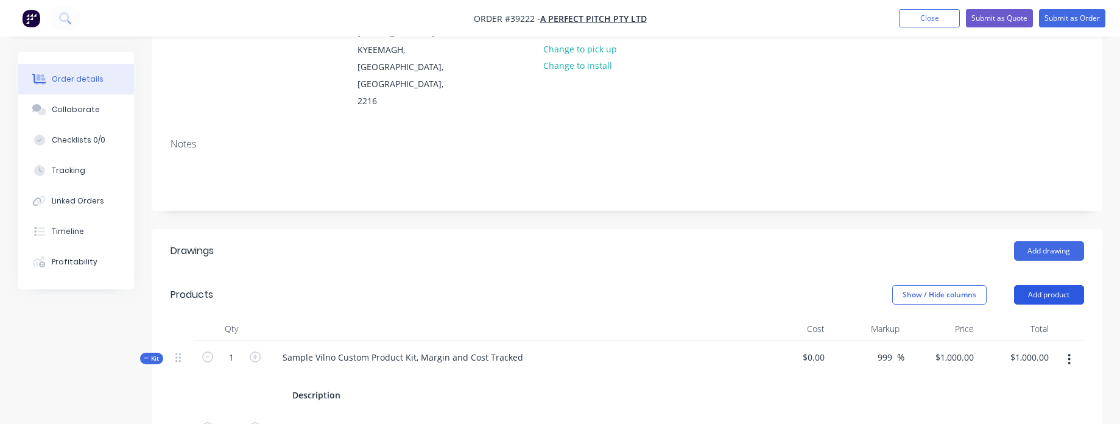
click at [1054, 285] on button "Add product" at bounding box center [1049, 294] width 70 height 19
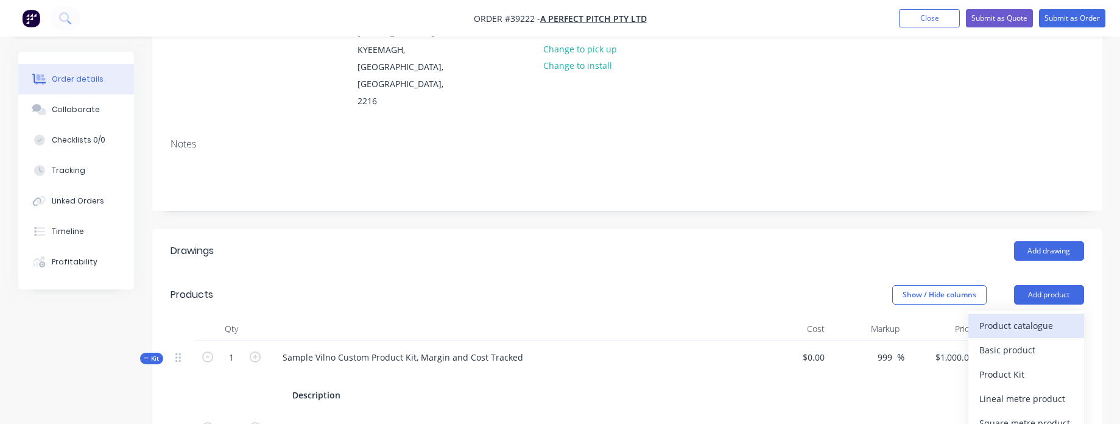
click at [1019, 317] on div "Product catalogue" at bounding box center [1026, 326] width 94 height 18
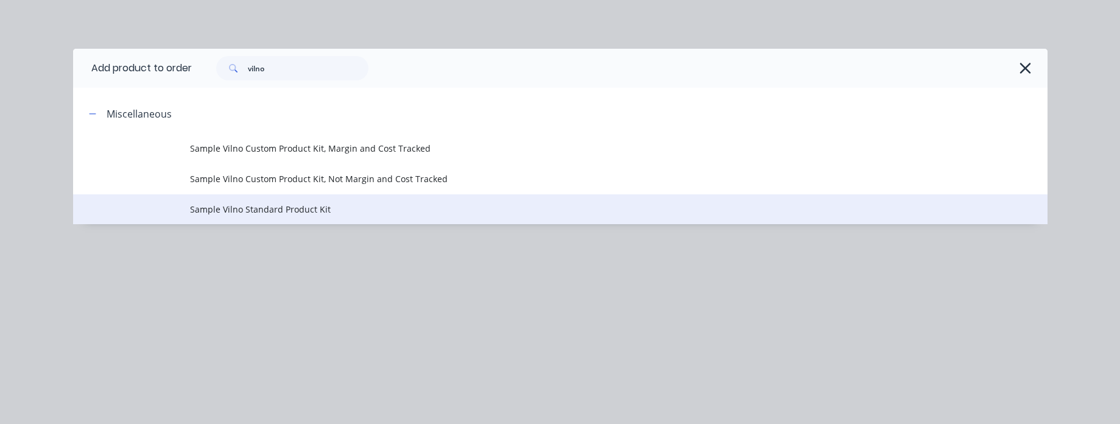
click at [297, 213] on span "Sample Vilno Standard Product Kit" at bounding box center [533, 209] width 686 height 13
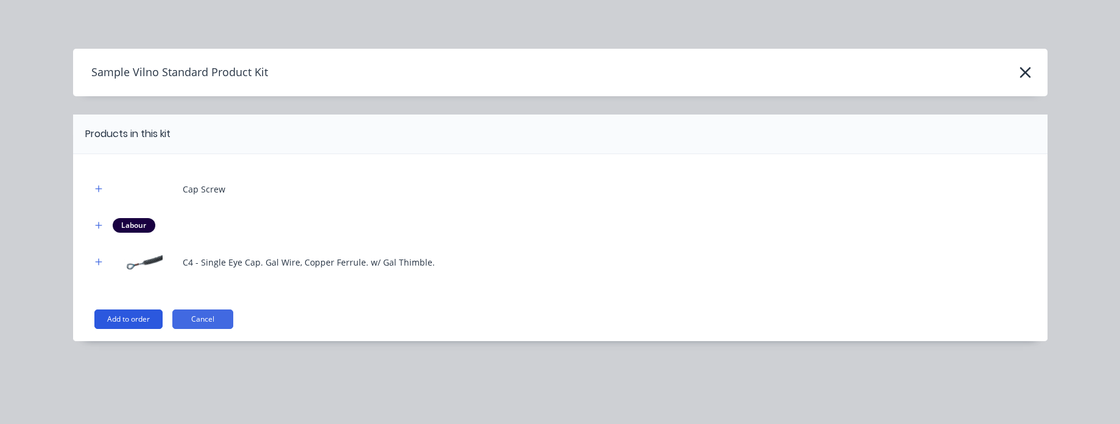
click at [134, 322] on button "Add to order" at bounding box center [128, 318] width 68 height 19
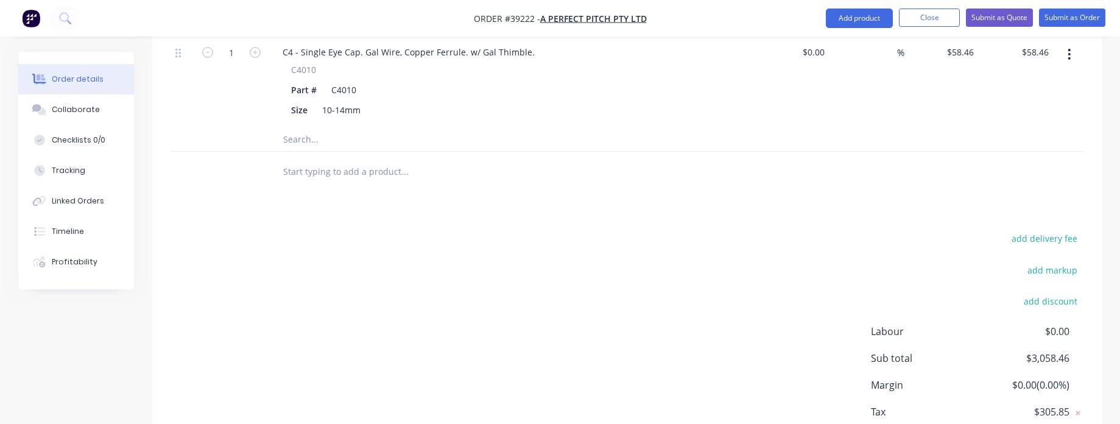
scroll to position [1330, 0]
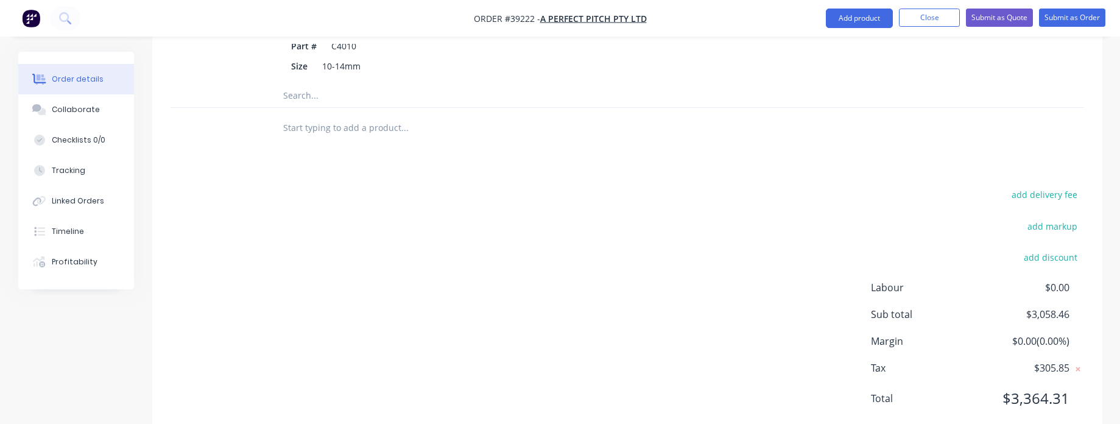
click at [333, 115] on input "text" at bounding box center [405, 127] width 244 height 24
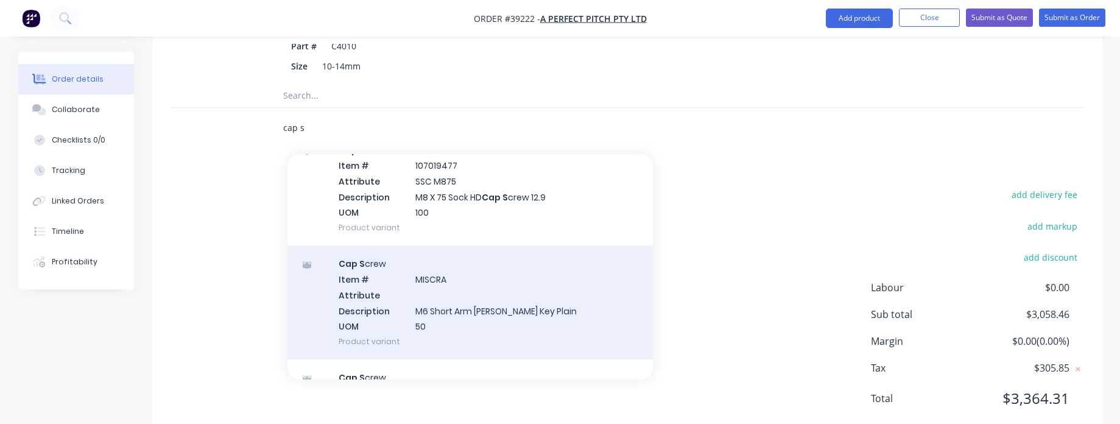
scroll to position [206, 0]
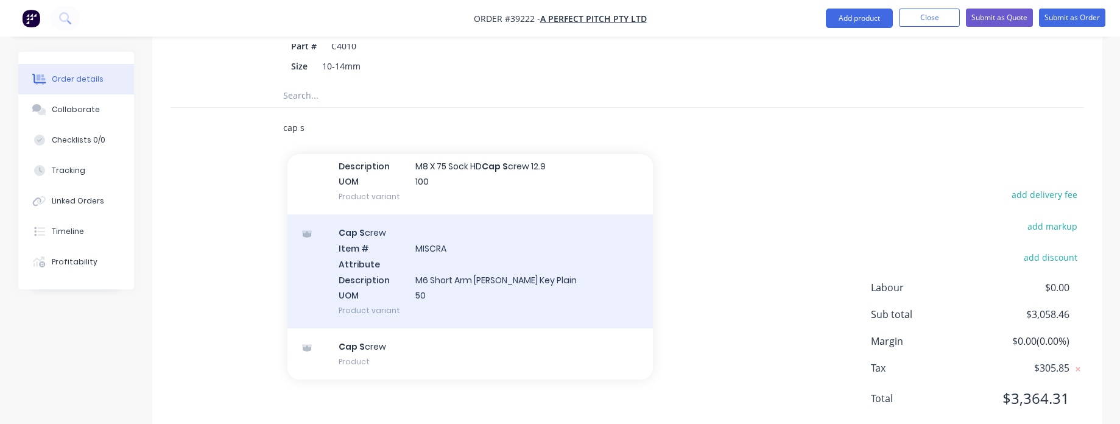
type input "cap s"
click at [509, 253] on div "Cap S crew Item # MISCRA Attribute Description M6 Short Arm [PERSON_NAME] Key P…" at bounding box center [469, 271] width 365 height 114
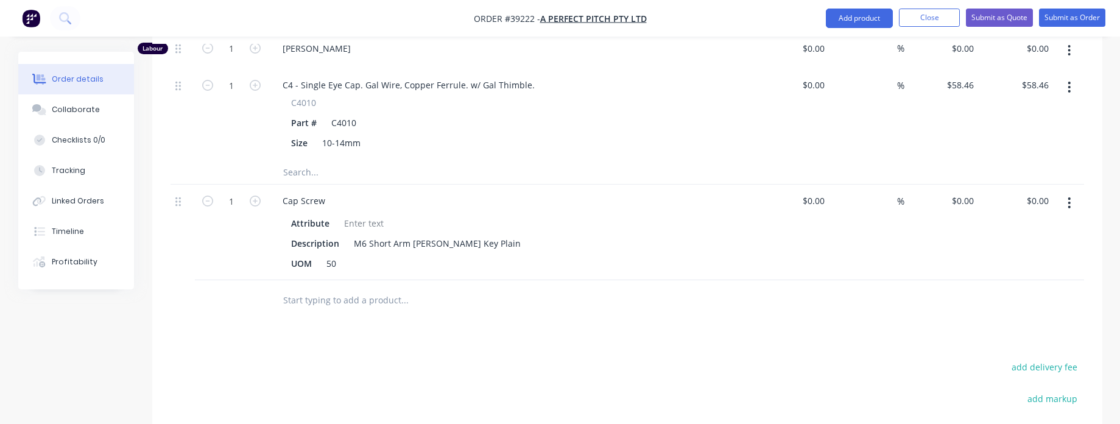
scroll to position [1257, 0]
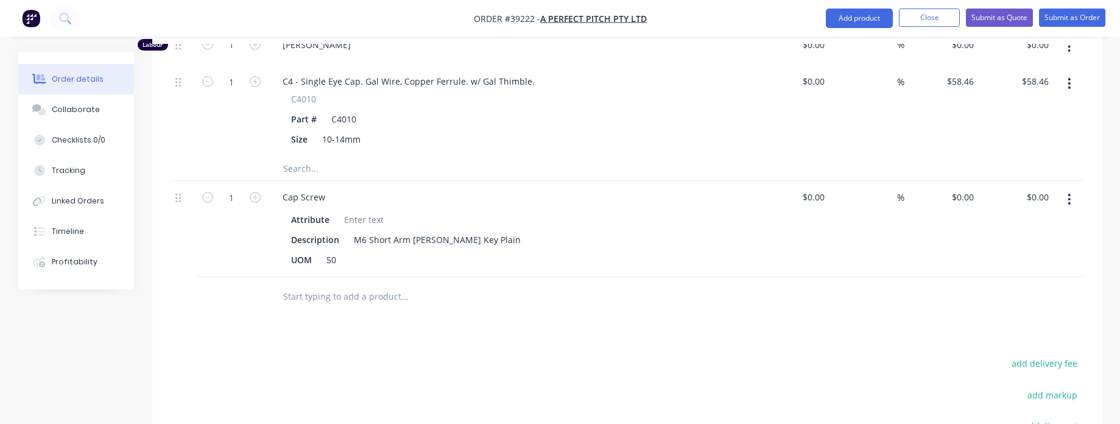
click at [340, 284] on input "text" at bounding box center [405, 296] width 244 height 24
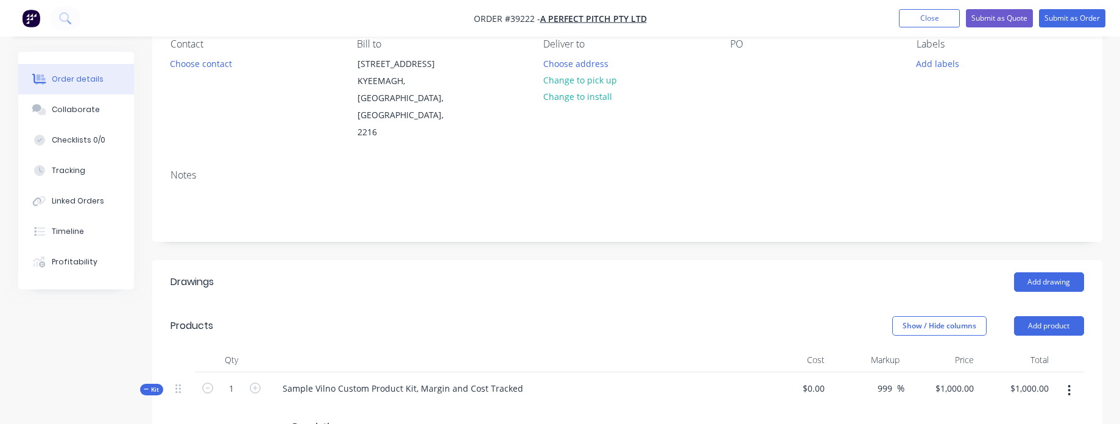
scroll to position [88, 0]
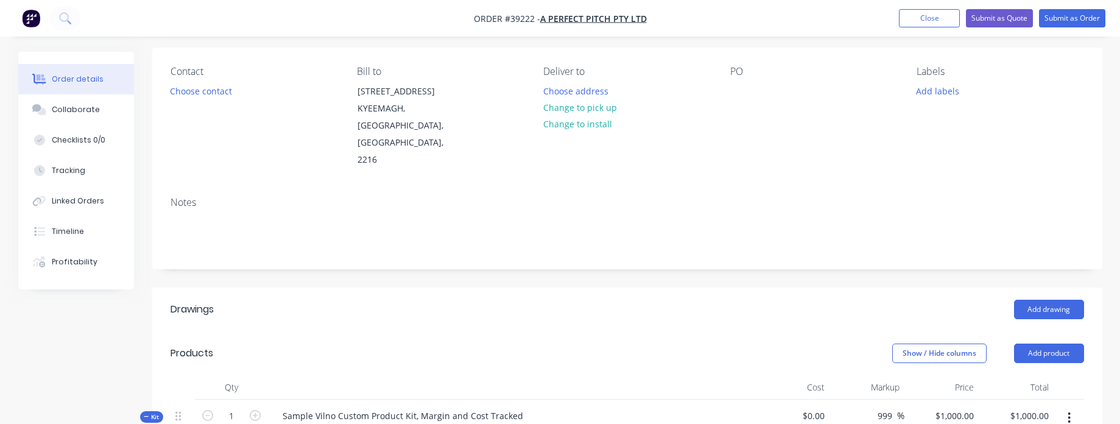
click at [1034, 331] on header "Products Show / Hide columns Add product" at bounding box center [627, 353] width 950 height 44
click at [1040, 344] on button "Add product" at bounding box center [1049, 353] width 70 height 19
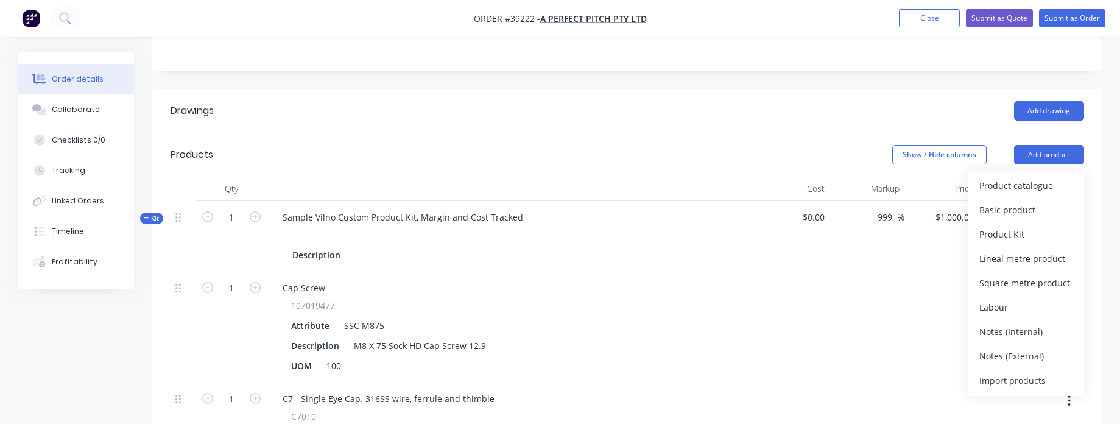
scroll to position [307, 0]
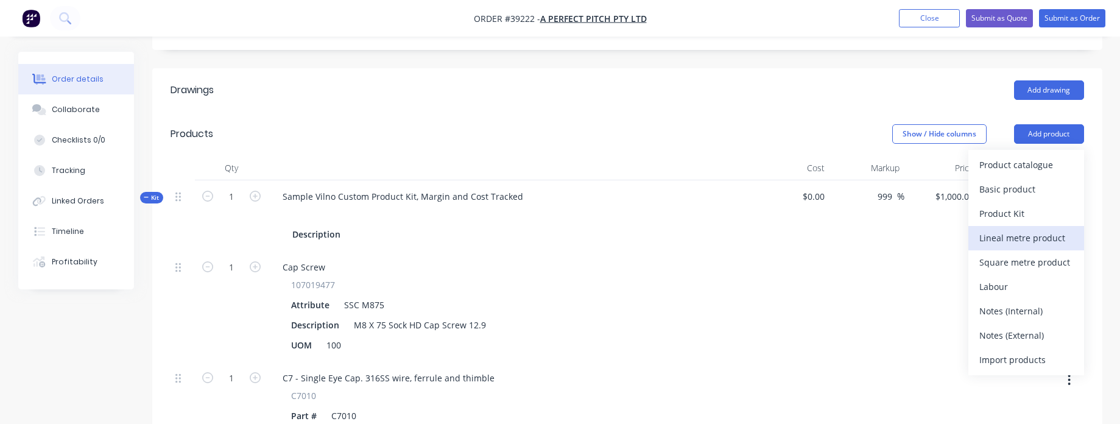
click at [1018, 229] on div "Lineal metre product" at bounding box center [1026, 238] width 94 height 18
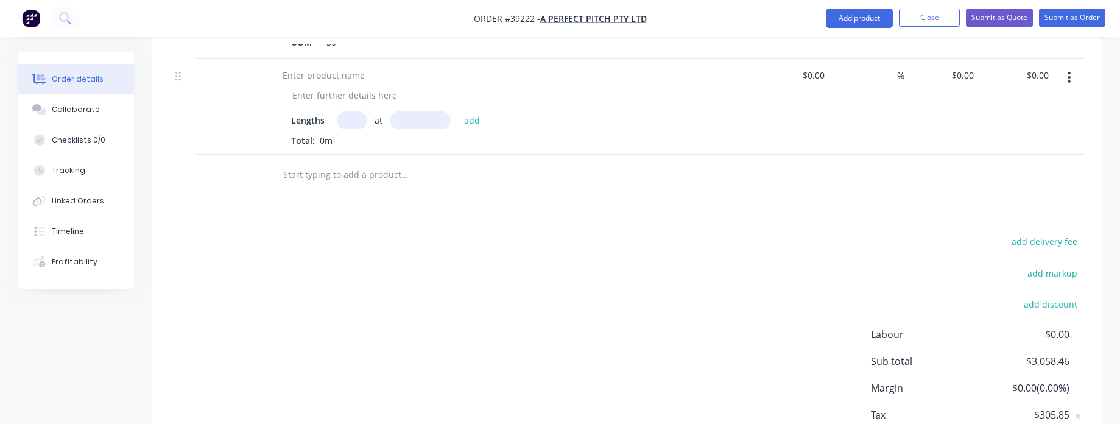
scroll to position [1302, 0]
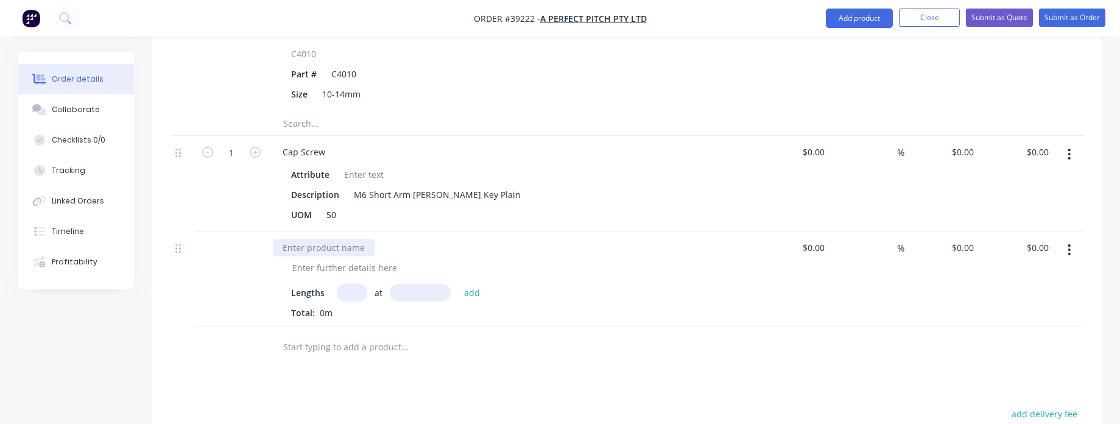
click at [354, 239] on div at bounding box center [324, 248] width 102 height 18
click at [358, 284] on input "text" at bounding box center [352, 293] width 30 height 18
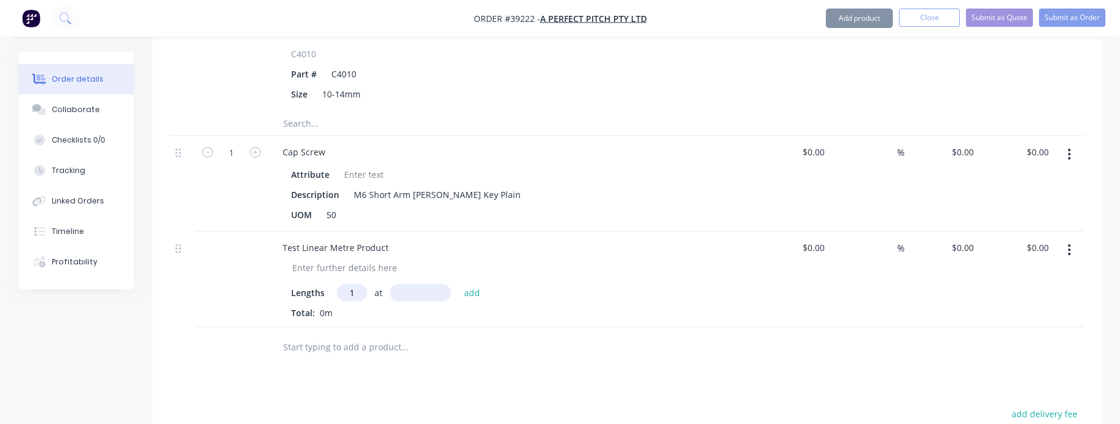
type input "1"
click at [420, 284] on input "text" at bounding box center [420, 293] width 61 height 18
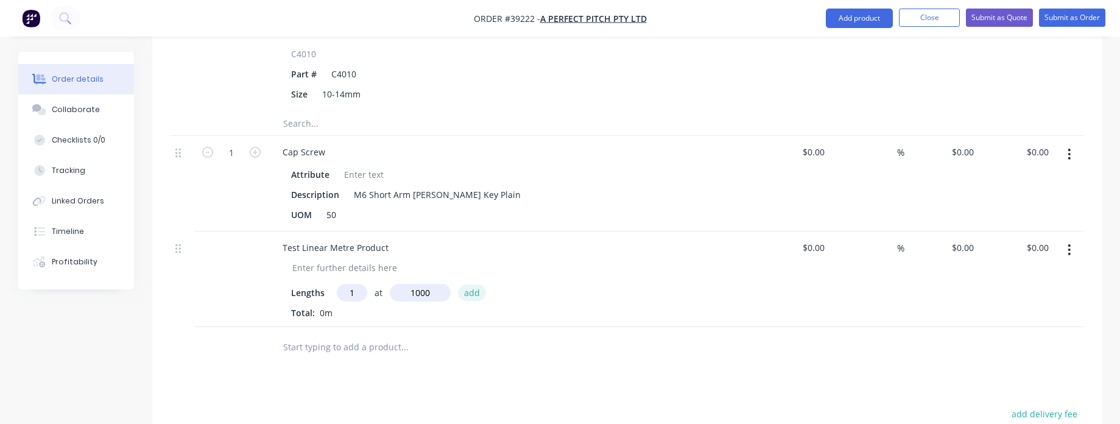
type input "1000mm"
click at [462, 284] on button "add" at bounding box center [472, 292] width 29 height 16
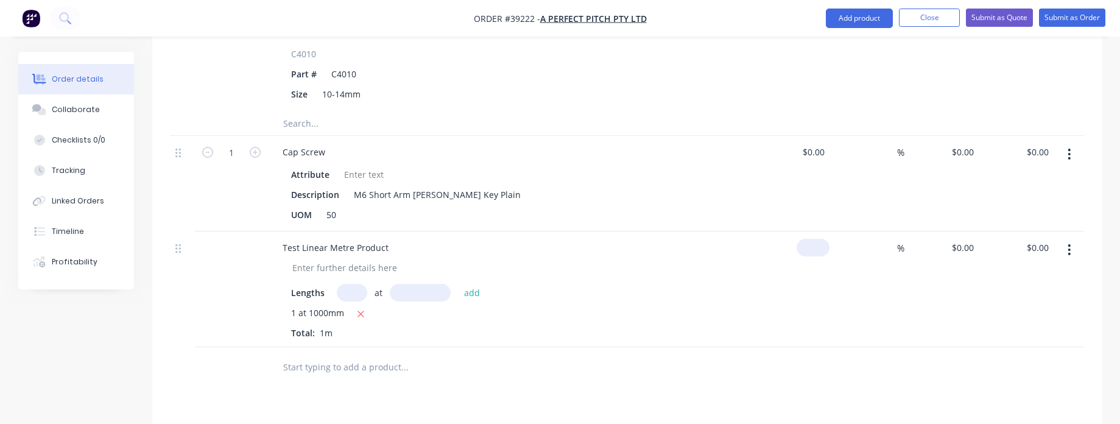
click at [810, 231] on div "$0.00" at bounding box center [792, 289] width 75 height 116
type input "$10.00"
type input "20"
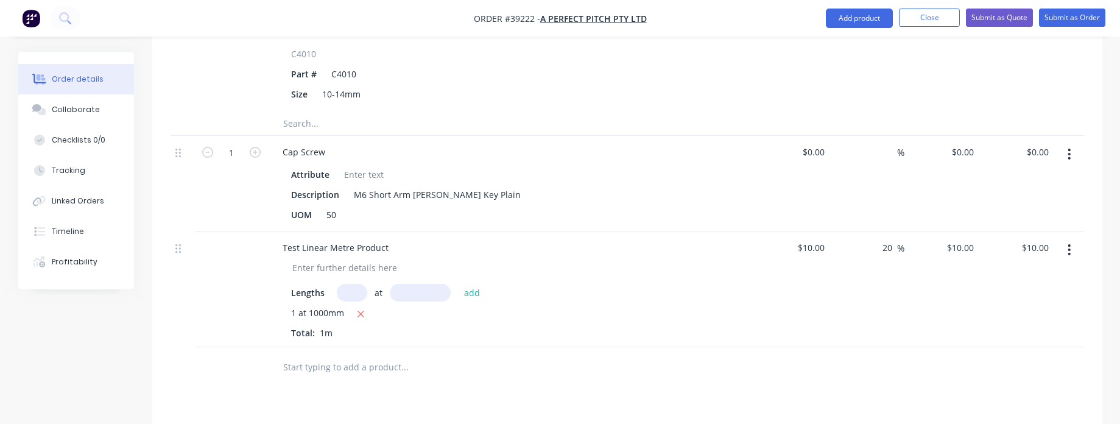
type input "12"
type input "$12.00"
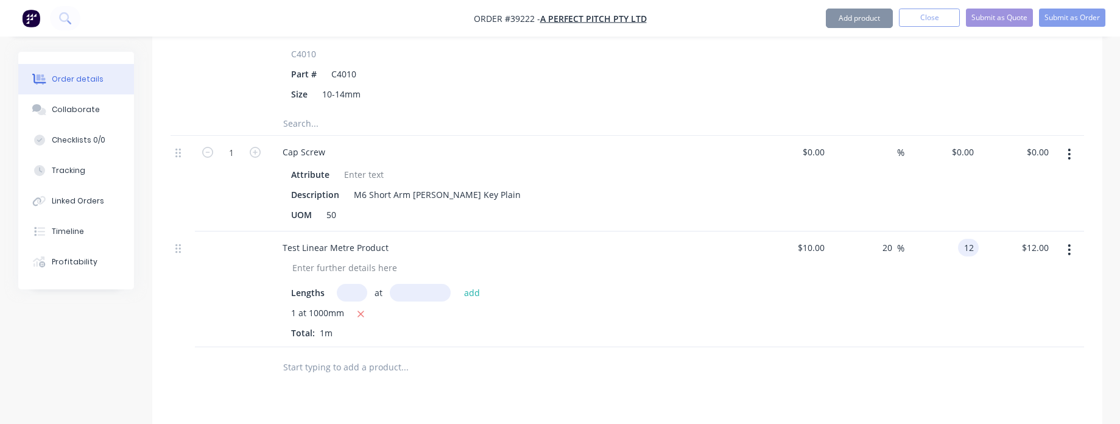
type input "$12.00"
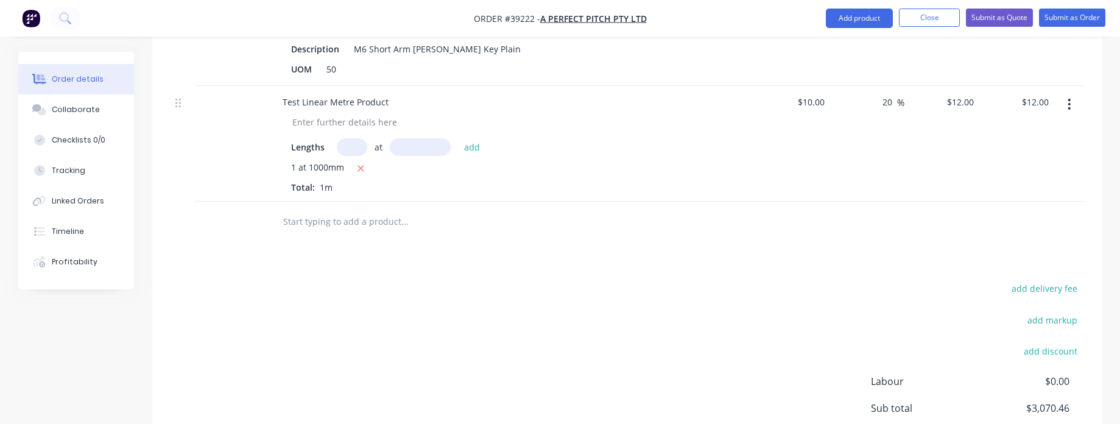
scroll to position [1448, 0]
click at [347, 208] on input "text" at bounding box center [405, 220] width 244 height 24
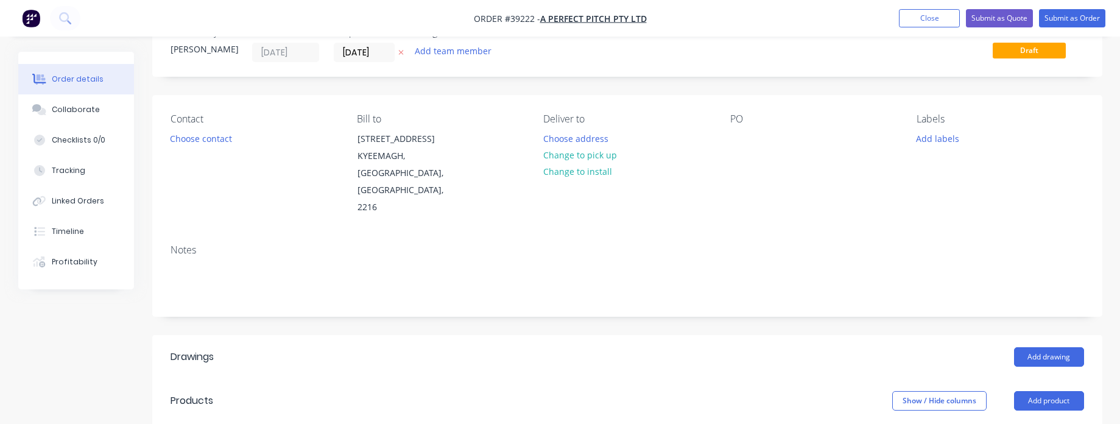
scroll to position [146, 0]
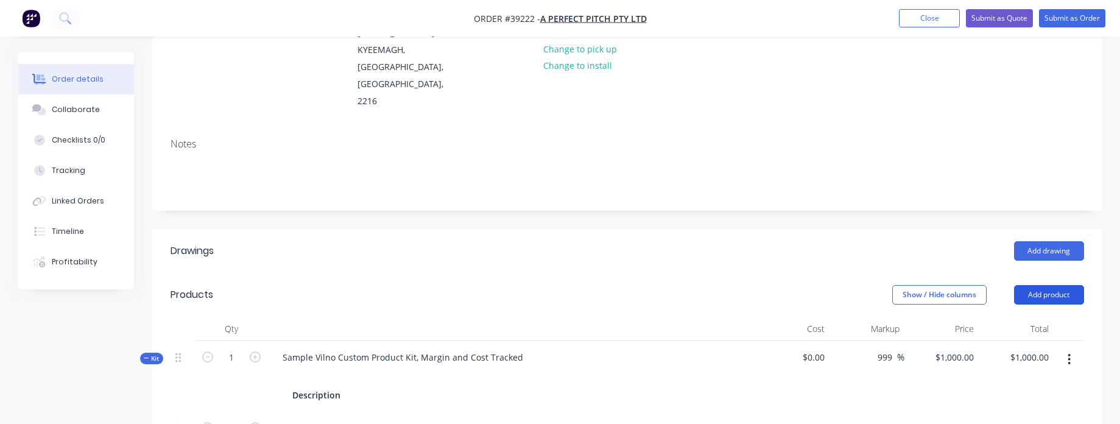
click at [1038, 285] on button "Add product" at bounding box center [1049, 294] width 70 height 19
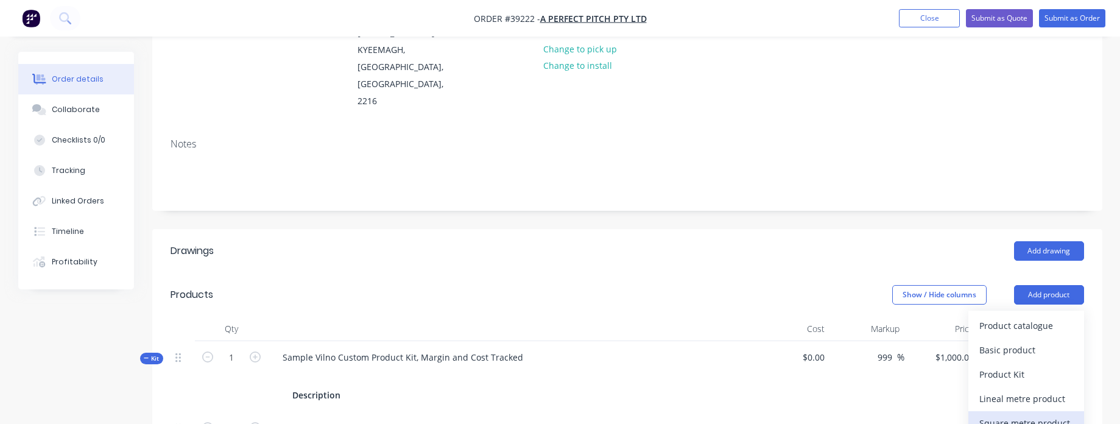
click at [990, 414] on div "Square metre product" at bounding box center [1026, 423] width 94 height 18
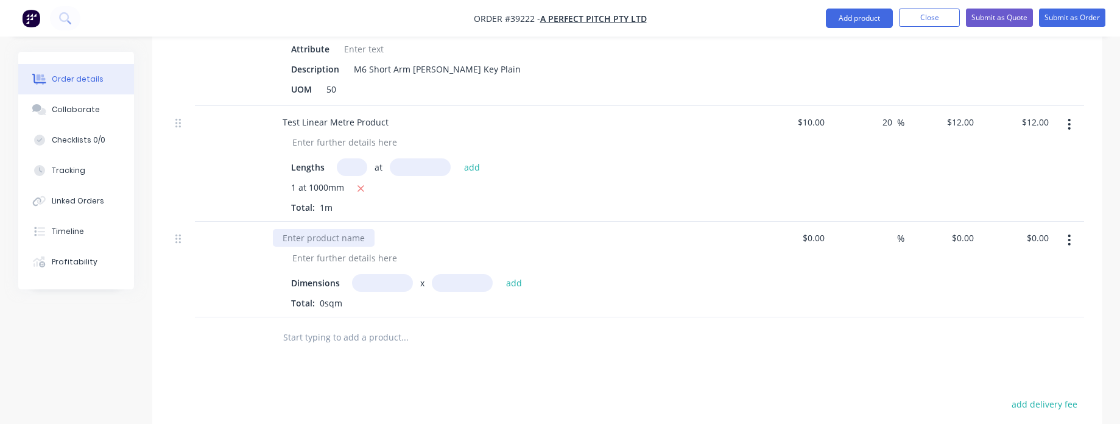
scroll to position [1418, 0]
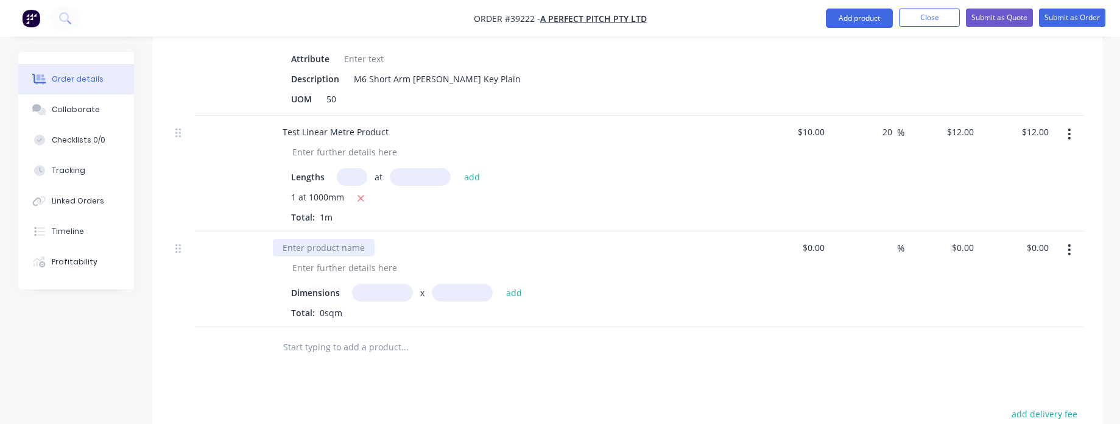
click at [332, 239] on div at bounding box center [324, 248] width 102 height 18
drag, startPoint x: 400, startPoint y: 252, endPoint x: 401, endPoint y: 258, distance: 6.2
click at [400, 284] on input "text" at bounding box center [382, 293] width 61 height 18
type input "12m"
click at [456, 284] on input "text" at bounding box center [462, 293] width 61 height 18
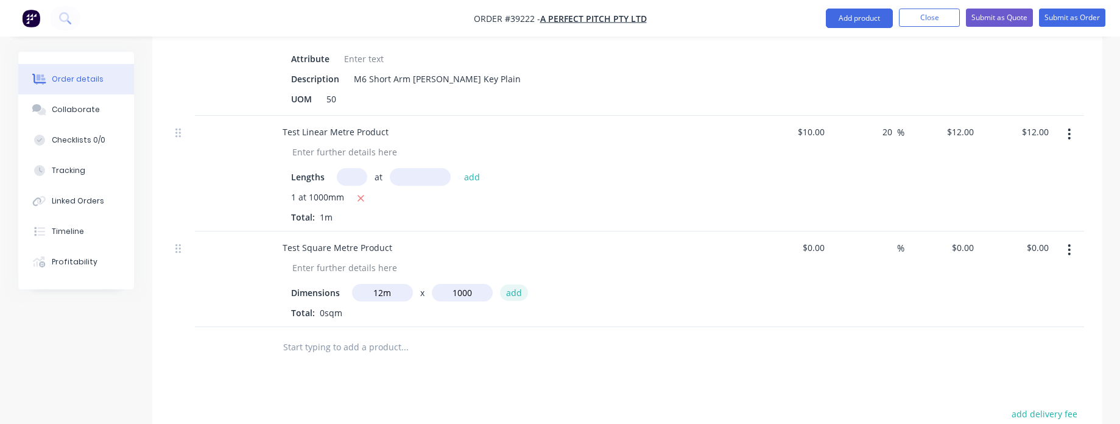
type input "1000m"
click at [504, 284] on button "add" at bounding box center [514, 292] width 29 height 16
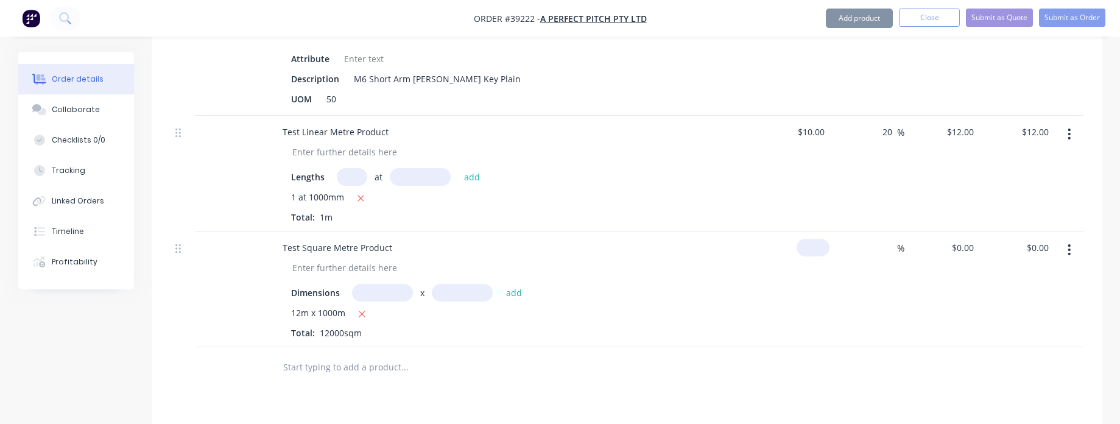
click at [824, 239] on input at bounding box center [816, 248] width 28 height 18
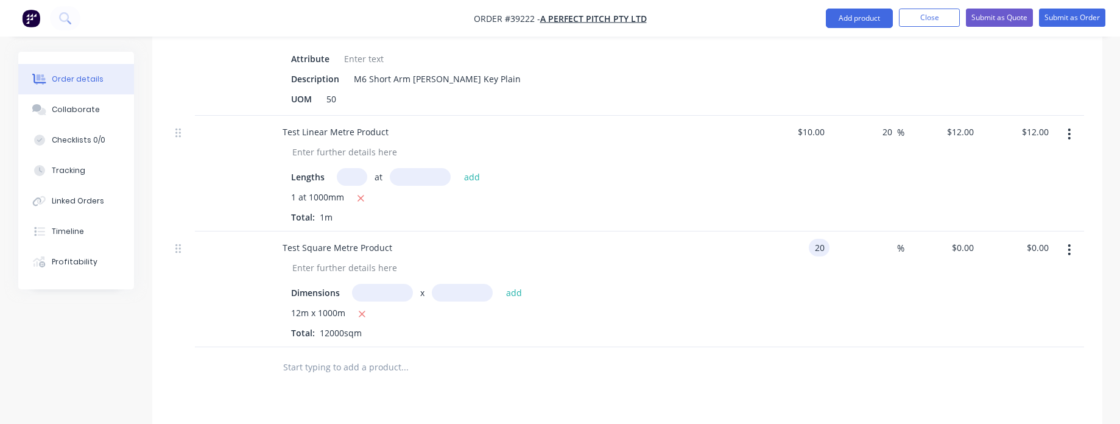
type input "$20.00"
type input "$240,000.00"
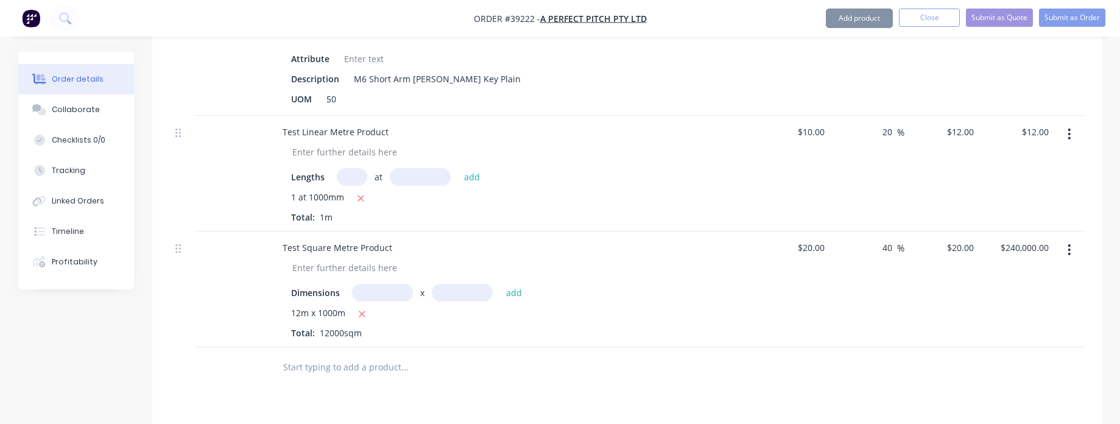
type input "40"
type input "28"
type input "$336,000.00"
type input "$28.00"
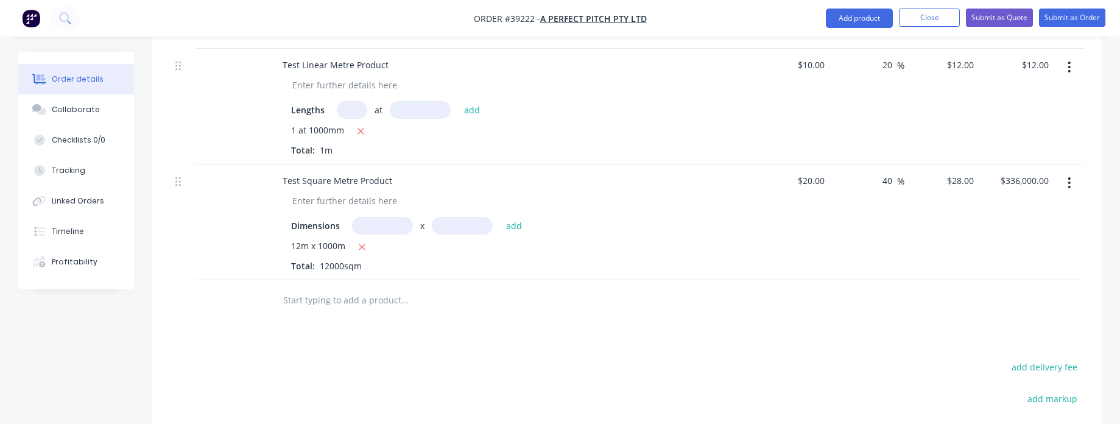
scroll to position [1491, 0]
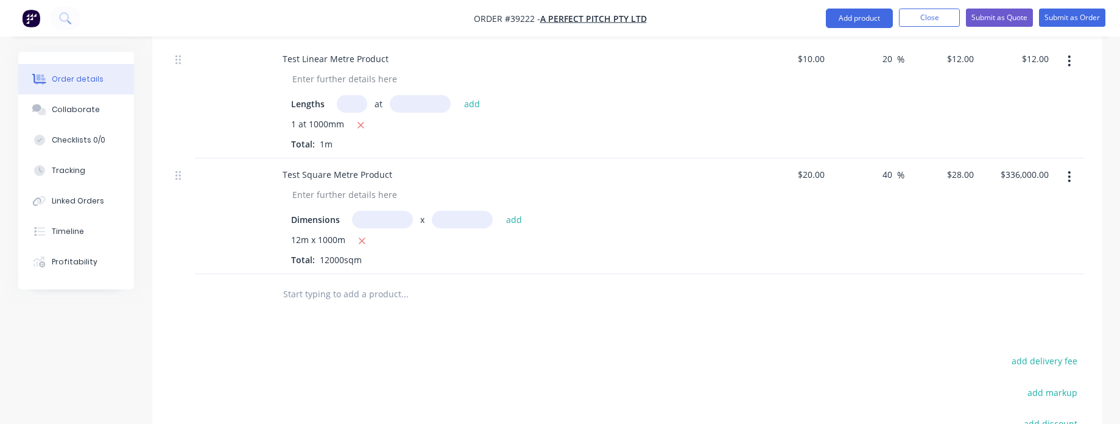
click at [320, 274] on div at bounding box center [487, 294] width 439 height 40
click at [337, 281] on input "text" at bounding box center [405, 293] width 244 height 24
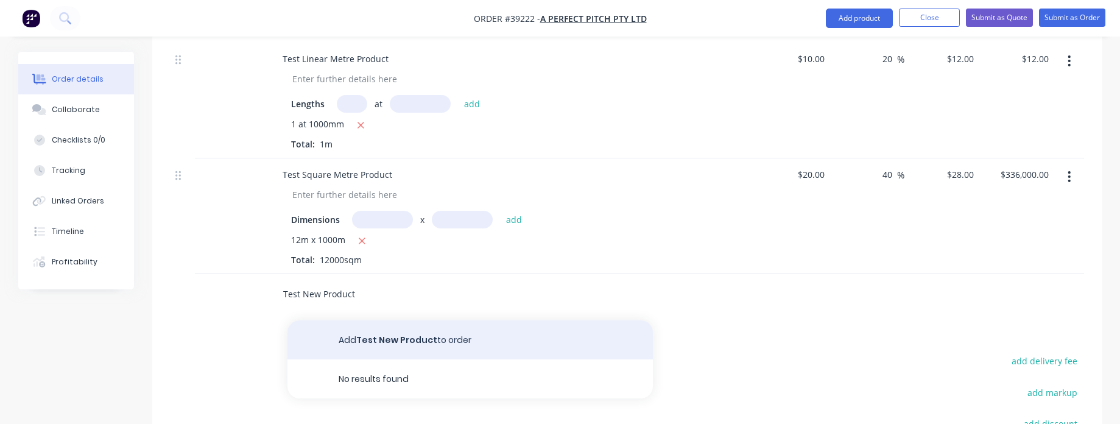
type input "Test New Product"
click at [481, 320] on button "Add Test New Product to order" at bounding box center [469, 339] width 365 height 39
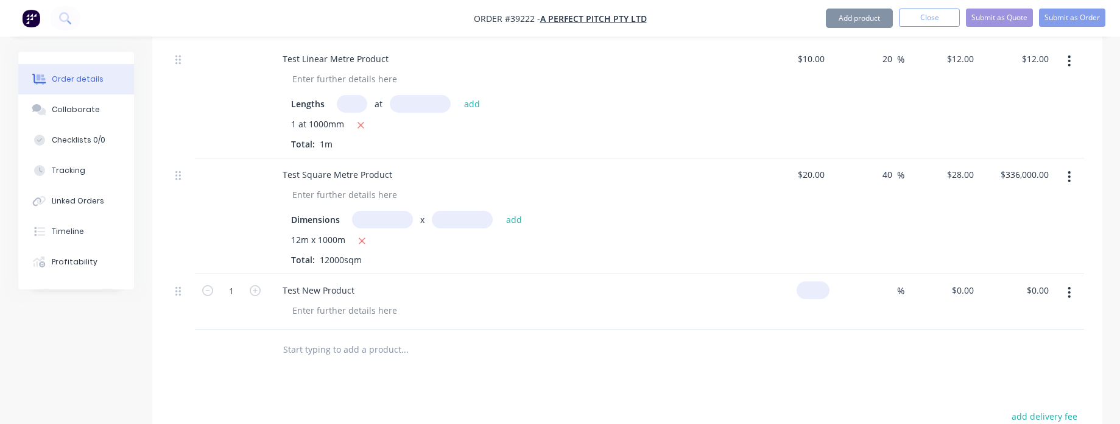
click at [814, 281] on div "$0.00" at bounding box center [813, 290] width 33 height 18
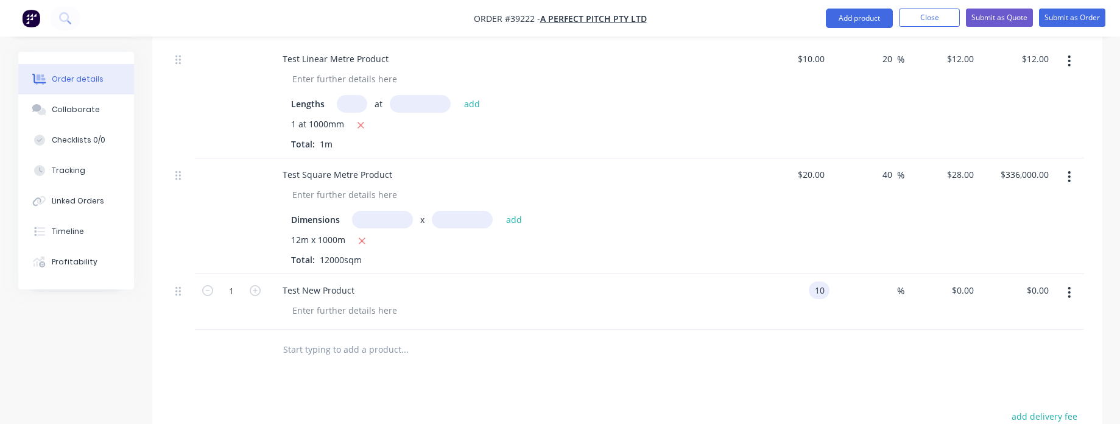
type input "$10.00"
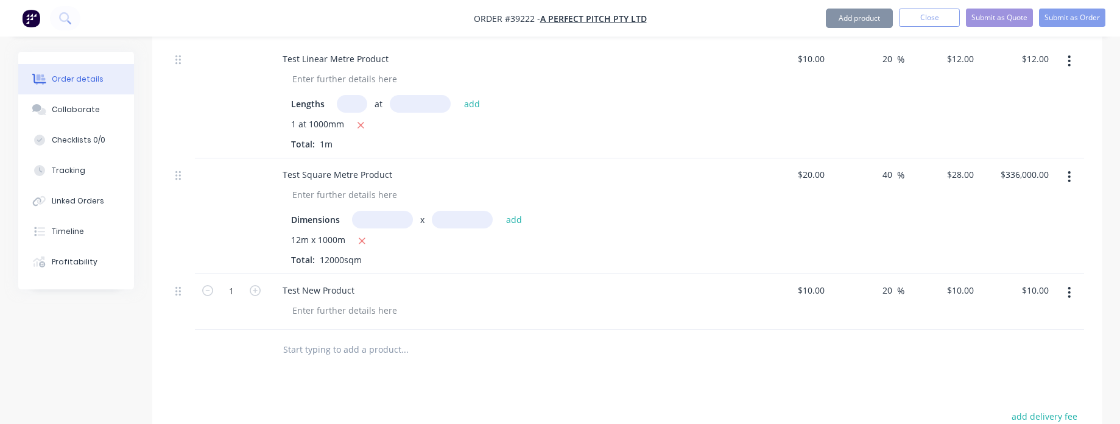
type input "20"
type input "12"
type input "$12.00"
click at [837, 330] on div at bounding box center [628, 350] width 914 height 40
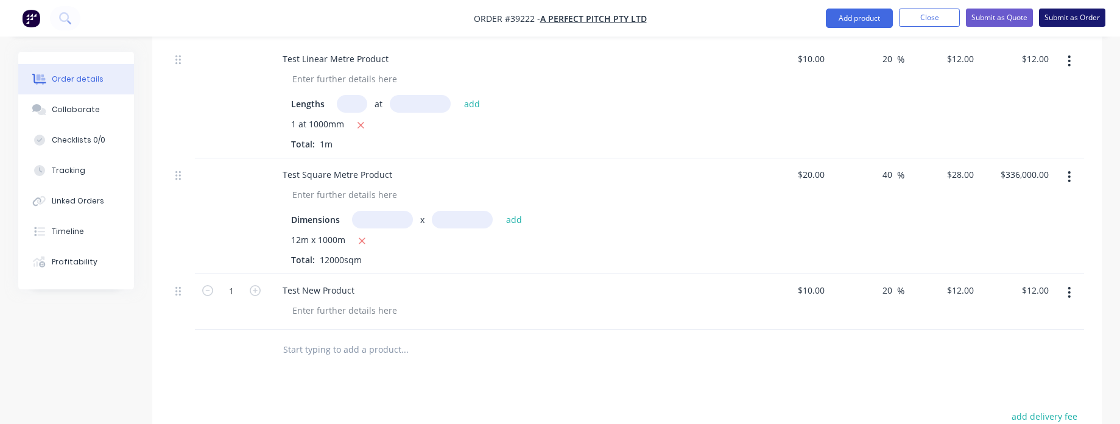
click at [1091, 19] on button "Submit as Order" at bounding box center [1072, 18] width 66 height 18
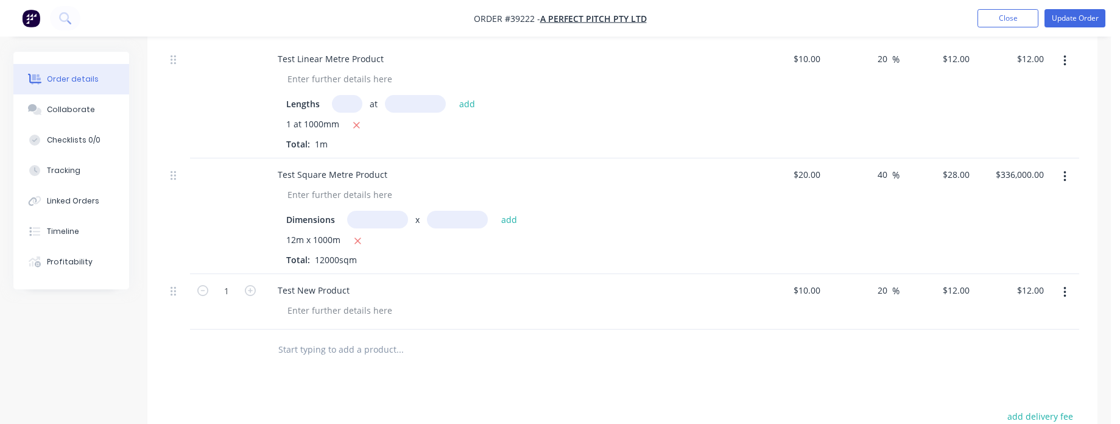
scroll to position [0, 0]
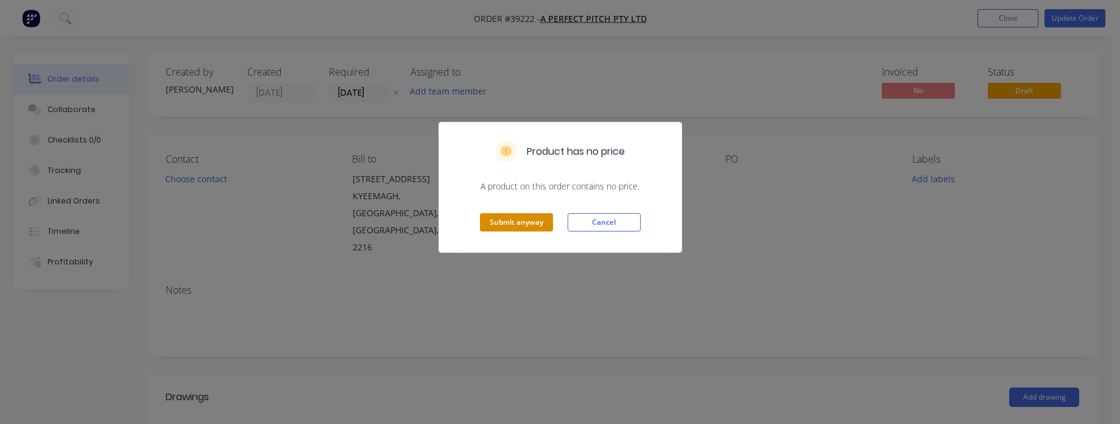
click at [532, 224] on button "Submit anyway" at bounding box center [516, 222] width 73 height 18
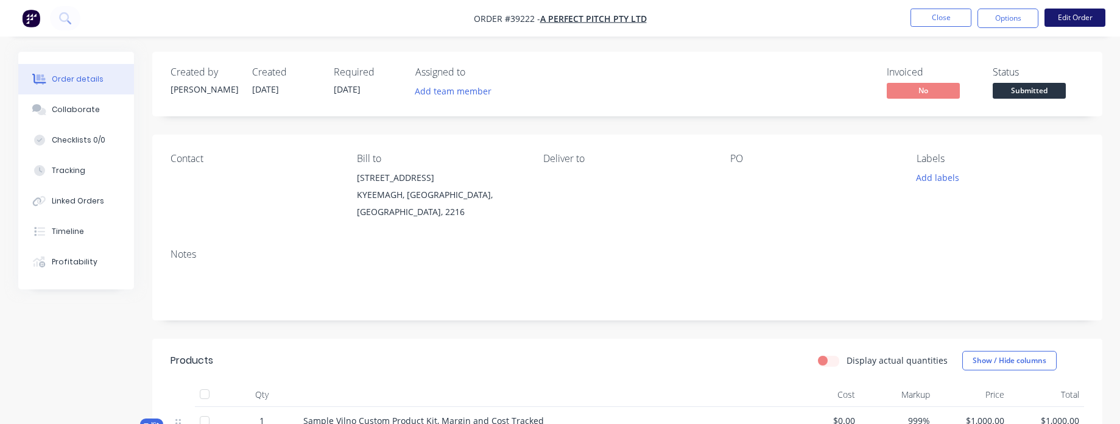
click at [1070, 10] on button "Edit Order" at bounding box center [1075, 18] width 61 height 18
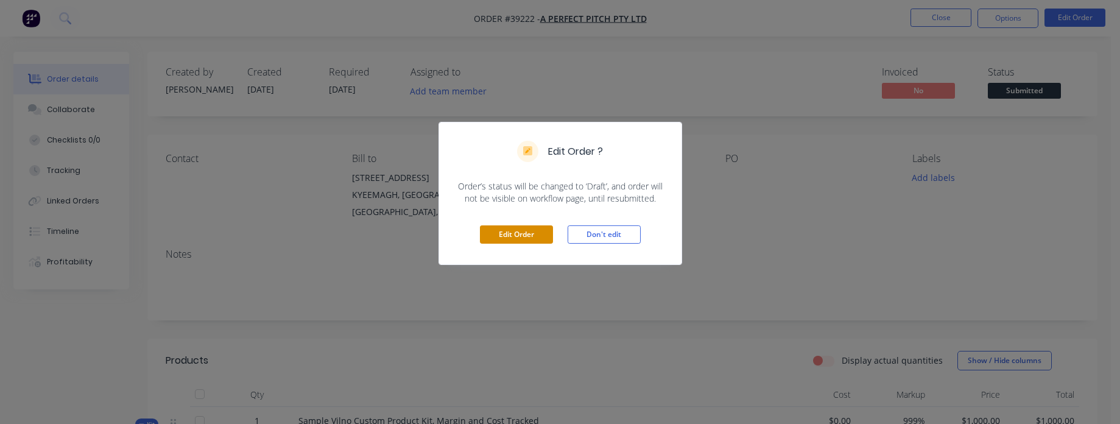
click at [518, 234] on button "Edit Order" at bounding box center [516, 234] width 73 height 18
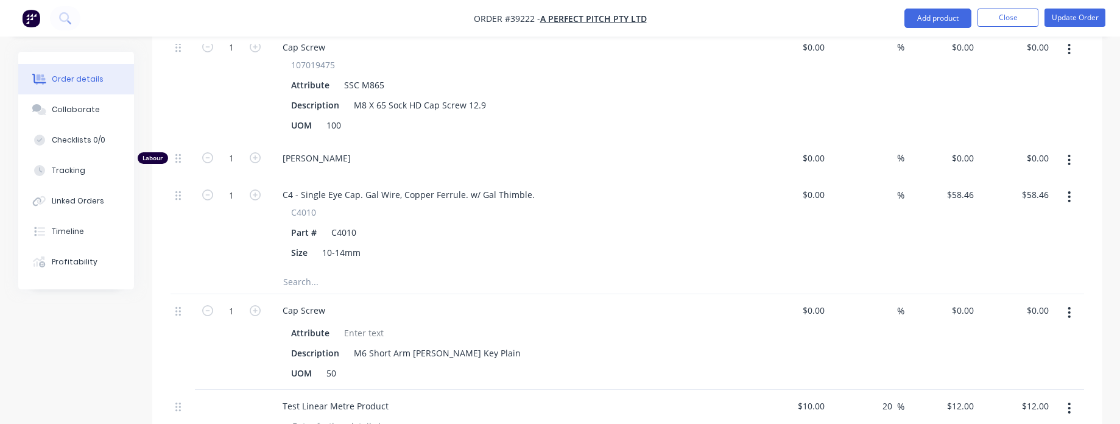
scroll to position [1169, 0]
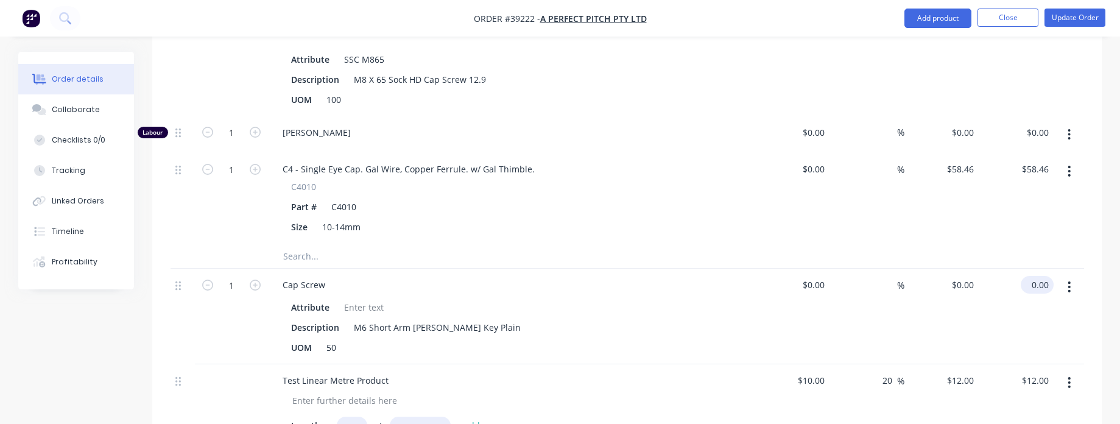
click at [1042, 276] on input "0.00" at bounding box center [1040, 285] width 28 height 18
type input "20"
type input "$20.00"
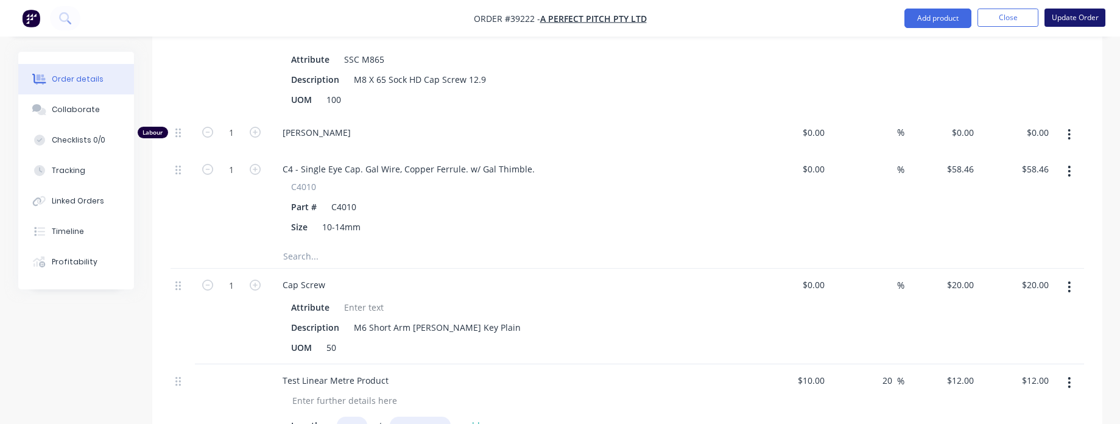
click at [1088, 19] on button "Update Order" at bounding box center [1075, 18] width 61 height 18
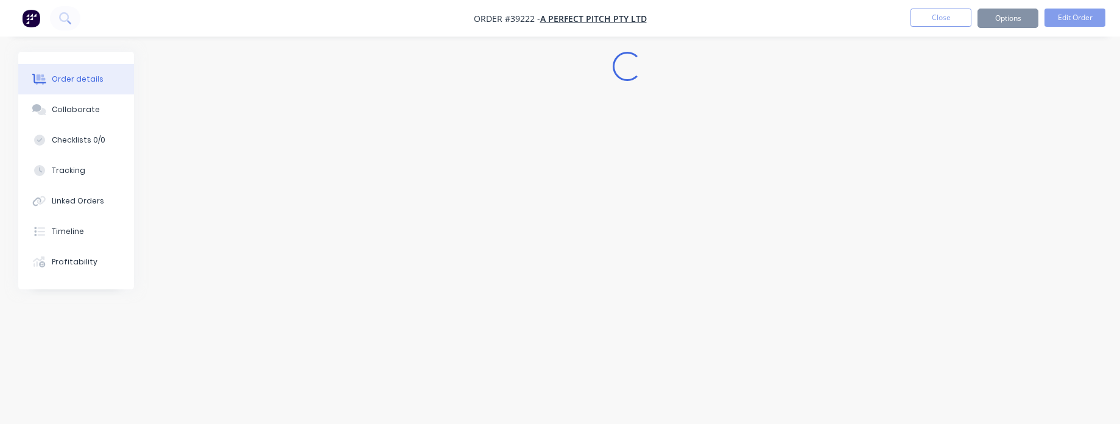
scroll to position [0, 0]
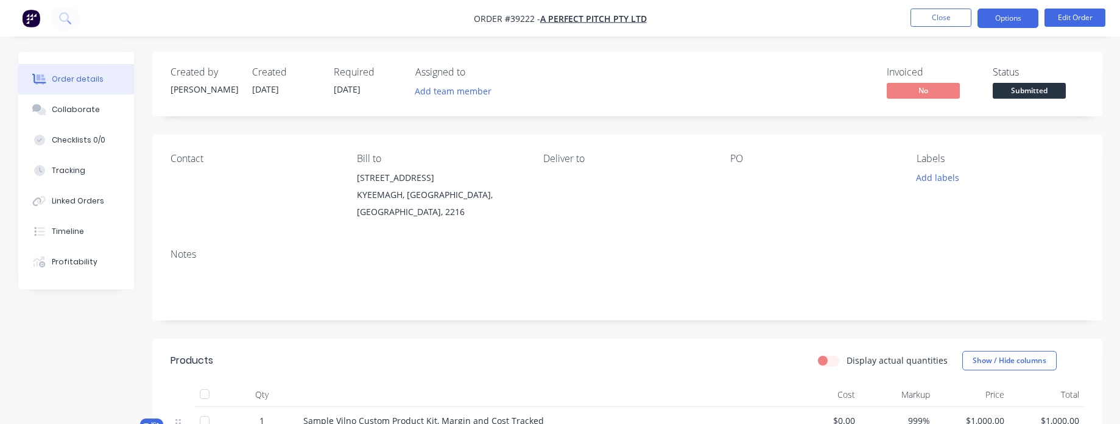
click at [1008, 16] on button "Options" at bounding box center [1008, 18] width 61 height 19
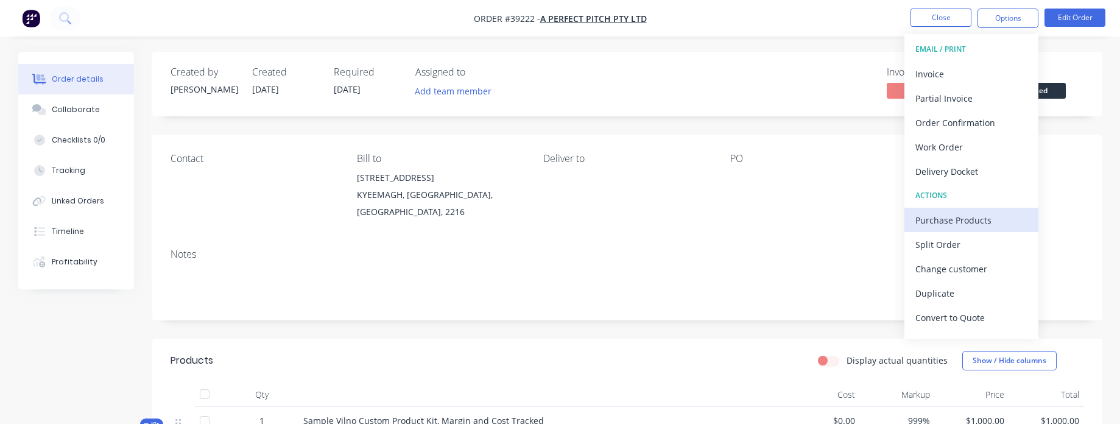
click at [967, 228] on div "Purchase Products" at bounding box center [971, 220] width 112 height 18
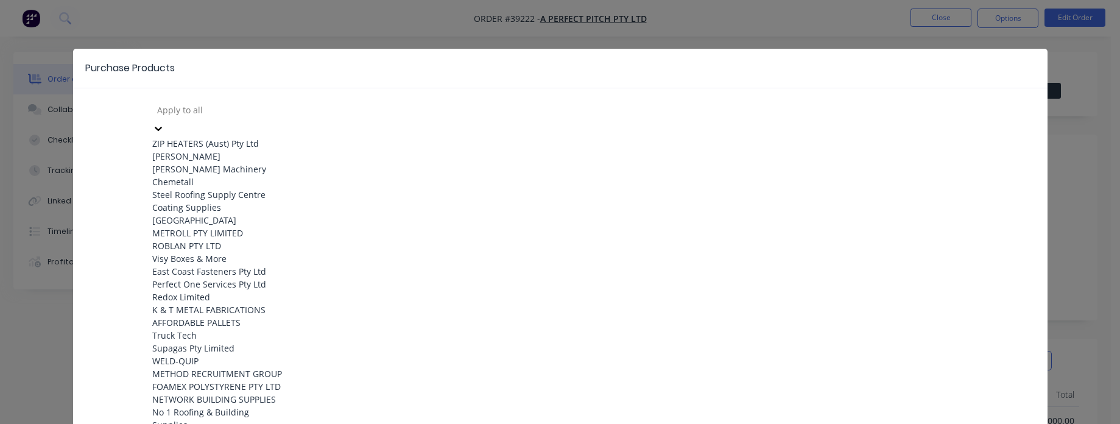
click at [237, 117] on div at bounding box center [243, 109] width 175 height 15
click at [223, 239] on div "METROLL PTY LIMITED" at bounding box center [219, 233] width 134 height 13
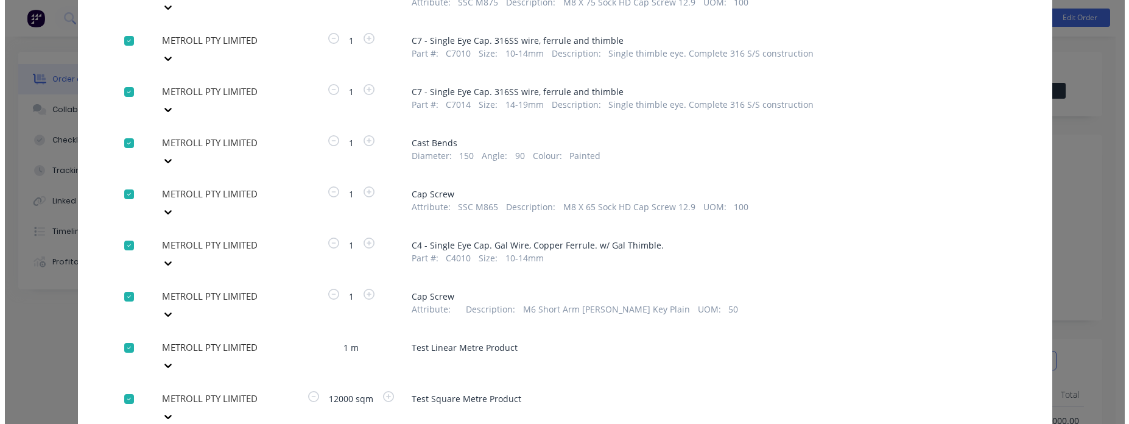
scroll to position [219, 0]
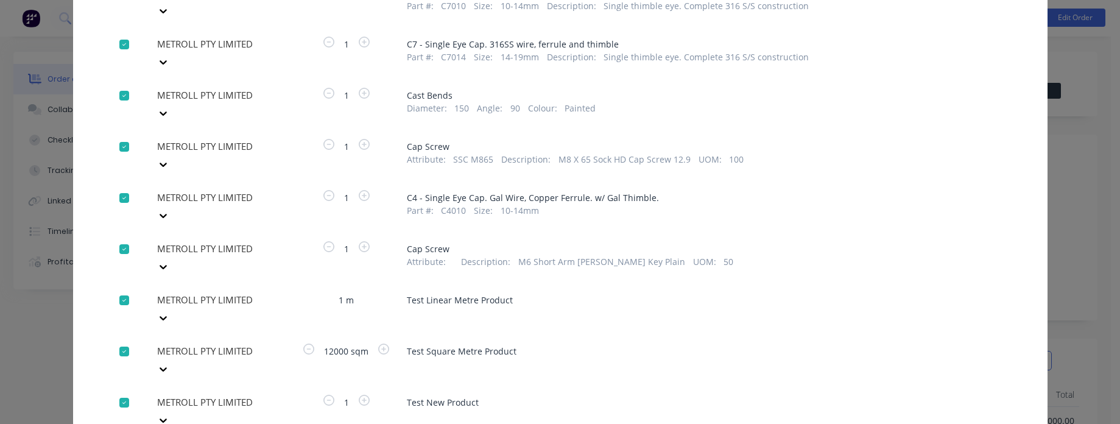
click at [164, 358] on div "METROLL PTY LIMITED METROLL PTY LIMITED 1 Cap Screw Attribute : SSC M875 Descri…" at bounding box center [560, 193] width 975 height 624
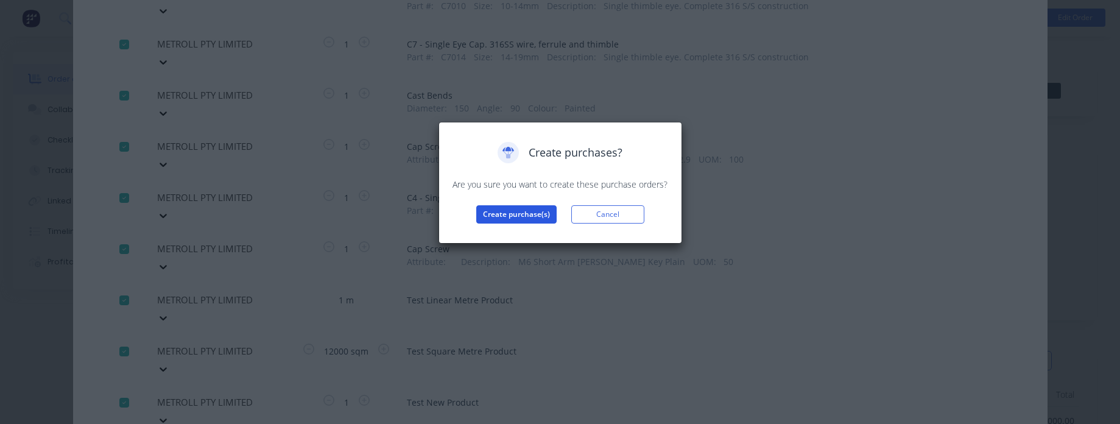
click at [518, 220] on button "Create purchase(s)" at bounding box center [516, 214] width 80 height 18
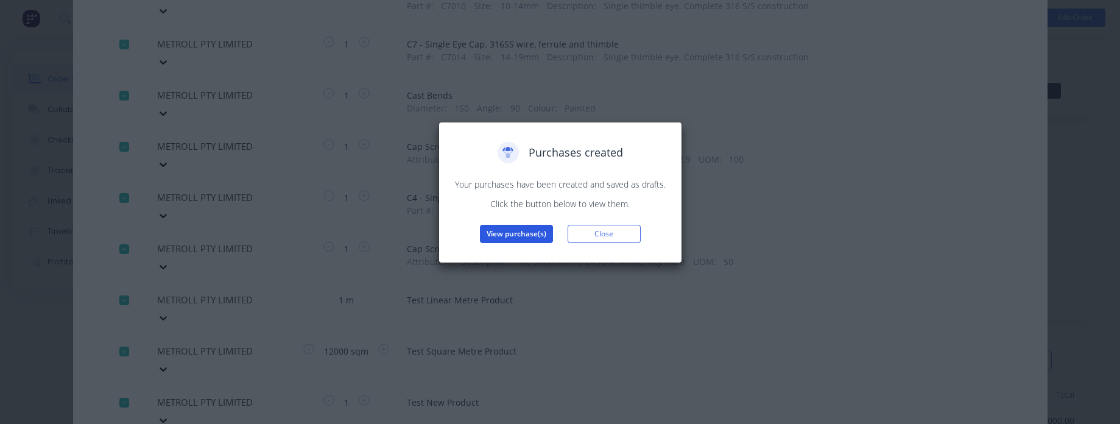
click at [533, 232] on button "View purchase(s)" at bounding box center [516, 234] width 73 height 18
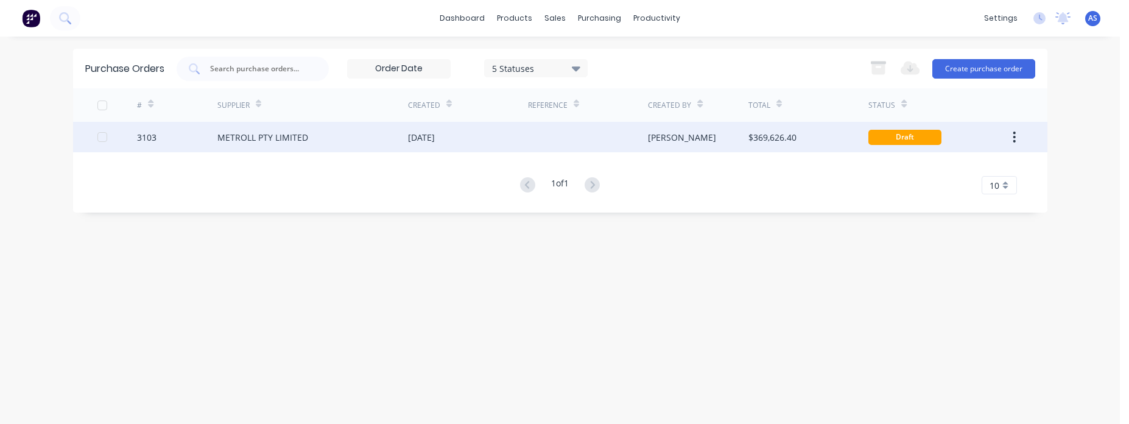
click at [541, 147] on div at bounding box center [588, 137] width 120 height 30
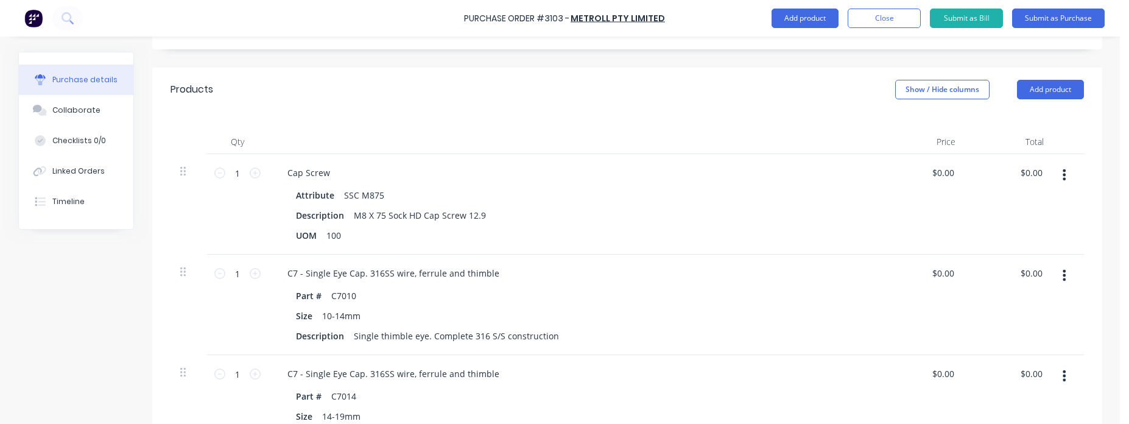
scroll to position [219, 0]
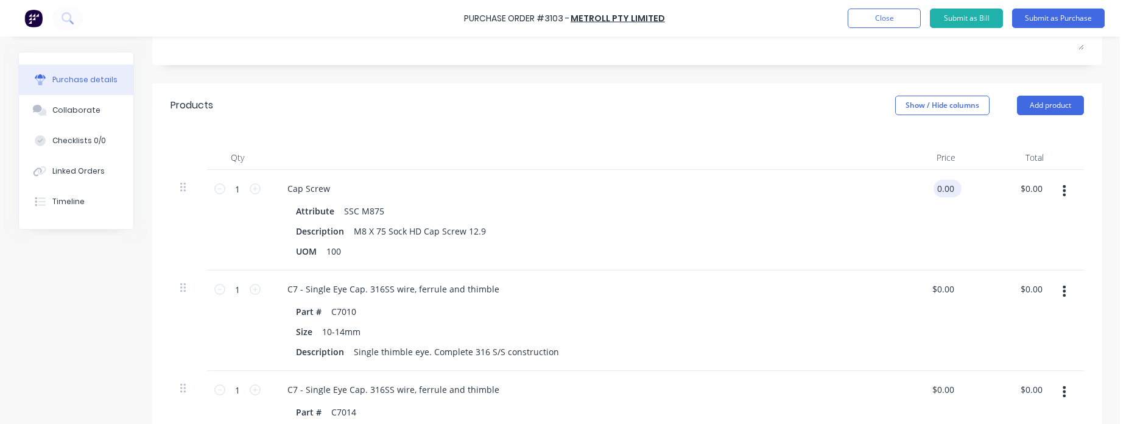
click at [934, 191] on input "0.00" at bounding box center [945, 189] width 23 height 18
type input "$10.00"
click at [943, 286] on input "$0.00" at bounding box center [943, 289] width 28 height 18
type input "$10.00"
type input "$20.00"
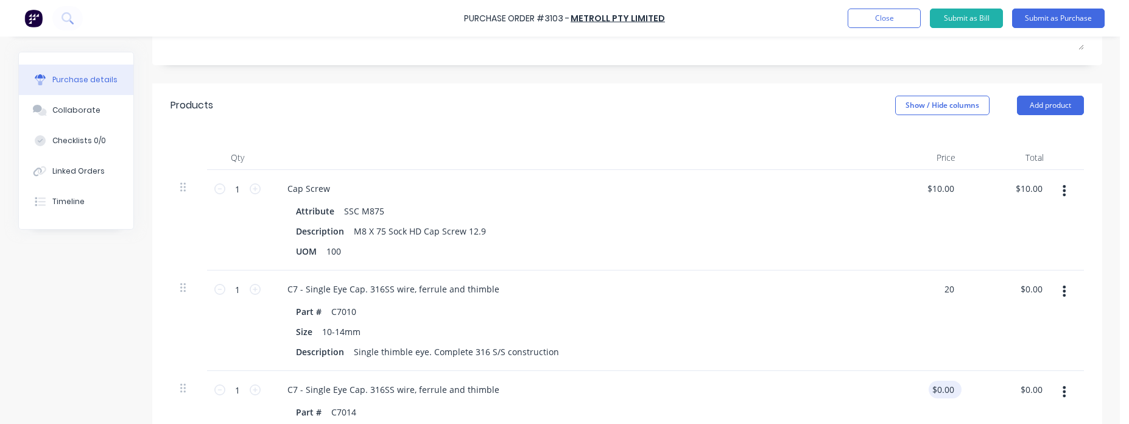
type input "$20.00"
click at [944, 382] on input "0.00" at bounding box center [943, 390] width 28 height 18
type input "$50.00"
click at [897, 367] on div "$20.00 $20.00" at bounding box center [921, 320] width 88 height 100
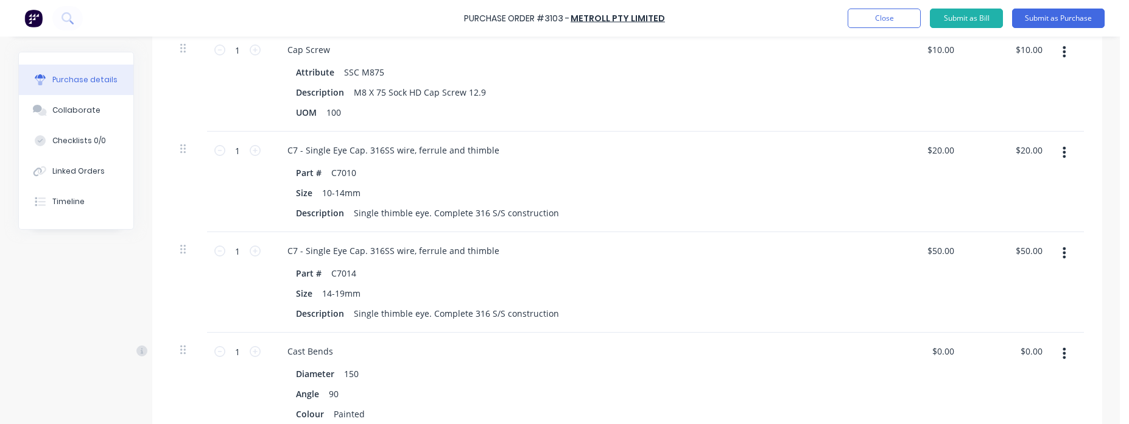
scroll to position [439, 0]
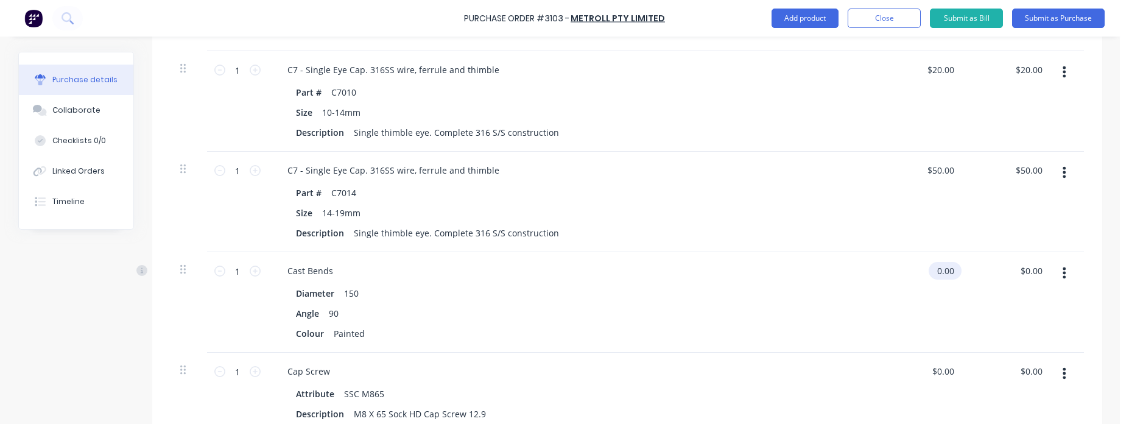
click at [950, 269] on input "0.00" at bounding box center [943, 271] width 28 height 18
click at [889, 319] on div "$0.00 $0.00" at bounding box center [921, 302] width 88 height 100
drag, startPoint x: 935, startPoint y: 281, endPoint x: 937, endPoint y: 273, distance: 8.1
click at [935, 280] on div "$0.00 $0.00" at bounding box center [921, 302] width 88 height 100
click at [939, 273] on input "0.00" at bounding box center [943, 271] width 28 height 18
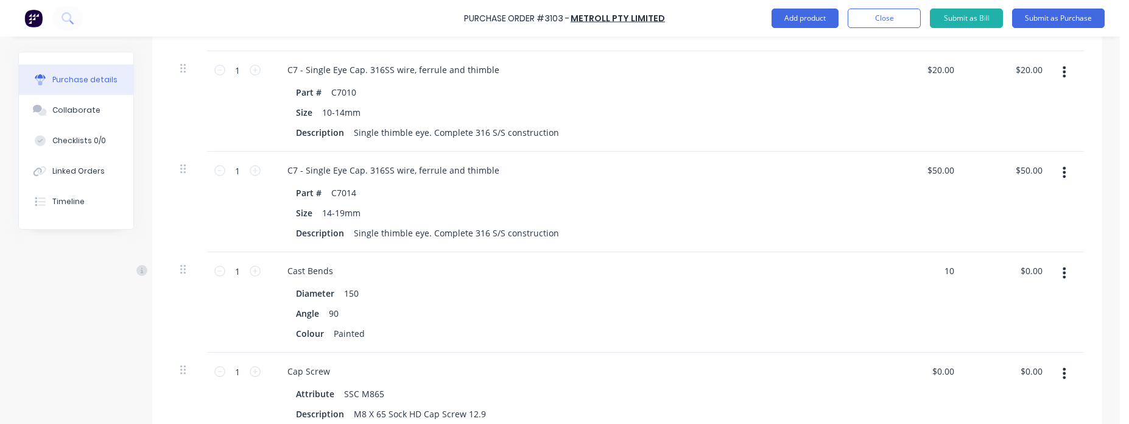
type input "$10.00"
click at [895, 322] on div "$10.00 10" at bounding box center [921, 302] width 88 height 100
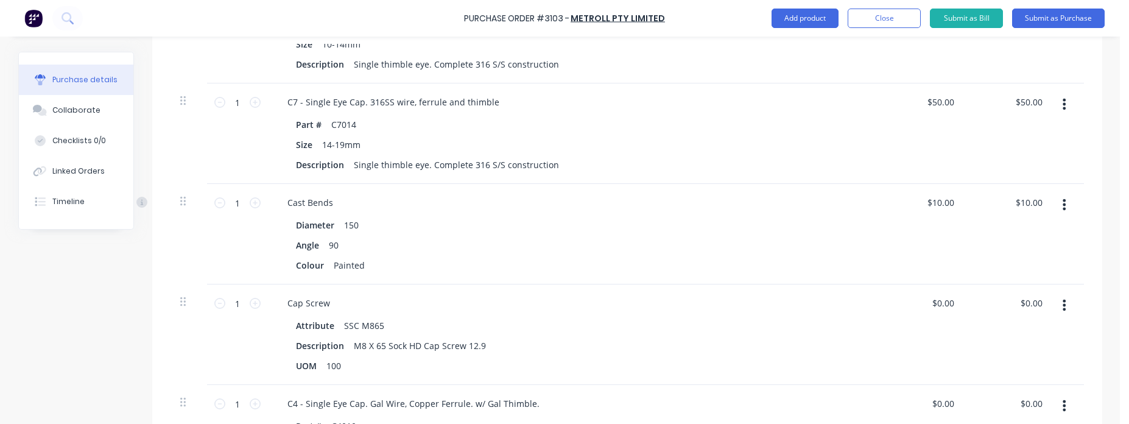
scroll to position [512, 0]
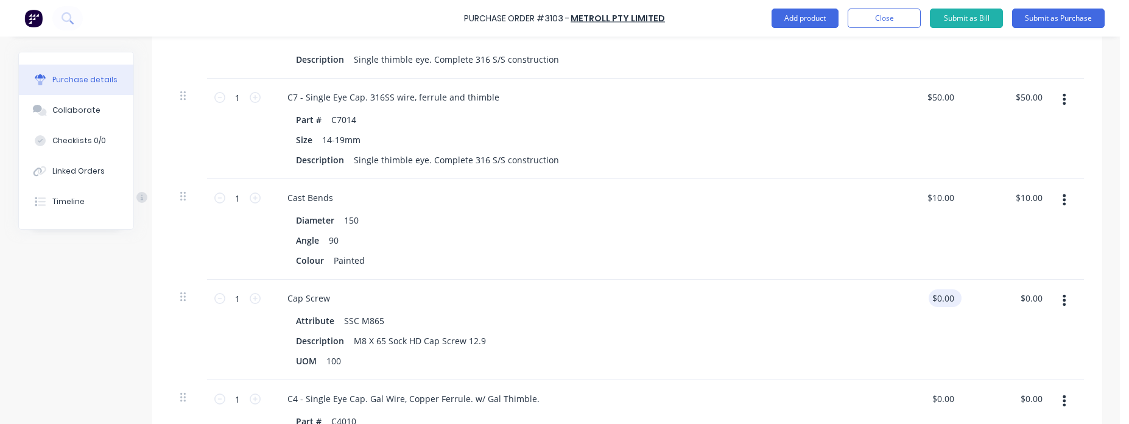
click at [953, 294] on div "$0.00 $0.00" at bounding box center [945, 298] width 33 height 18
click at [945, 295] on input "0.00" at bounding box center [945, 298] width 23 height 18
type input "$56.00"
click at [887, 333] on div "$56.00 56" at bounding box center [921, 330] width 88 height 100
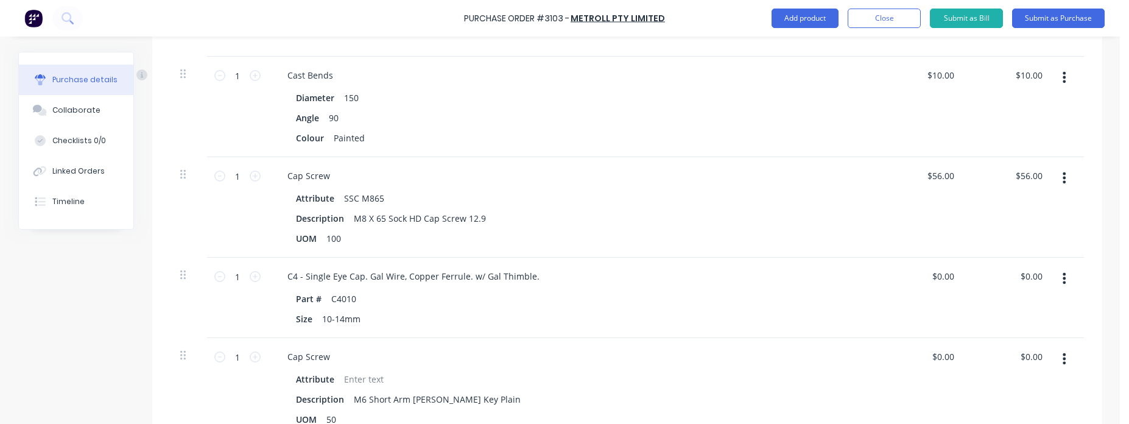
scroll to position [658, 0]
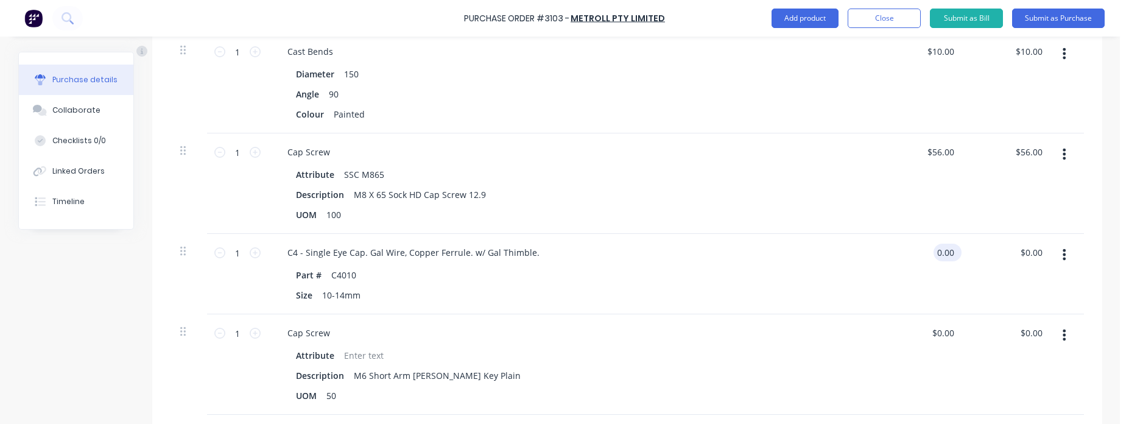
click at [935, 248] on input "0.00" at bounding box center [945, 253] width 23 height 18
type input "$1.00"
click at [864, 340] on div "Cap Screw Attribute Description M6 Short Arm [PERSON_NAME] Key Plain UOM 50" at bounding box center [572, 364] width 609 height 100
click at [943, 332] on input "0.00" at bounding box center [945, 333] width 23 height 18
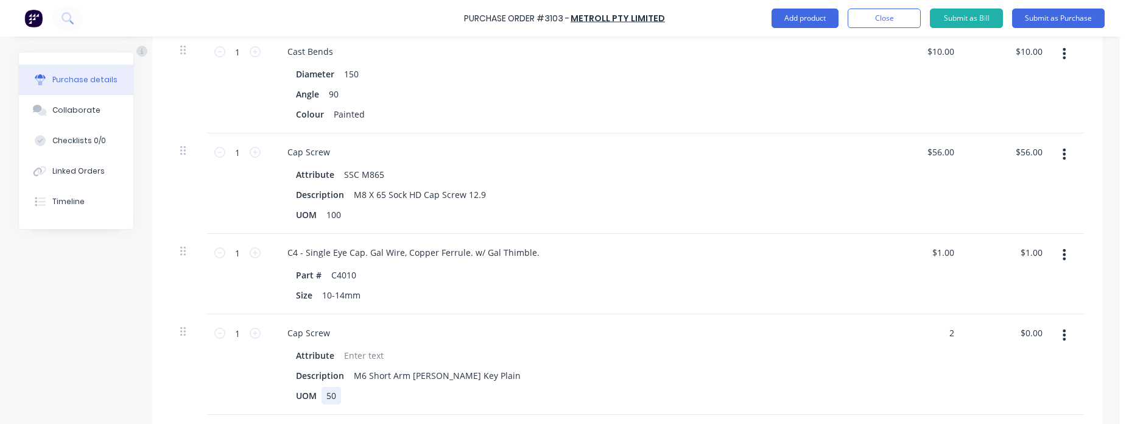
type input "$2.00"
drag, startPoint x: 847, startPoint y: 401, endPoint x: 860, endPoint y: 348, distance: 54.1
click at [847, 399] on div "Attribute Description M6 Short Arm [PERSON_NAME] Key Plain UOM 50" at bounding box center [573, 376] width 590 height 58
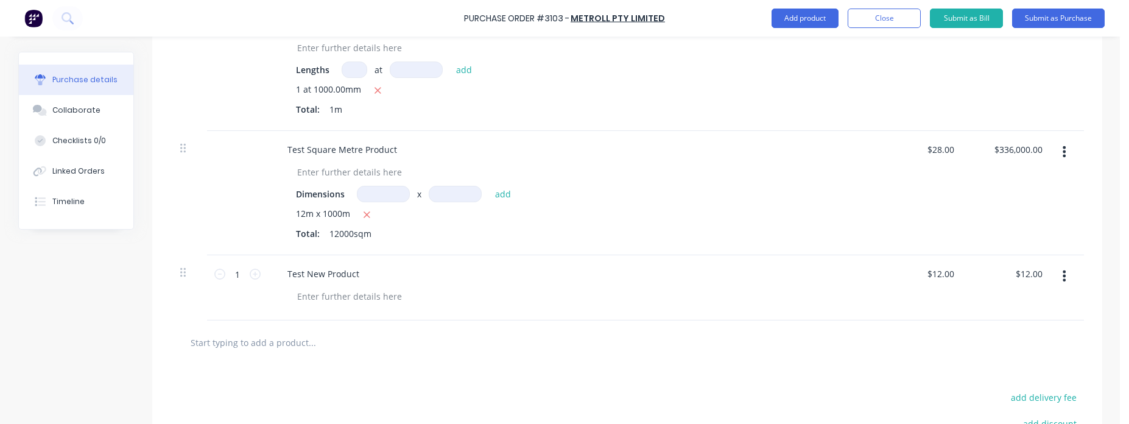
scroll to position [950, 0]
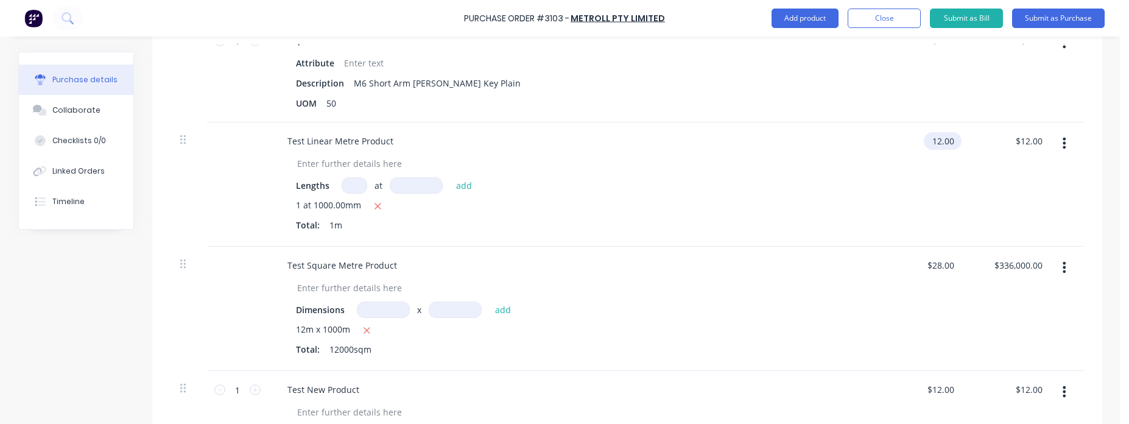
click at [936, 137] on input "12.00" at bounding box center [940, 141] width 33 height 18
type input "$10.00"
click at [887, 241] on div "$10.00 10" at bounding box center [921, 184] width 88 height 124
click at [936, 261] on input "28.00" at bounding box center [940, 265] width 33 height 18
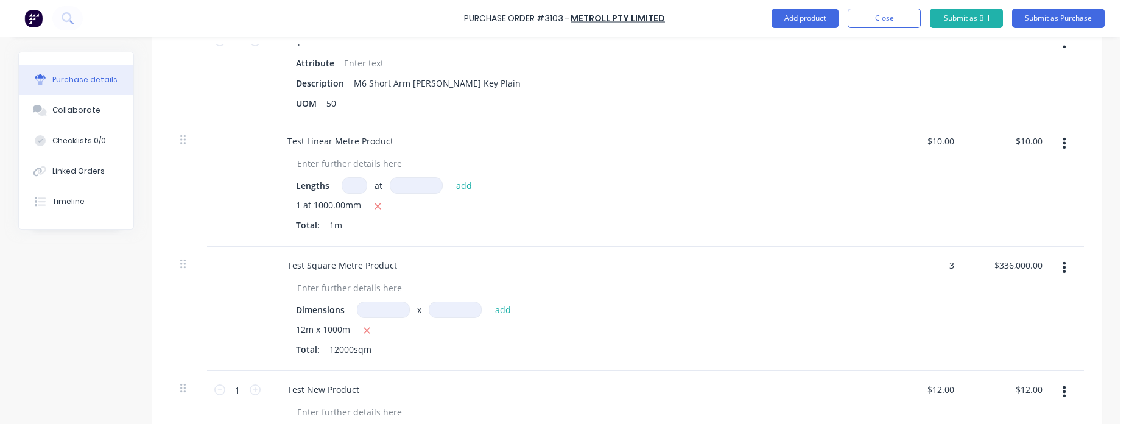
type input "$3.00"
type input "$36,000.00"
click at [898, 303] on div "$3.00 3" at bounding box center [921, 309] width 88 height 124
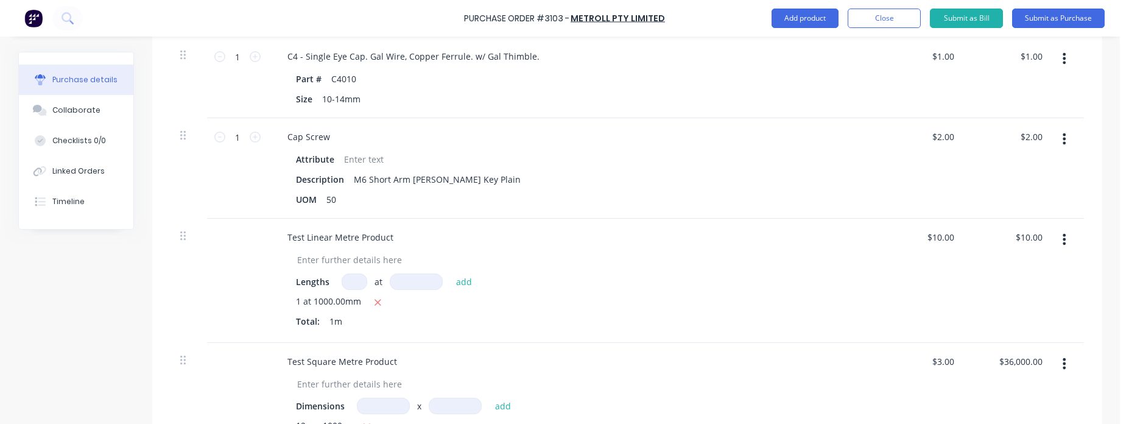
scroll to position [562, 0]
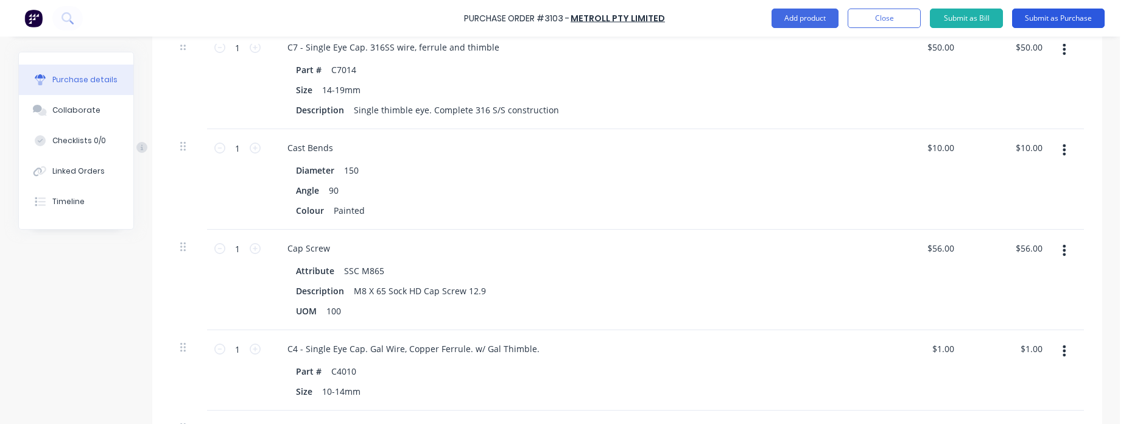
click at [1056, 16] on button "Submit as Purchase" at bounding box center [1058, 18] width 93 height 19
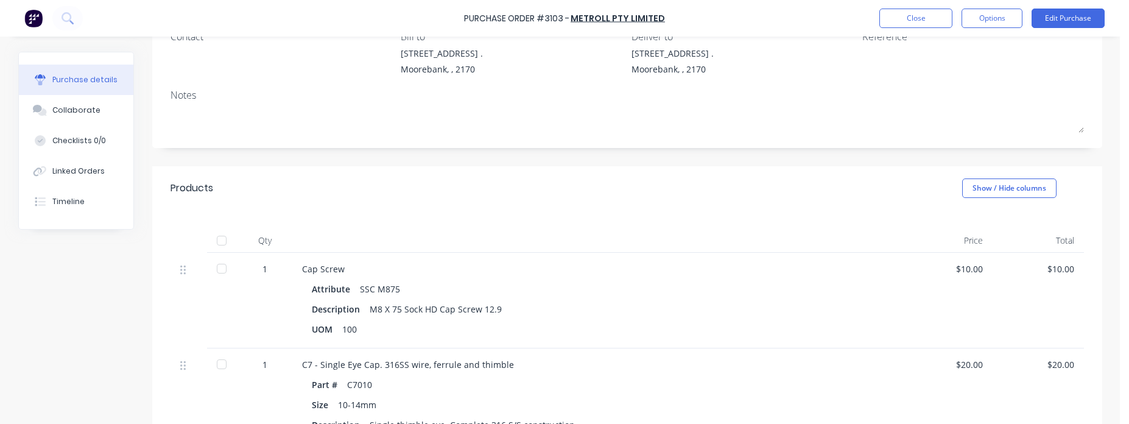
scroll to position [111, 0]
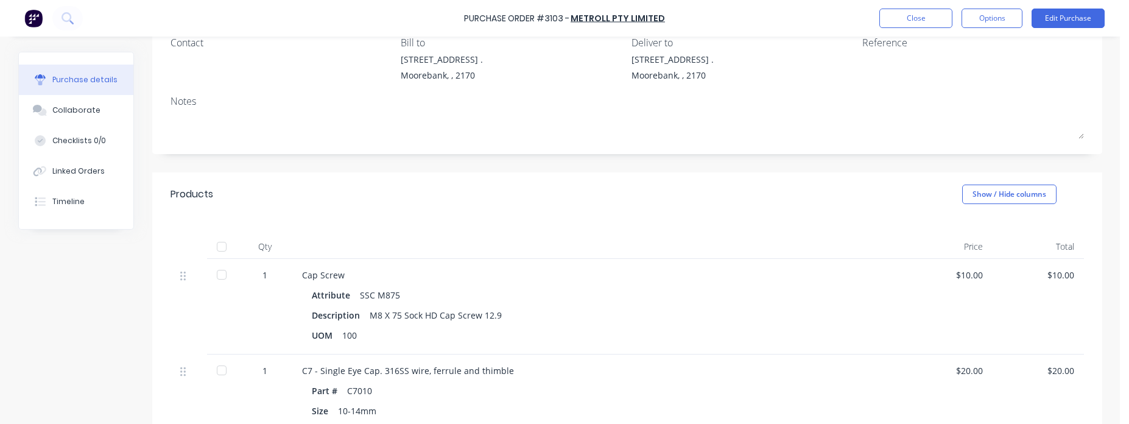
click at [217, 242] on div at bounding box center [222, 246] width 24 height 24
click at [69, 169] on div "Linked Orders" at bounding box center [78, 171] width 52 height 11
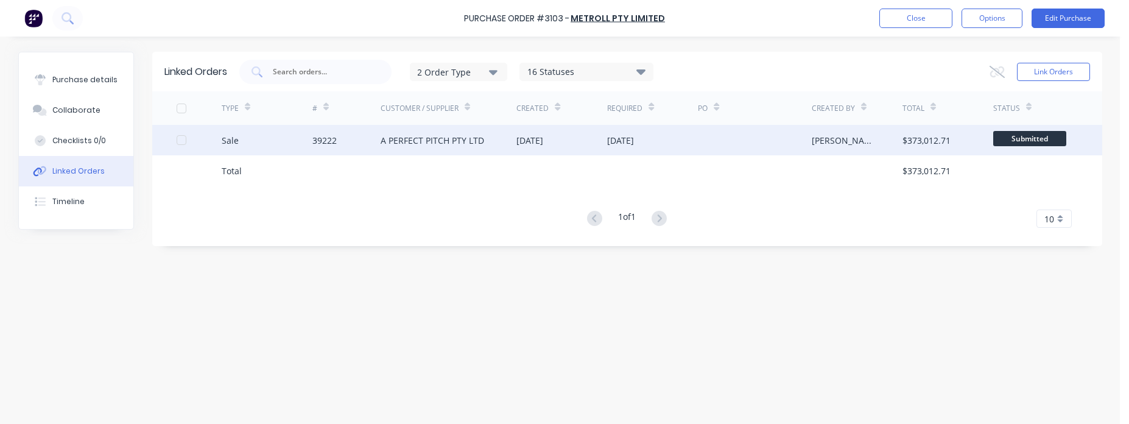
click at [610, 147] on div "[DATE]" at bounding box center [652, 140] width 91 height 30
